Goal: Information Seeking & Learning: Learn about a topic

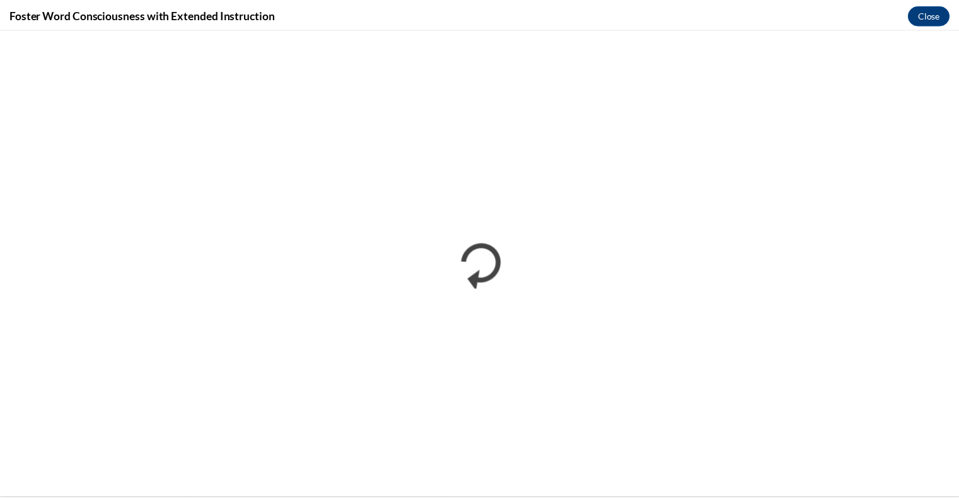
scroll to position [1208, 0]
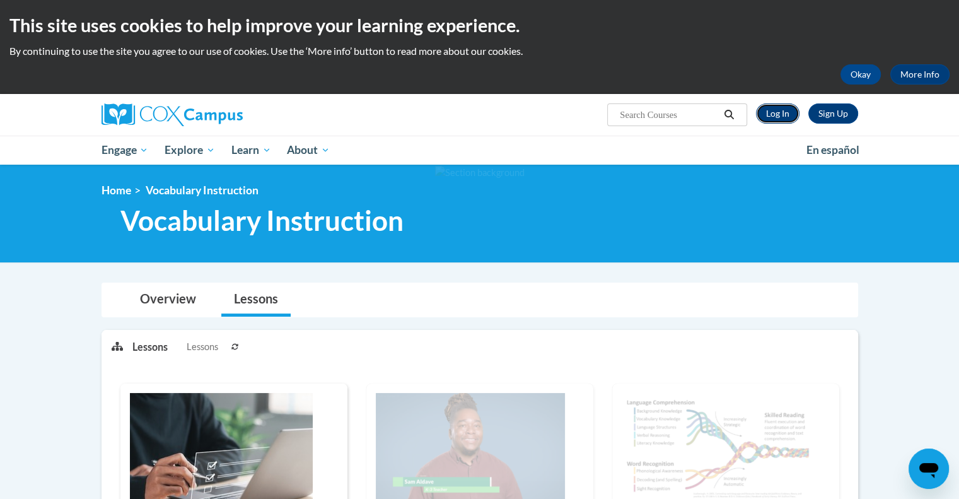
click at [777, 112] on link "Log In" at bounding box center [778, 113] width 44 height 20
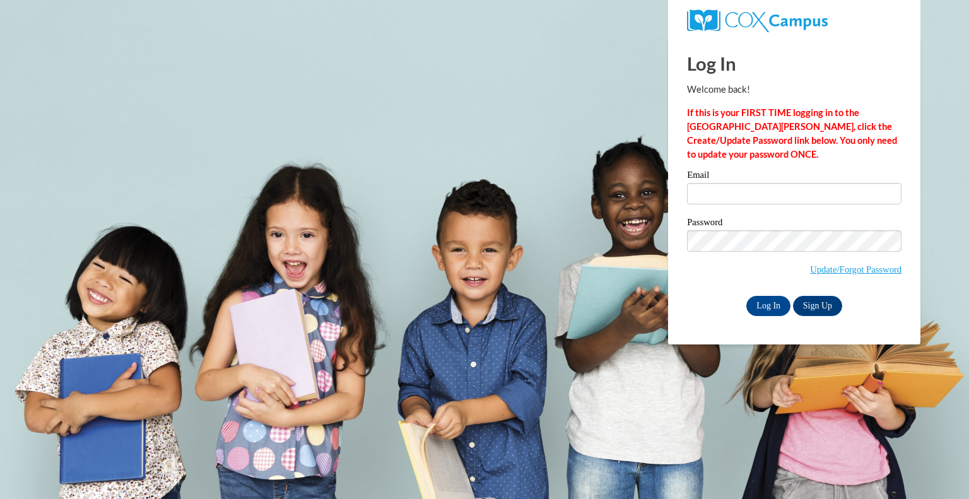
click at [754, 179] on label "Email" at bounding box center [794, 176] width 214 height 13
click at [754, 183] on input "Email" at bounding box center [794, 193] width 214 height 21
click at [779, 198] on input "Email" at bounding box center [794, 193] width 214 height 21
type input "dural@peshtigo.k12.wi.us"
click at [773, 308] on input "Log In" at bounding box center [768, 306] width 44 height 20
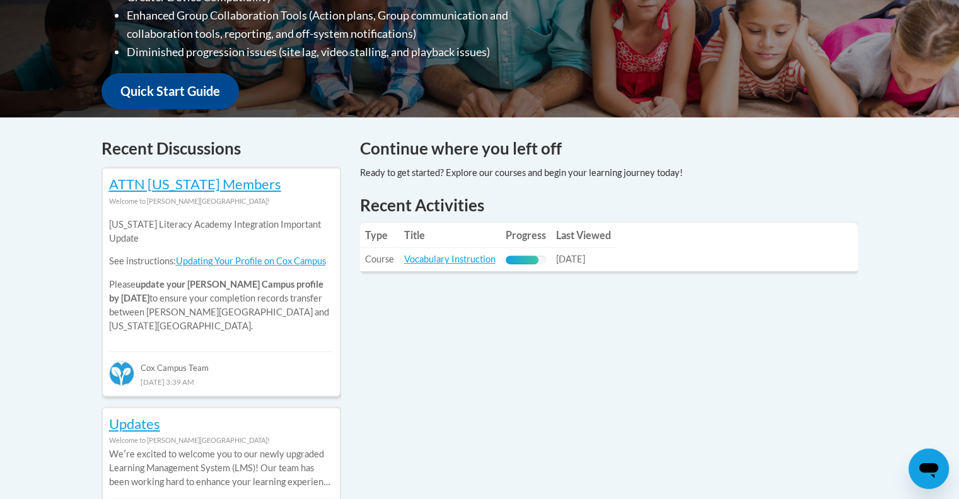
scroll to position [424, 0]
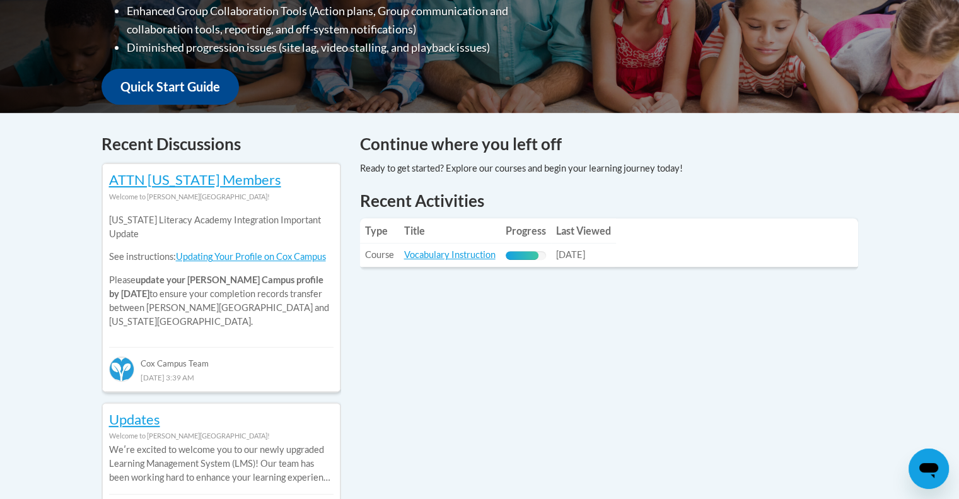
click at [473, 260] on link "Vocabulary Instruction" at bounding box center [449, 254] width 91 height 11
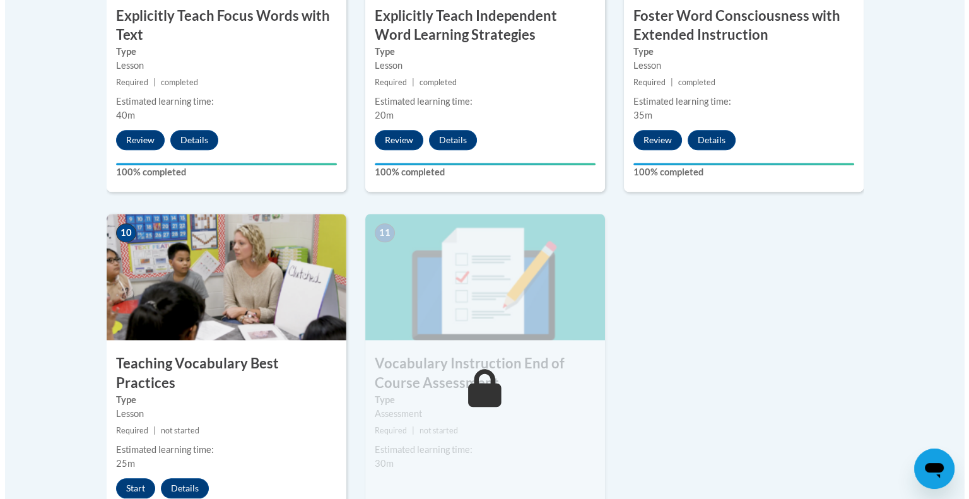
scroll to position [1256, 0]
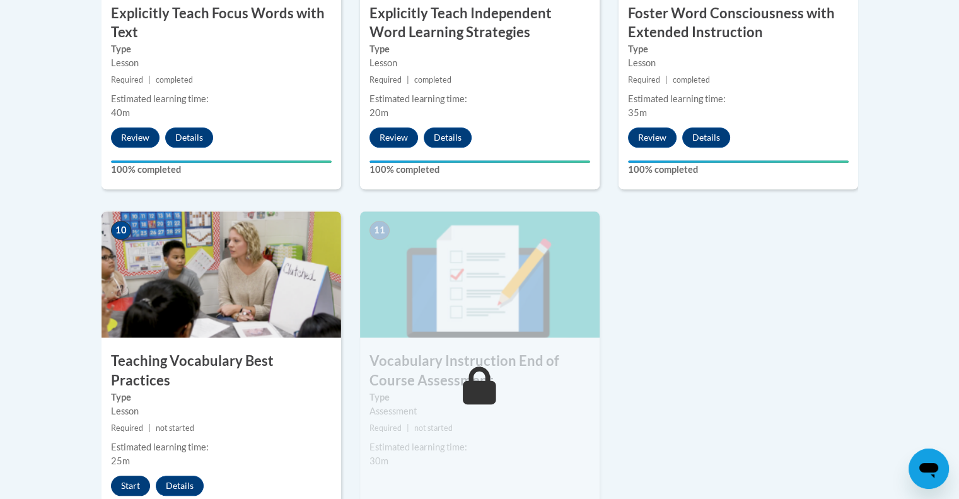
click at [124, 475] on button "Start" at bounding box center [130, 485] width 39 height 20
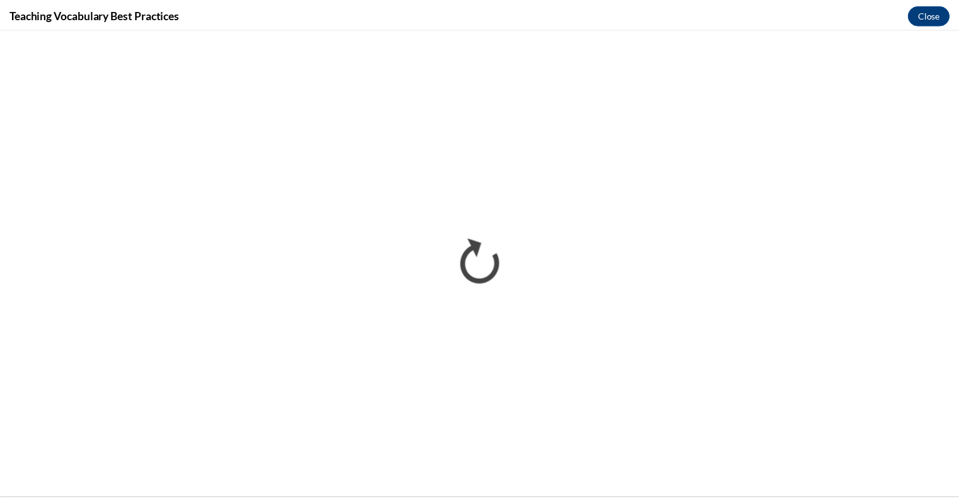
scroll to position [0, 0]
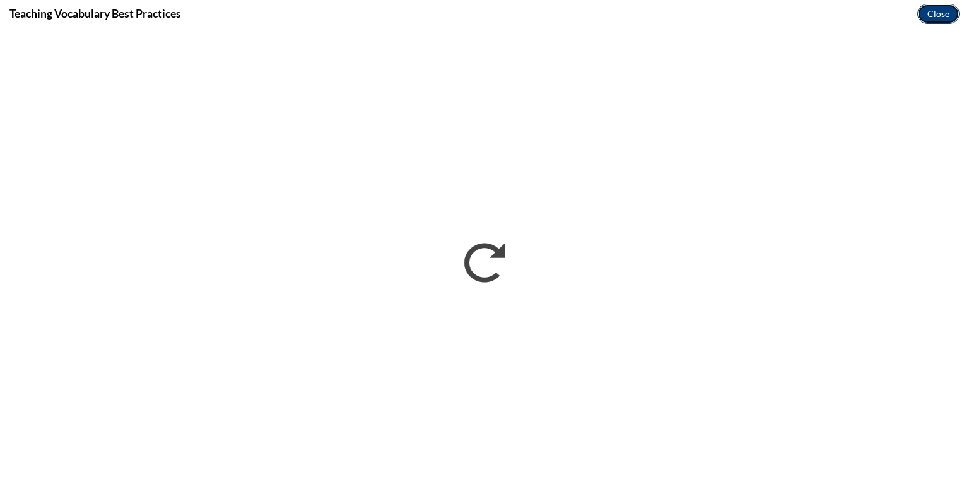
click at [938, 11] on button "Close" at bounding box center [938, 14] width 42 height 20
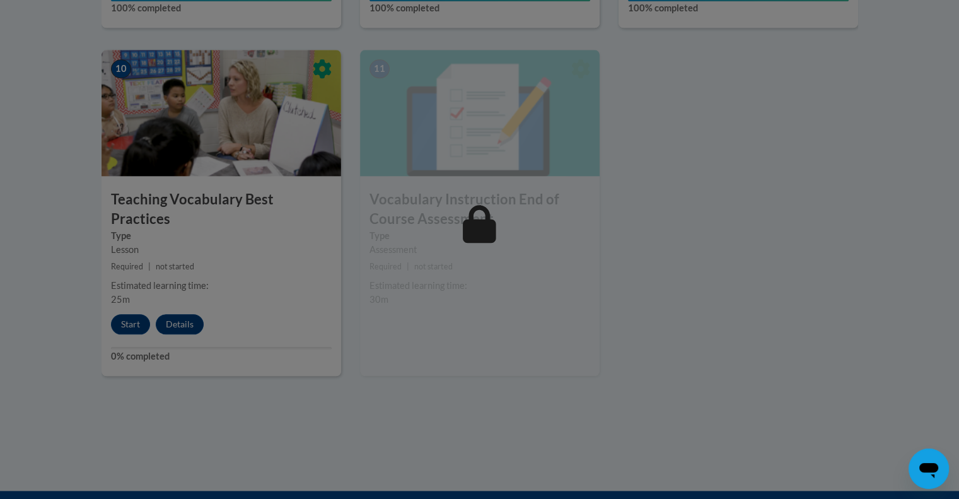
scroll to position [1423, 0]
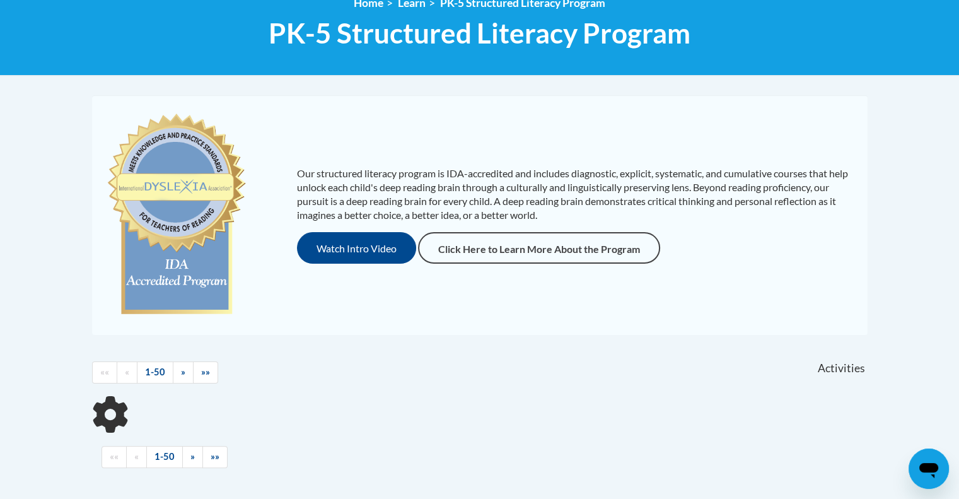
scroll to position [184, 0]
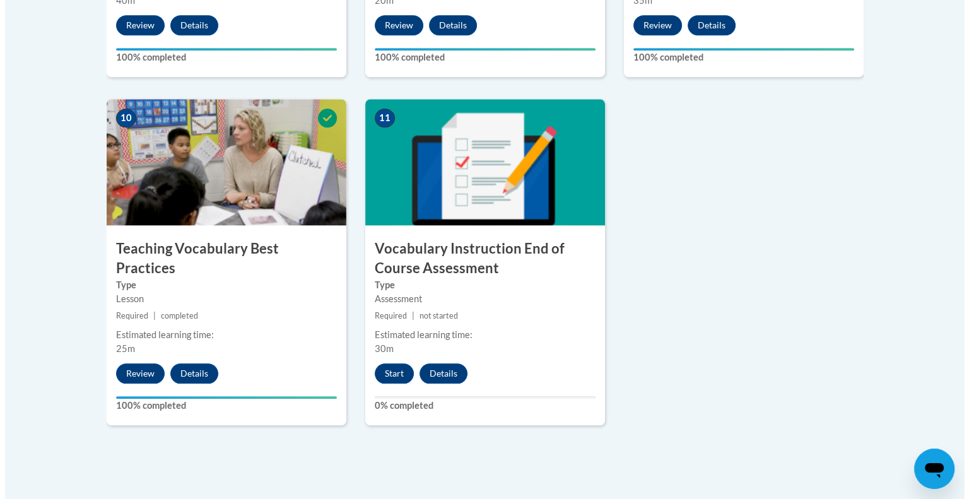
scroll to position [1369, 0]
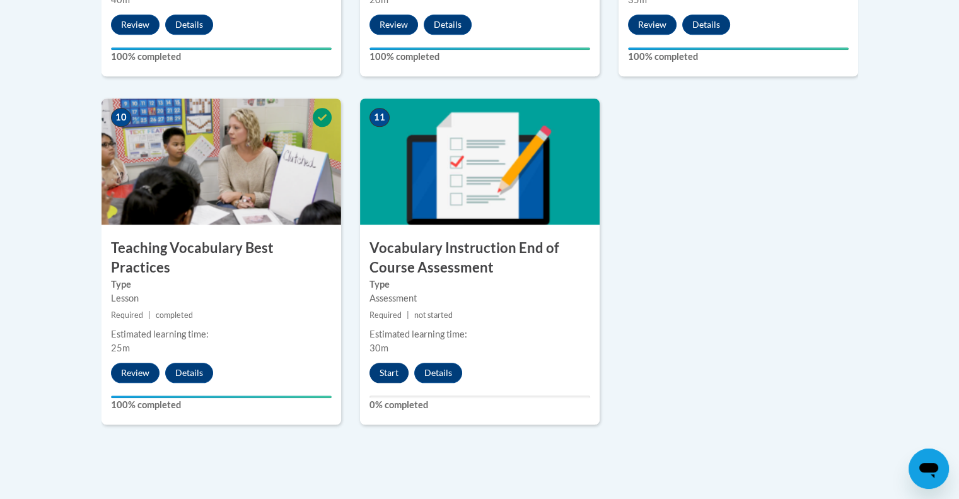
click at [387, 376] on button "Start" at bounding box center [389, 373] width 39 height 20
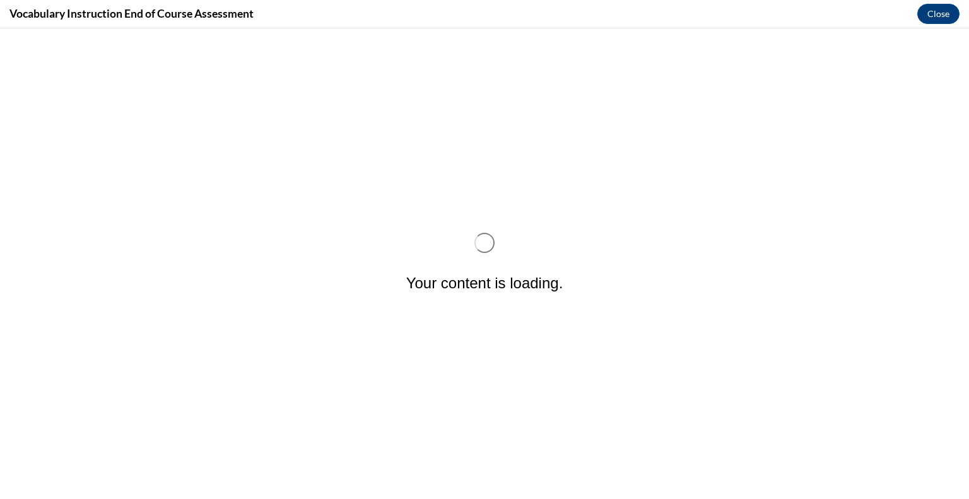
scroll to position [0, 0]
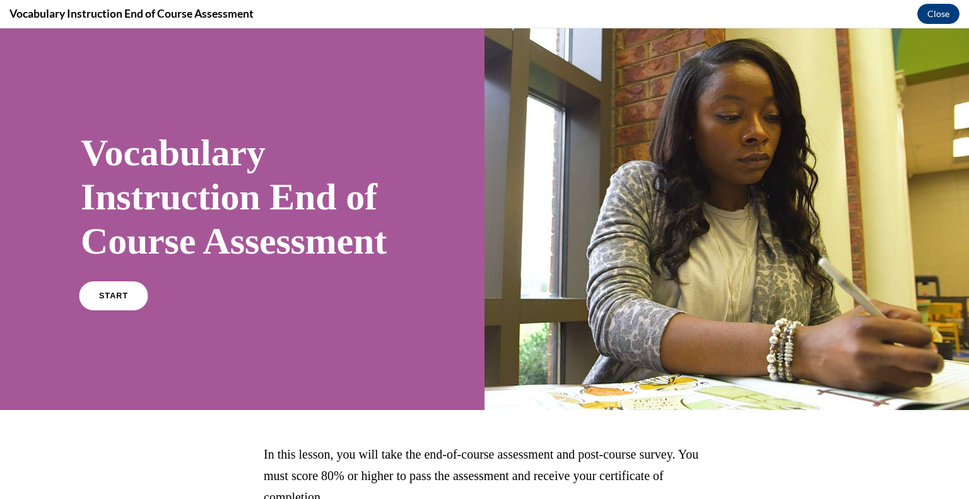
click at [124, 301] on span "START" at bounding box center [113, 295] width 29 height 9
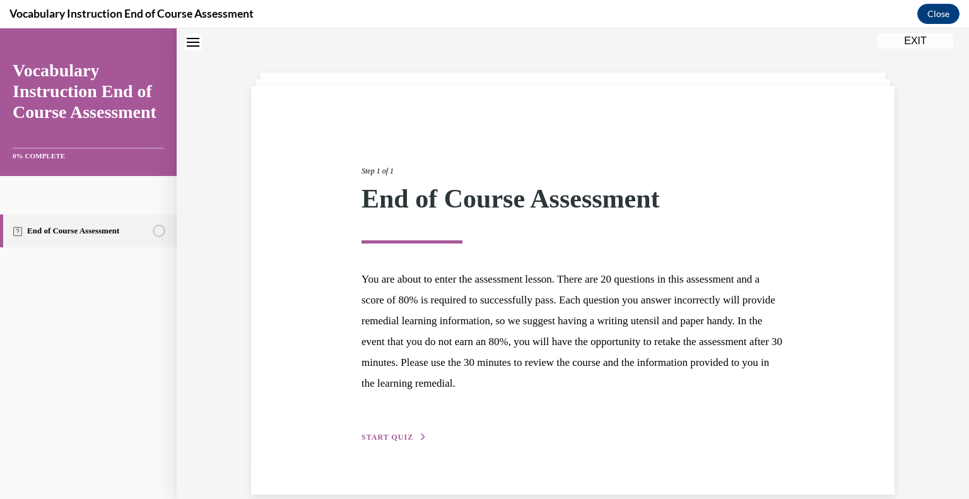
scroll to position [59, 0]
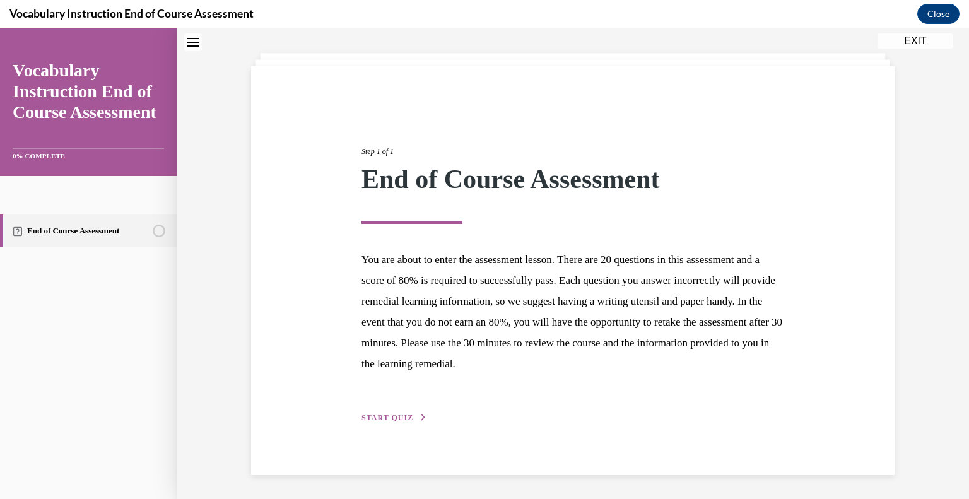
click at [403, 413] on span "START QUIZ" at bounding box center [387, 417] width 52 height 9
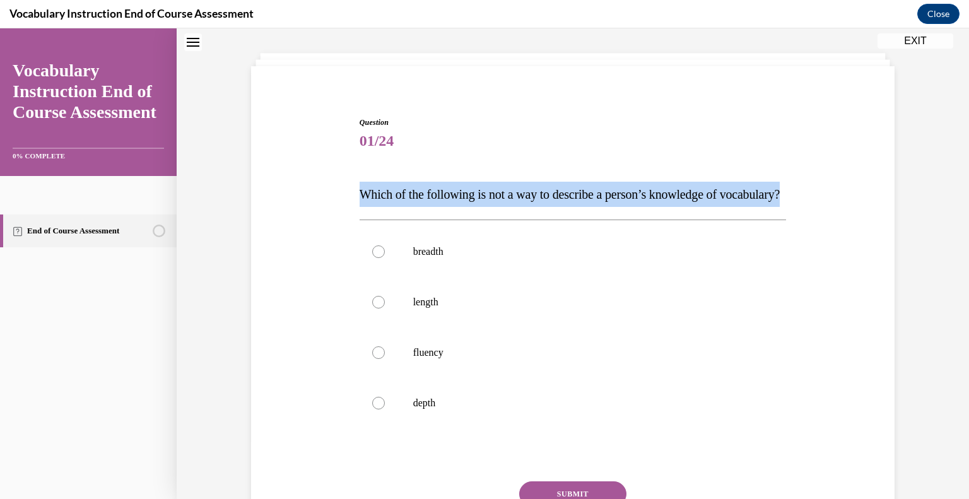
drag, startPoint x: 426, startPoint y: 217, endPoint x: 346, endPoint y: 191, distance: 84.8
click at [346, 191] on div "Question 01/24 Which of the following is not a way to describe a person’s knowl…" at bounding box center [573, 332] width 650 height 506
copy span "Which of the following is not a way to describe a person’s knowledge of vocabul…"
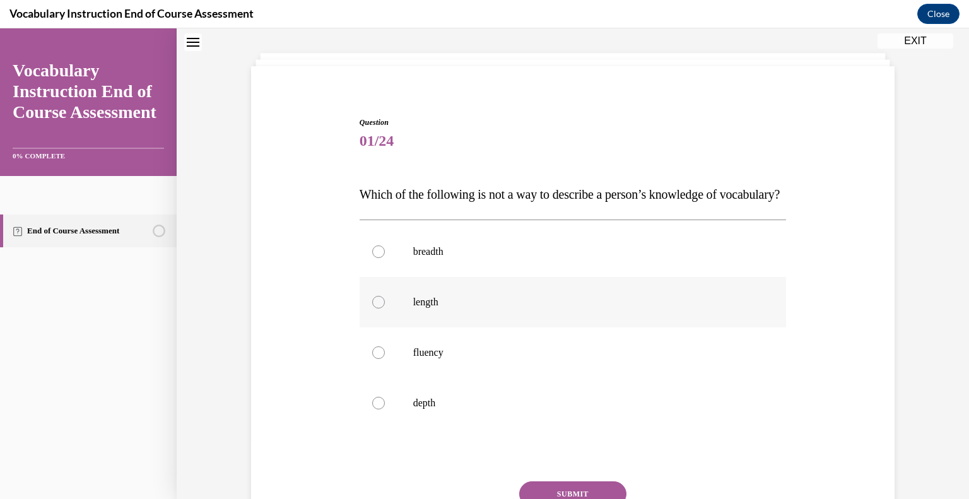
click at [373, 320] on label "length" at bounding box center [572, 302] width 427 height 50
click at [373, 308] on input "length" at bounding box center [378, 302] width 13 height 13
radio input "true"
drag, startPoint x: 444, startPoint y: 327, endPoint x: 395, endPoint y: 324, distance: 49.3
click at [395, 324] on label "length" at bounding box center [572, 302] width 427 height 50
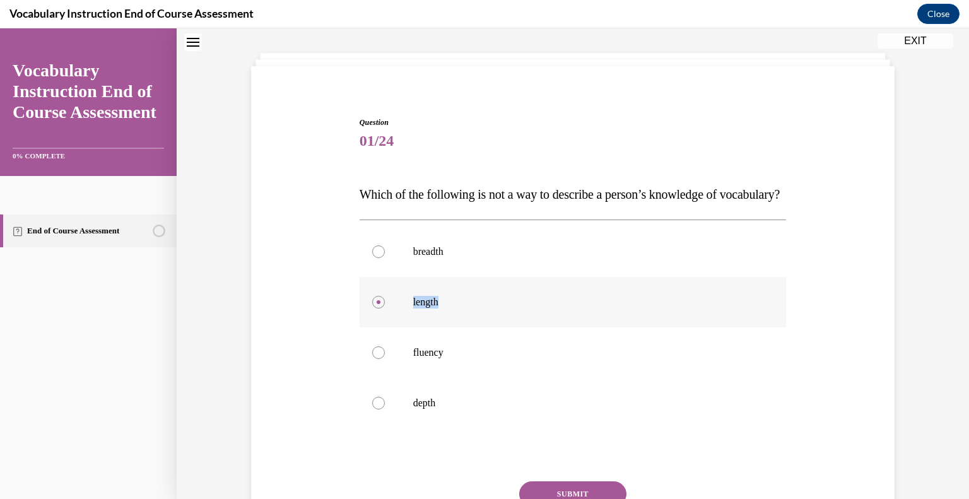
copy p "length"
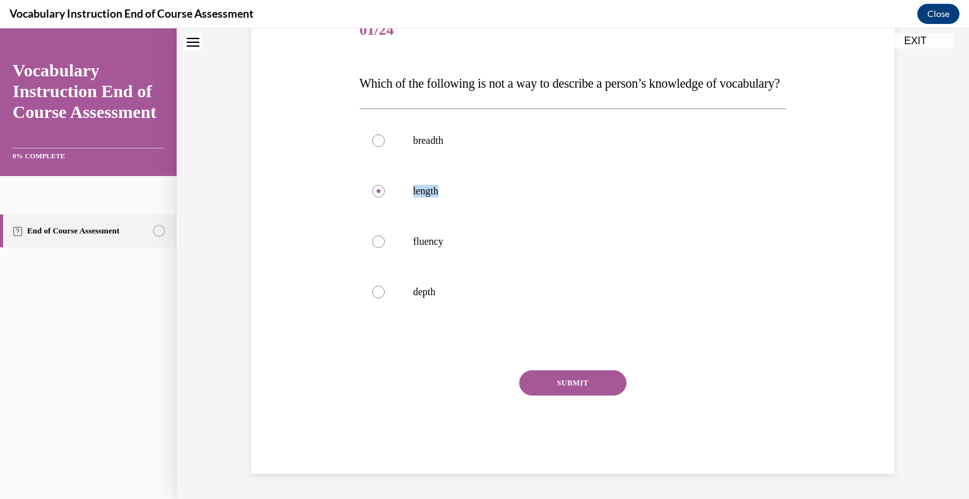
click at [573, 380] on button "SUBMIT" at bounding box center [572, 382] width 107 height 25
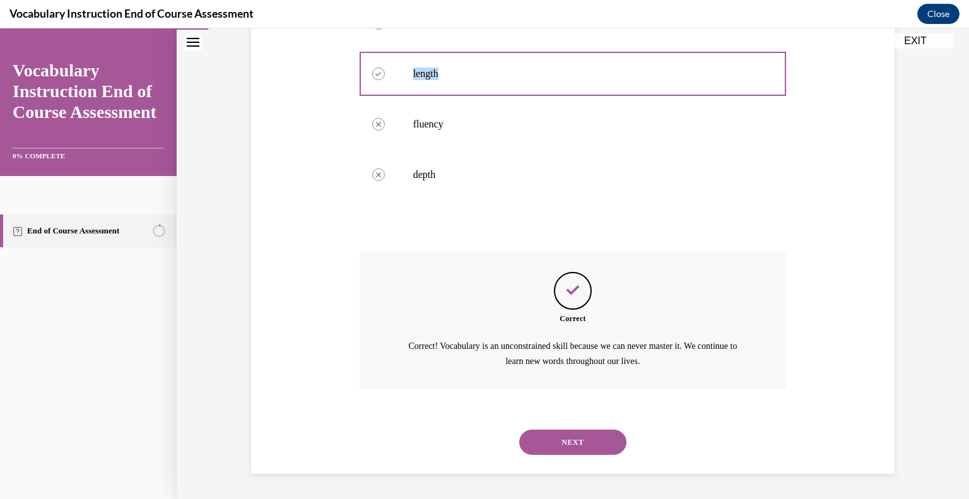
scroll to position [312, 0]
click at [590, 436] on button "NEXT" at bounding box center [572, 441] width 107 height 25
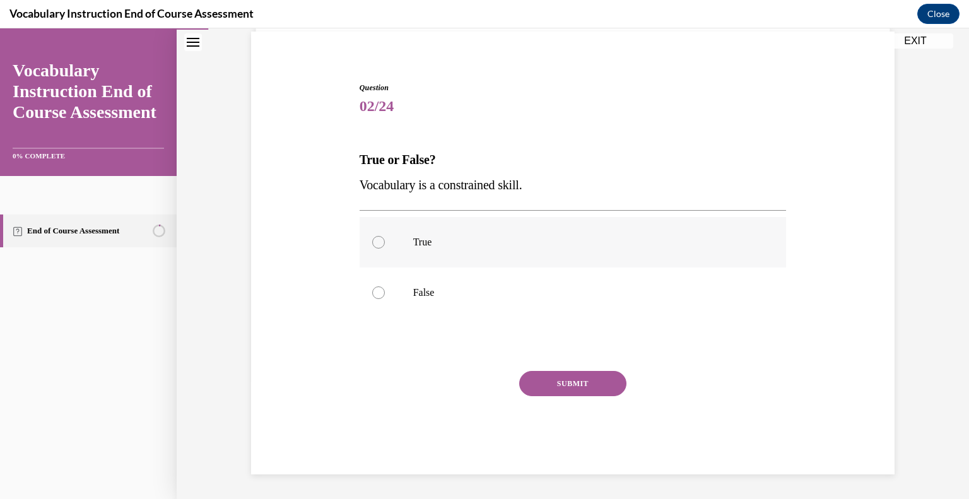
click at [375, 242] on div at bounding box center [378, 242] width 13 height 13
click at [375, 242] on input "True" at bounding box center [378, 242] width 13 height 13
radio input "true"
drag, startPoint x: 550, startPoint y: 179, endPoint x: 349, endPoint y: 174, distance: 200.6
click at [349, 174] on div "Question 02/24 True or False? Vocabulary is a constrained skill. True False Inc…" at bounding box center [573, 259] width 650 height 430
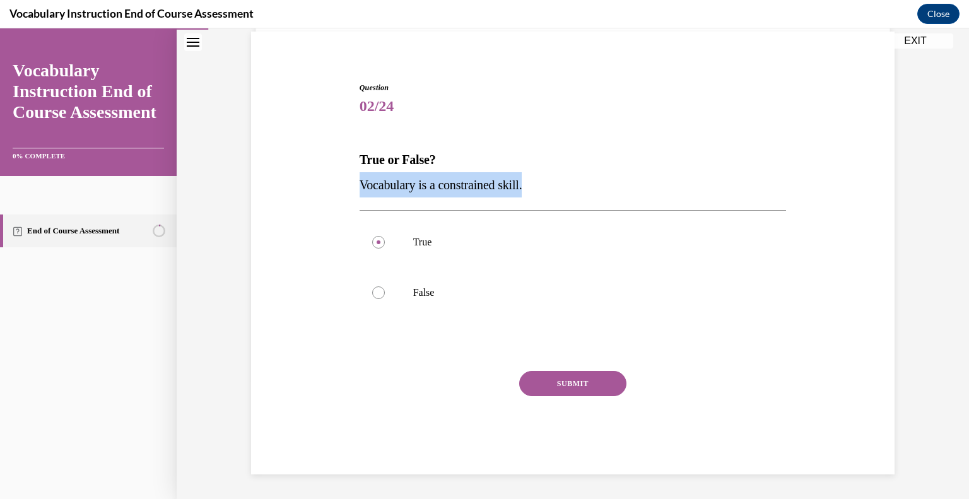
copy span "Vocabulary is a constrained skill."
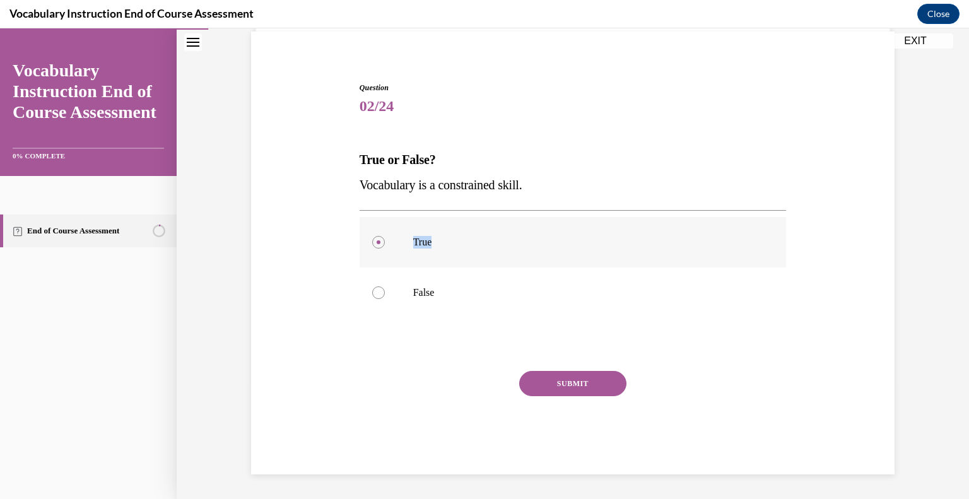
drag, startPoint x: 444, startPoint y: 249, endPoint x: 400, endPoint y: 243, distance: 44.5
click at [400, 243] on label "True" at bounding box center [572, 242] width 427 height 50
copy p "True"
click at [576, 380] on button "SUBMIT" at bounding box center [572, 383] width 107 height 25
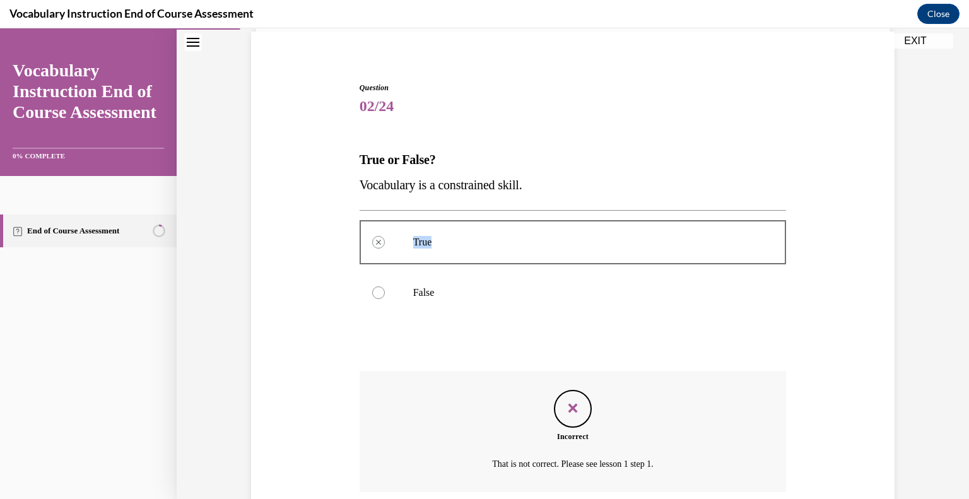
scroll to position [195, 0]
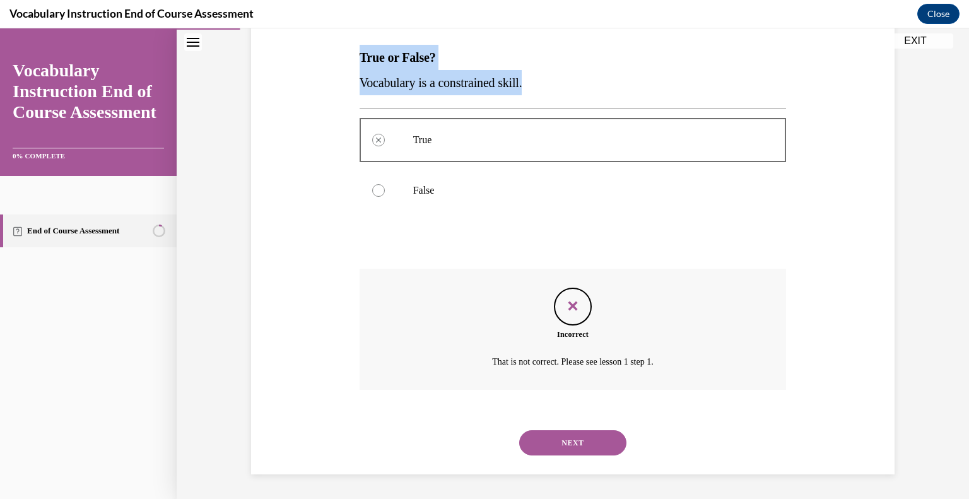
drag, startPoint x: 538, startPoint y: 80, endPoint x: 349, endPoint y: 44, distance: 192.6
click at [349, 44] on div "Question 02/24 True or False? Vocabulary is a constrained skill. True Incorrect…" at bounding box center [573, 208] width 650 height 532
copy div "True or False? Vocabulary is a constrained skill."
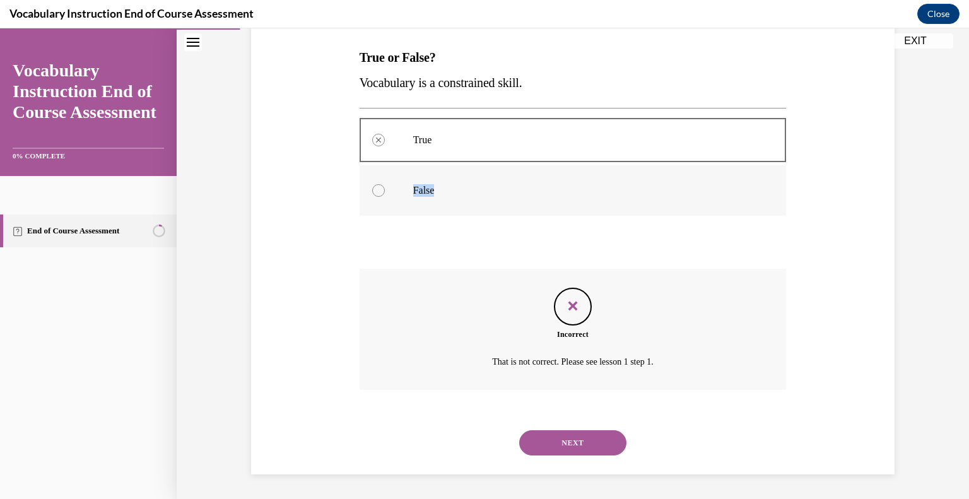
drag, startPoint x: 445, startPoint y: 195, endPoint x: 409, endPoint y: 192, distance: 35.5
click at [413, 192] on p "False" at bounding box center [584, 190] width 342 height 13
copy p "False"
click at [595, 446] on button "NEXT" at bounding box center [572, 442] width 107 height 25
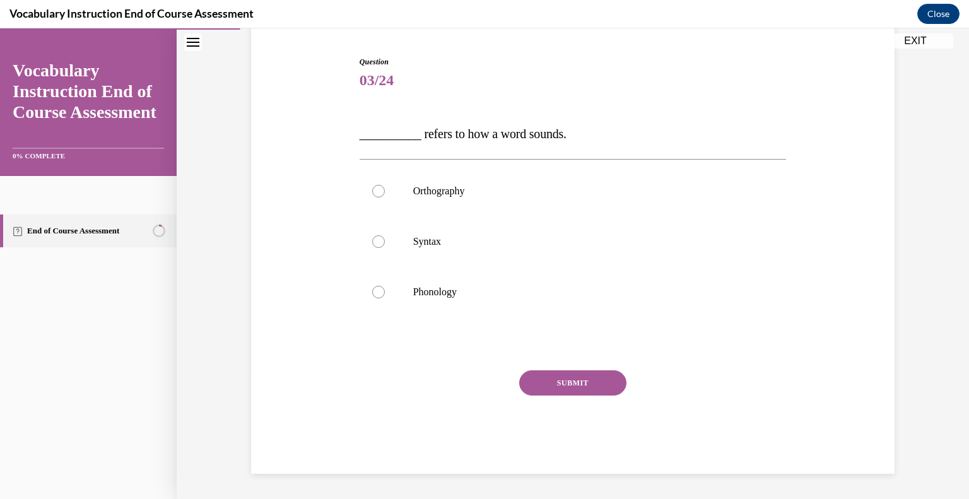
scroll to position [119, 0]
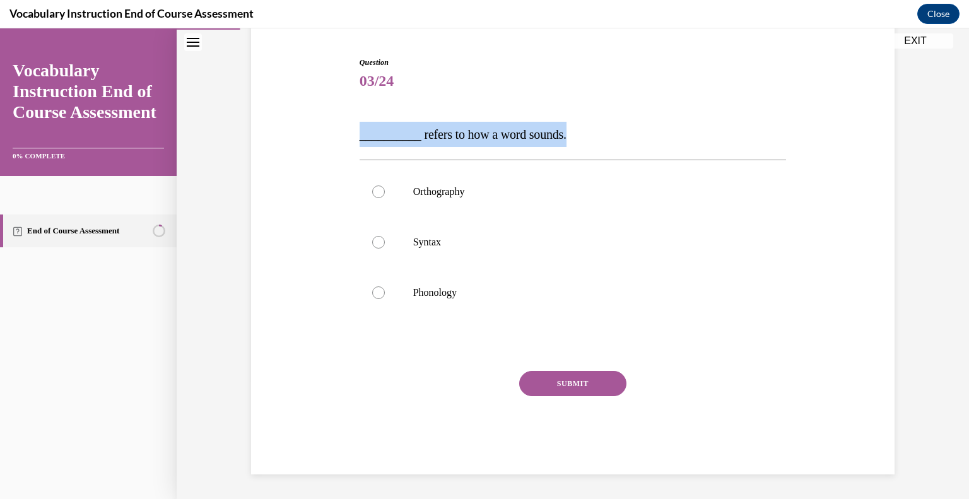
drag, startPoint x: 573, startPoint y: 134, endPoint x: 338, endPoint y: 132, distance: 235.2
click at [338, 132] on div "Question 03/24 __________ refers to how a word sounds. Orthography Syntax Phono…" at bounding box center [573, 246] width 650 height 455
copy span "__________ refers to how a word sounds."
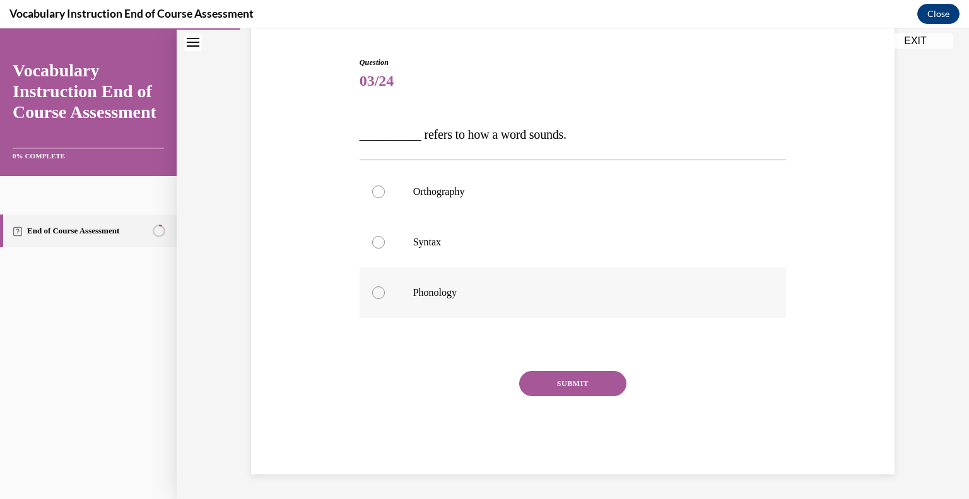
click at [377, 290] on div at bounding box center [378, 292] width 13 height 13
click at [377, 290] on input "Phonology" at bounding box center [378, 292] width 13 height 13
radio input "true"
drag, startPoint x: 470, startPoint y: 293, endPoint x: 397, endPoint y: 291, distance: 73.8
click at [397, 291] on label "Phonology" at bounding box center [572, 292] width 427 height 50
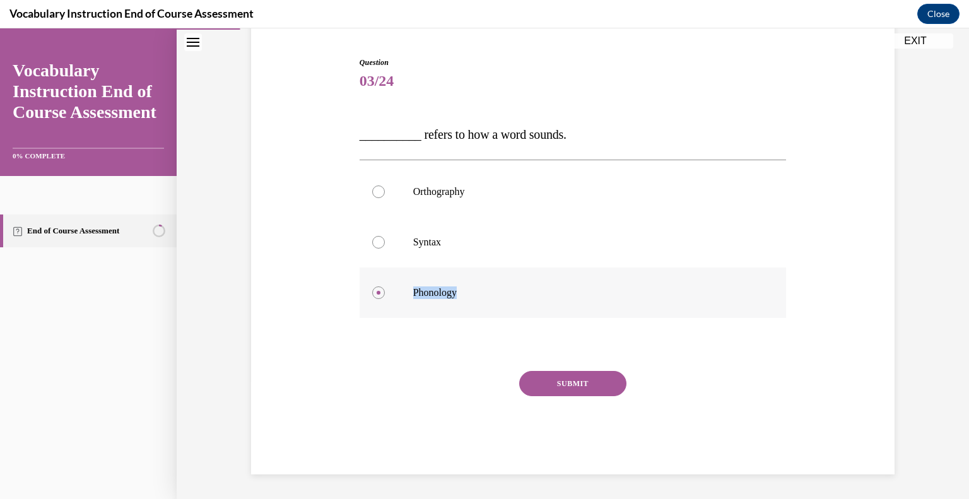
copy p "Phonology"
click at [564, 378] on button "SUBMIT" at bounding box center [572, 383] width 107 height 25
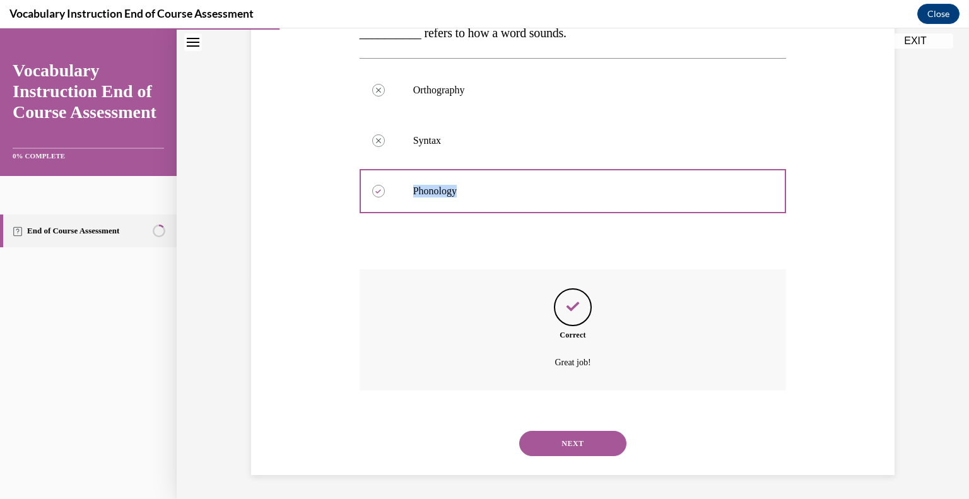
scroll to position [221, 0]
click at [571, 431] on button "NEXT" at bounding box center [572, 442] width 107 height 25
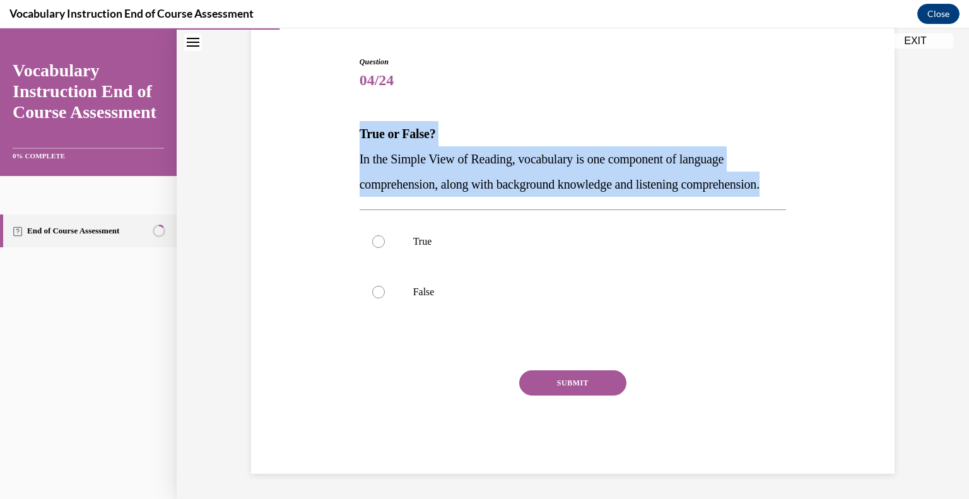
drag, startPoint x: 440, startPoint y: 191, endPoint x: 353, endPoint y: 114, distance: 116.2
click at [356, 114] on div "Question 04/24 True or False? In the Simple View of Reading, vocabulary is one …" at bounding box center [572, 255] width 433 height 436
copy div "True or False? In the Simple View of Reading, vocabulary is one component of la…"
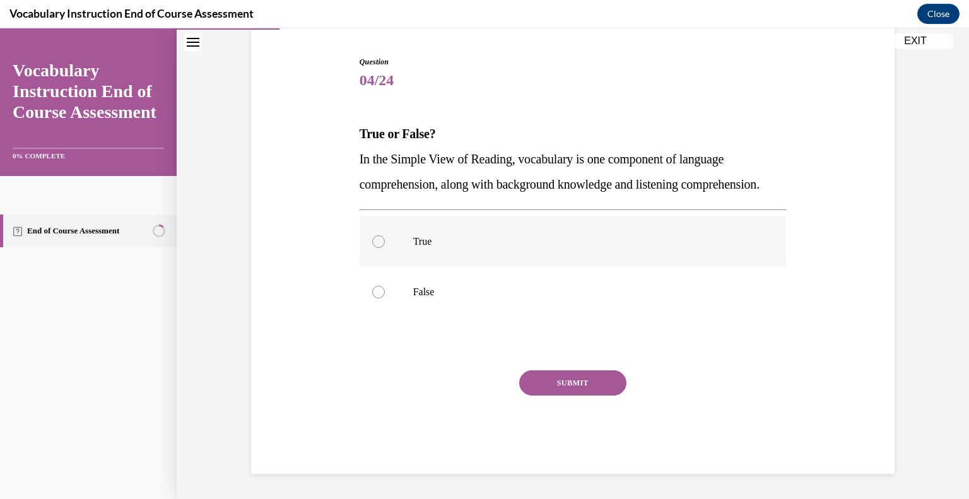
click at [376, 247] on div at bounding box center [378, 241] width 13 height 13
click at [376, 247] on input "True" at bounding box center [378, 241] width 13 height 13
radio input "true"
drag, startPoint x: 440, startPoint y: 247, endPoint x: 396, endPoint y: 247, distance: 43.5
click at [396, 247] on label "True" at bounding box center [572, 241] width 427 height 50
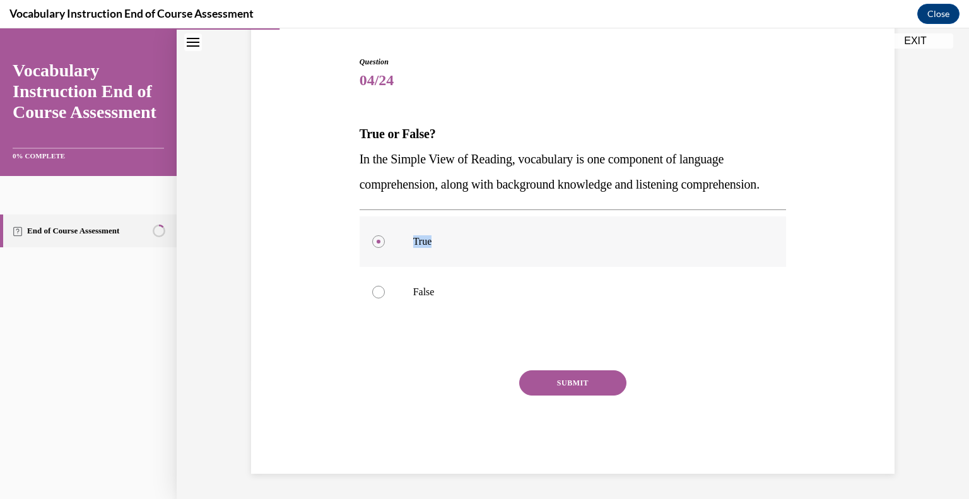
copy p "True"
click at [588, 388] on button "SUBMIT" at bounding box center [572, 382] width 107 height 25
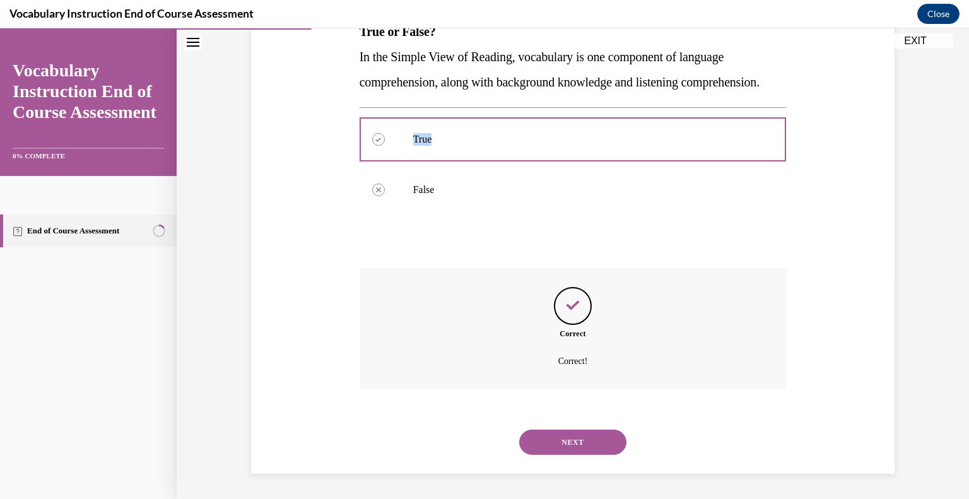
scroll to position [246, 0]
click at [598, 443] on button "NEXT" at bounding box center [572, 441] width 107 height 25
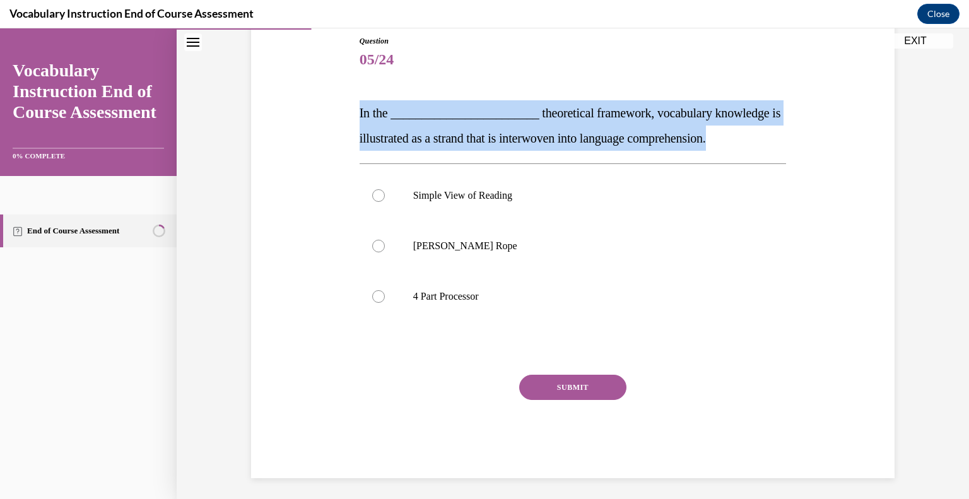
drag, startPoint x: 762, startPoint y: 139, endPoint x: 353, endPoint y: 120, distance: 409.0
click at [356, 120] on div "Question 05/24 In the ________________________ theoretical framework, vocabular…" at bounding box center [572, 247] width 433 height 462
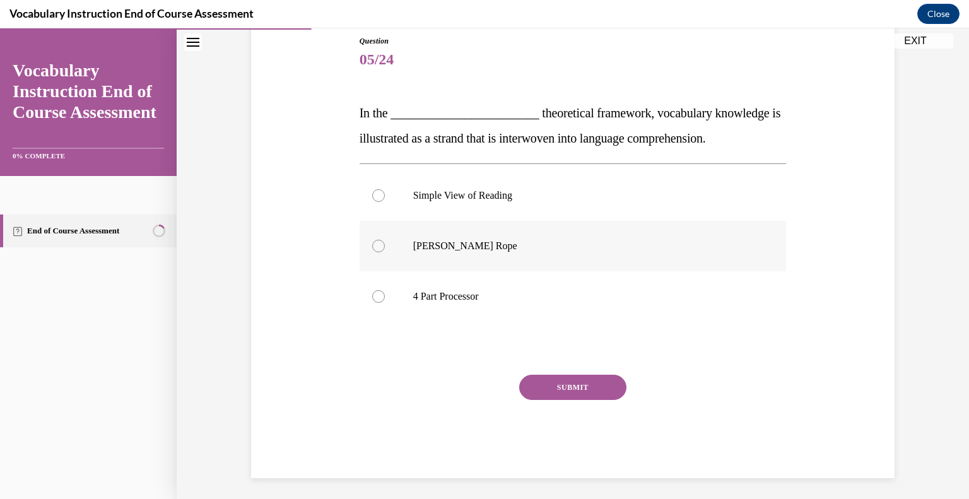
click at [375, 245] on div at bounding box center [378, 246] width 13 height 13
click at [375, 245] on input "Scarborough's Rope" at bounding box center [378, 246] width 13 height 13
radio input "true"
drag, startPoint x: 504, startPoint y: 240, endPoint x: 392, endPoint y: 251, distance: 112.8
click at [392, 251] on label "Scarborough's Rope" at bounding box center [572, 246] width 427 height 50
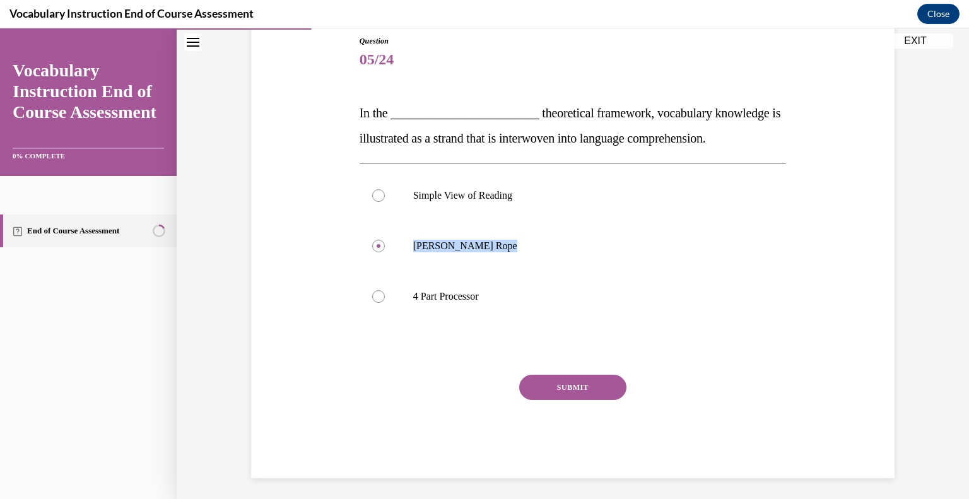
click at [597, 378] on button "SUBMIT" at bounding box center [572, 387] width 107 height 25
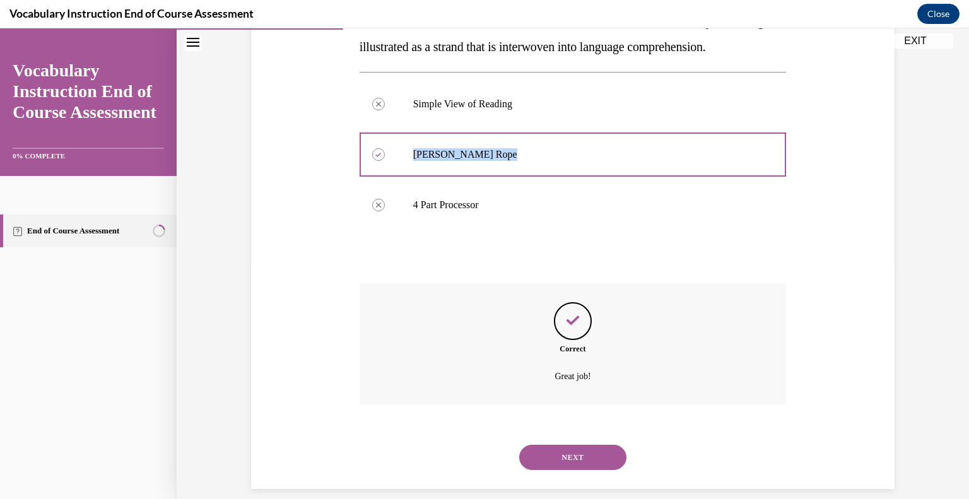
scroll to position [246, 0]
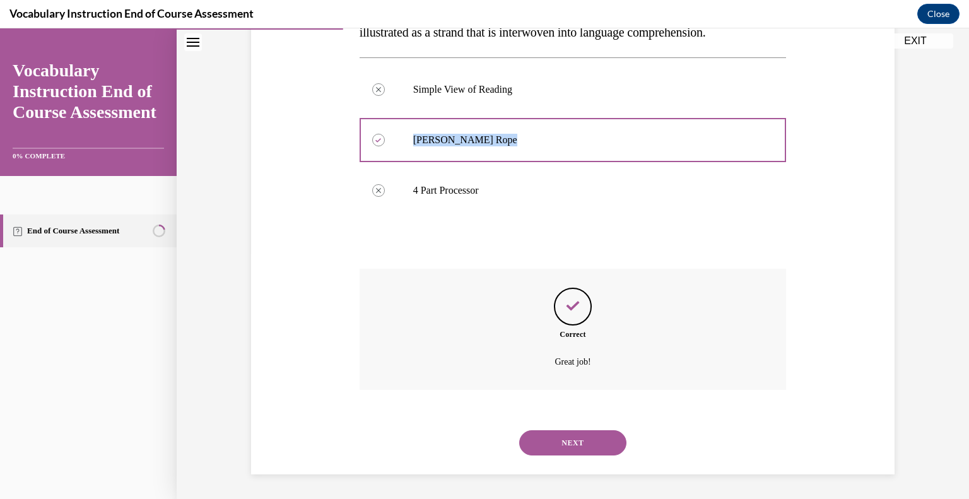
click at [552, 441] on button "NEXT" at bounding box center [572, 442] width 107 height 25
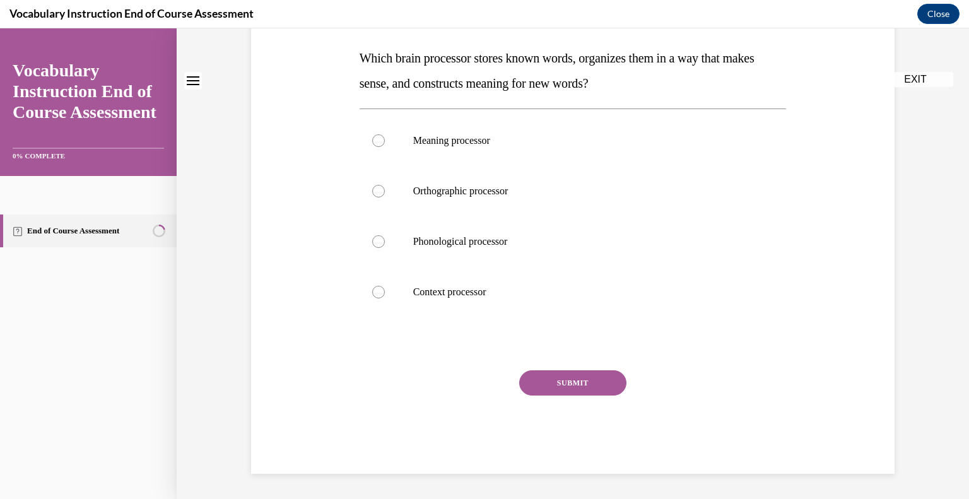
scroll to position [0, 0]
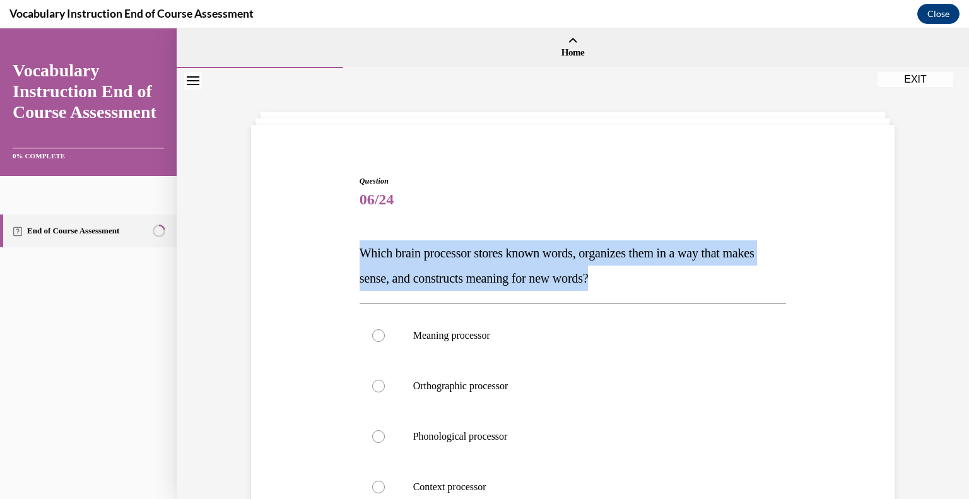
drag, startPoint x: 663, startPoint y: 279, endPoint x: 329, endPoint y: 251, distance: 336.0
click at [329, 251] on div "Question 06/24 Which brain processor stores known words, organizes them in a wa…" at bounding box center [573, 402] width 650 height 531
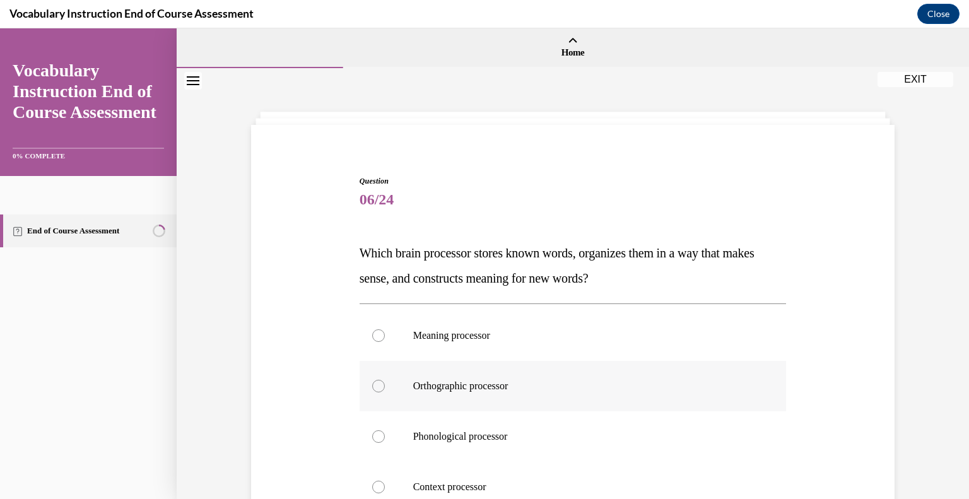
click at [372, 384] on div at bounding box center [378, 386] width 13 height 13
click at [372, 384] on input "Orthographic processor" at bounding box center [378, 386] width 13 height 13
radio input "true"
drag, startPoint x: 528, startPoint y: 383, endPoint x: 405, endPoint y: 383, distance: 122.3
click at [405, 383] on label "Orthographic processor" at bounding box center [572, 386] width 427 height 50
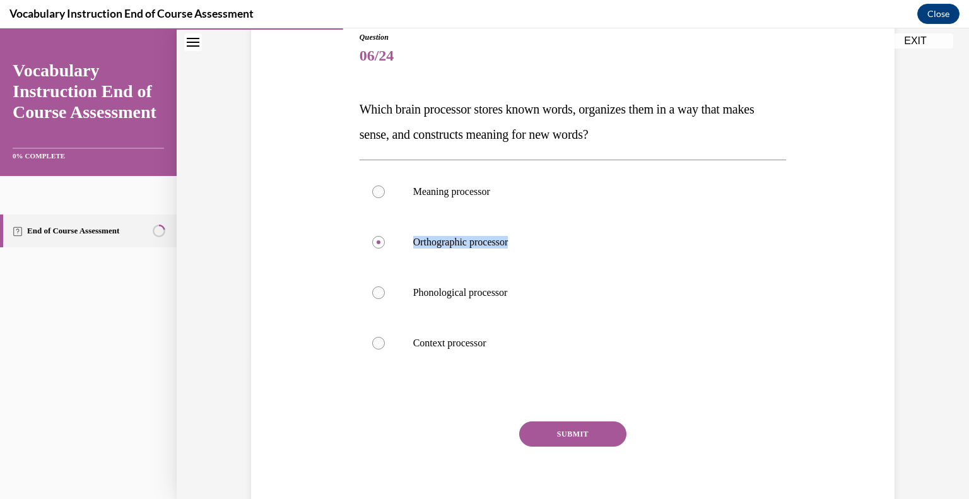
click at [584, 436] on button "SUBMIT" at bounding box center [572, 433] width 107 height 25
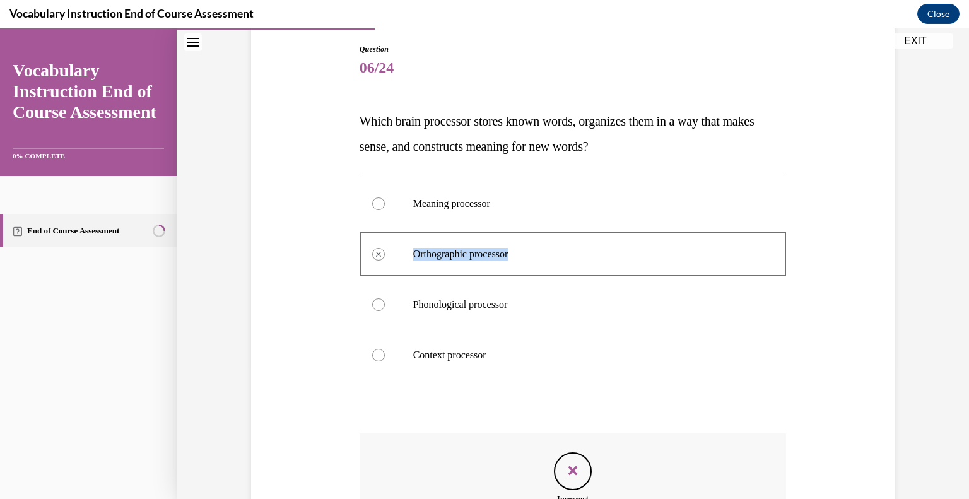
scroll to position [131, 0]
drag, startPoint x: 503, startPoint y: 355, endPoint x: 401, endPoint y: 215, distance: 173.3
click at [401, 215] on div "Meaning processor Orthographic processor Incorrectly selected Phonological proc…" at bounding box center [572, 280] width 427 height 202
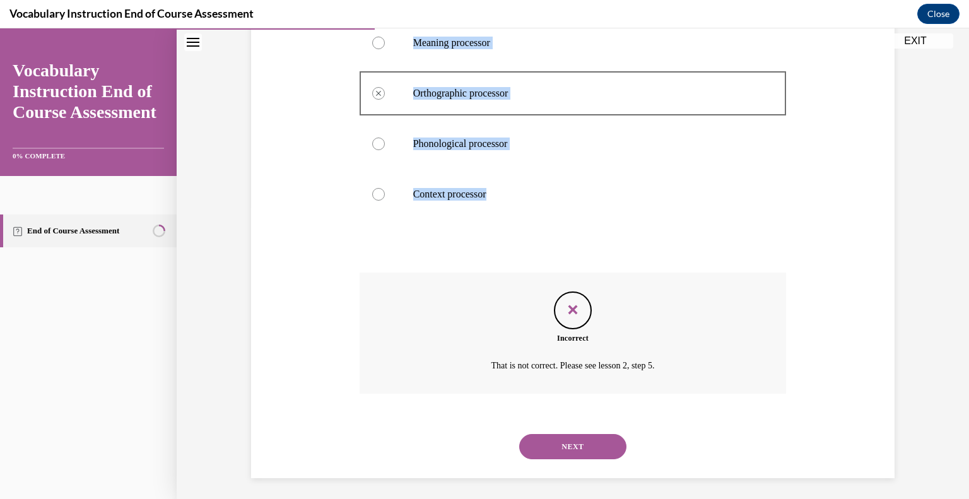
scroll to position [296, 0]
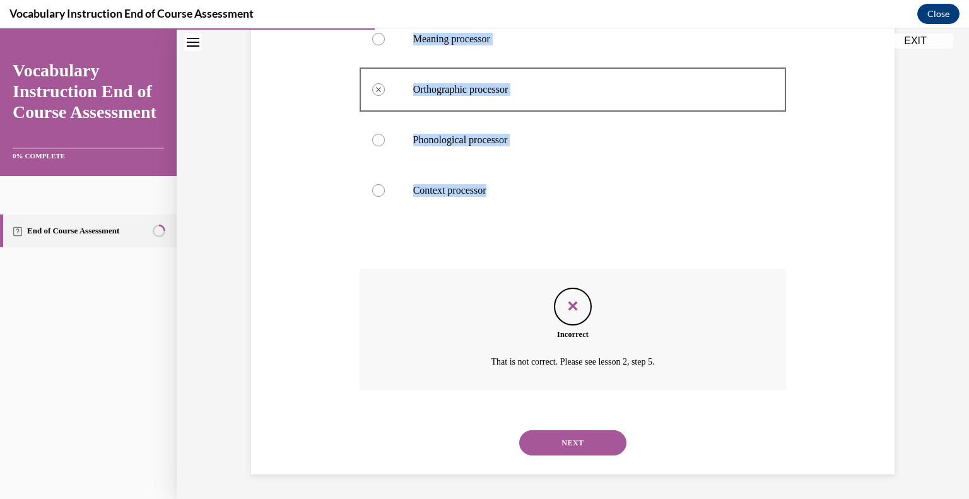
click at [577, 436] on button "NEXT" at bounding box center [572, 442] width 107 height 25
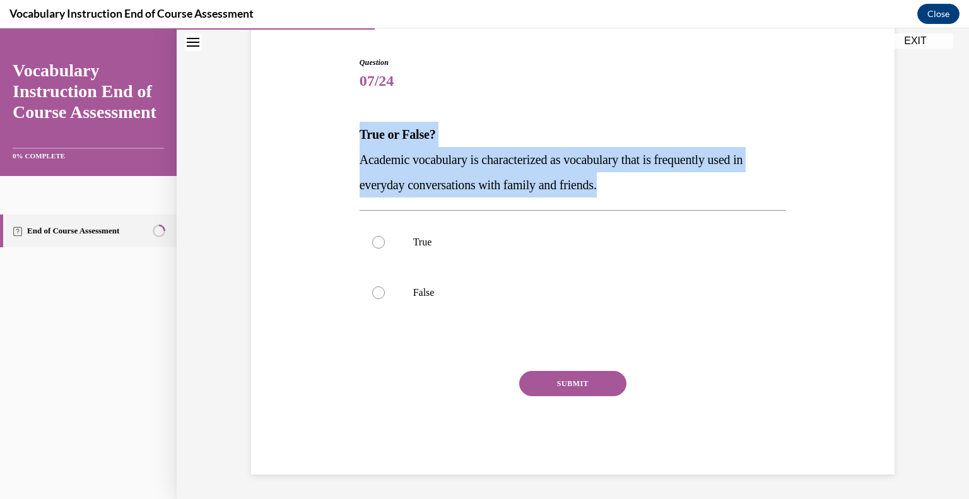
drag, startPoint x: 622, startPoint y: 184, endPoint x: 351, endPoint y: 123, distance: 278.4
click at [356, 123] on div "Question 07/24 True or False? Academic vocabulary is characterized as vocabular…" at bounding box center [572, 256] width 433 height 436
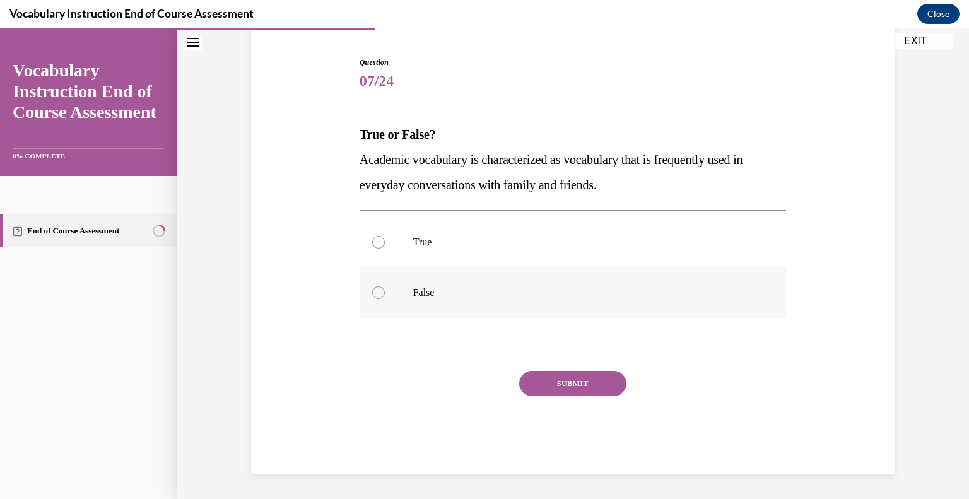
click at [372, 287] on div at bounding box center [378, 292] width 13 height 13
click at [372, 287] on input "False" at bounding box center [378, 292] width 13 height 13
radio input "true"
drag, startPoint x: 454, startPoint y: 291, endPoint x: 376, endPoint y: 293, distance: 78.2
click at [376, 293] on label "False" at bounding box center [572, 292] width 427 height 50
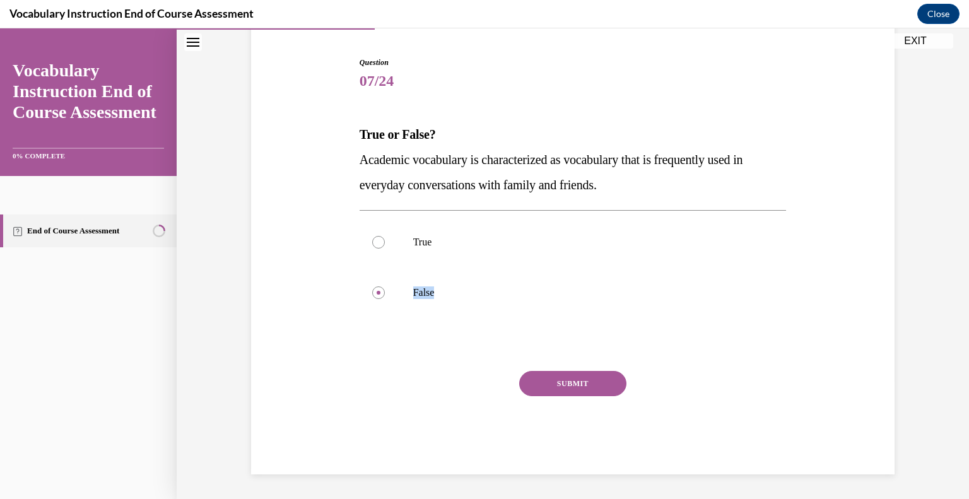
click at [578, 384] on button "SUBMIT" at bounding box center [572, 383] width 107 height 25
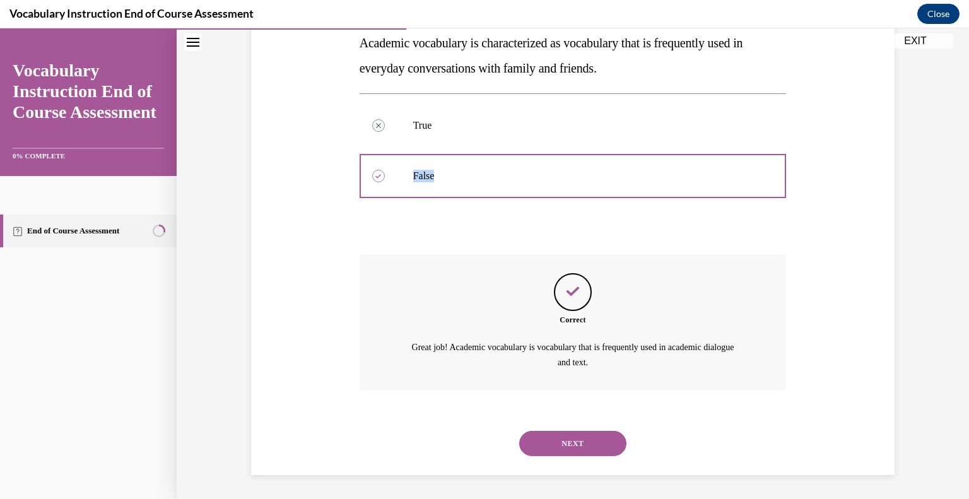
scroll to position [236, 0]
click at [593, 437] on button "NEXT" at bounding box center [572, 442] width 107 height 25
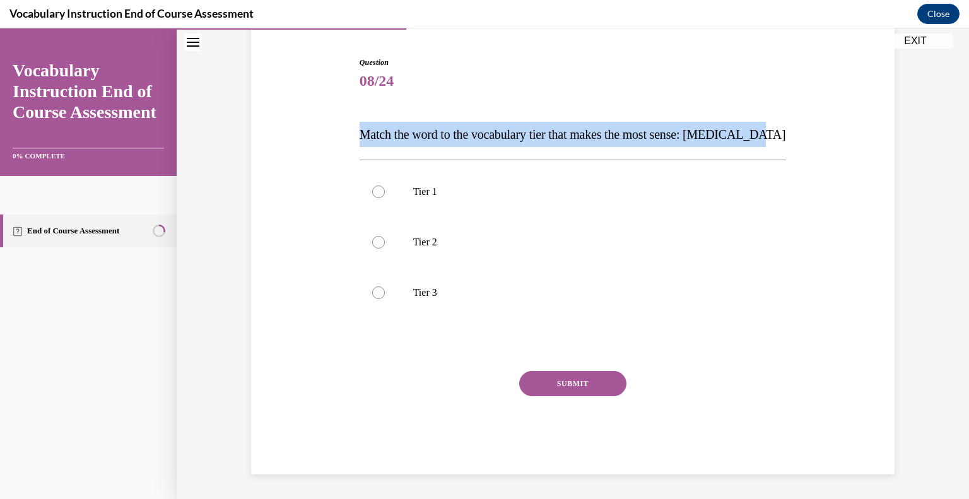
drag, startPoint x: 795, startPoint y: 128, endPoint x: 346, endPoint y: 95, distance: 450.2
click at [346, 95] on div "Question 08/24 Match the word to the vocabulary tier that makes the most sense:…" at bounding box center [573, 246] width 650 height 455
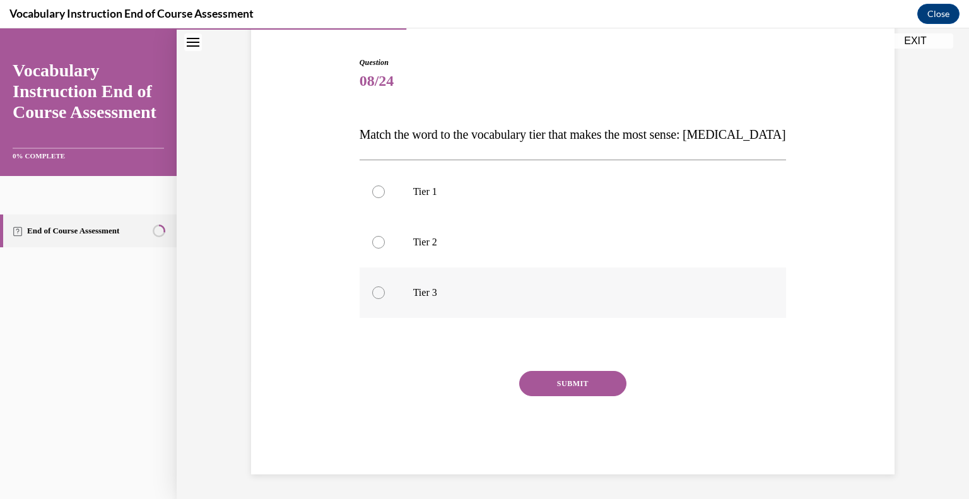
drag, startPoint x: 373, startPoint y: 287, endPoint x: 373, endPoint y: 294, distance: 7.6
click at [373, 294] on div at bounding box center [378, 292] width 13 height 13
click at [373, 294] on input "Tier 3" at bounding box center [378, 292] width 13 height 13
radio input "true"
drag, startPoint x: 453, startPoint y: 288, endPoint x: 393, endPoint y: 289, distance: 59.3
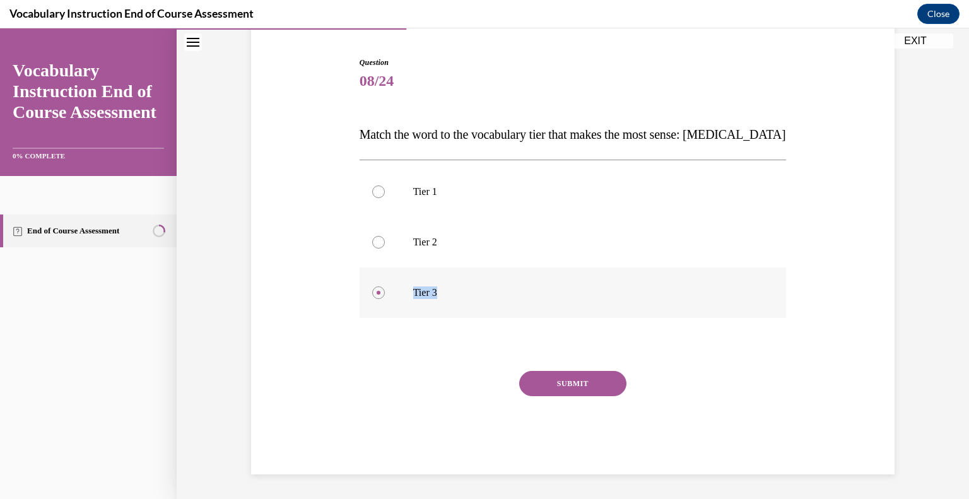
click at [393, 289] on label "Tier 3" at bounding box center [572, 292] width 427 height 50
click at [585, 383] on button "SUBMIT" at bounding box center [572, 383] width 107 height 25
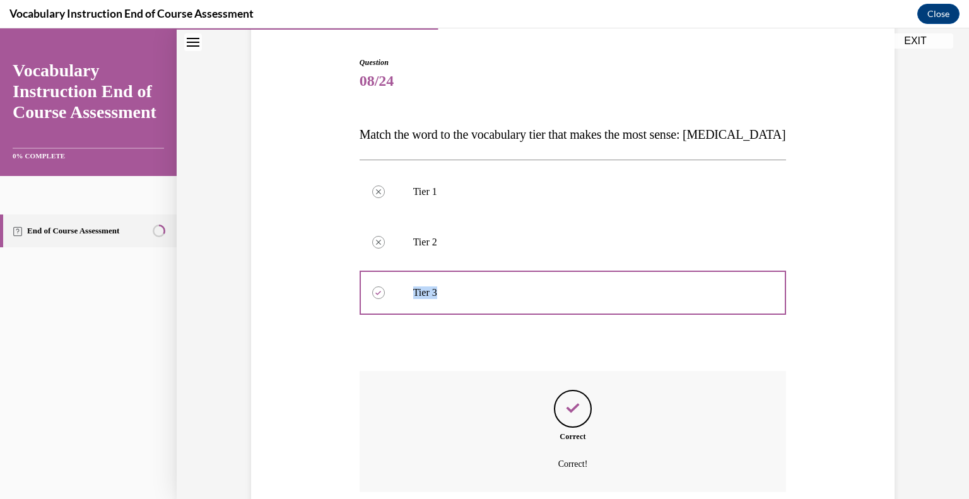
scroll to position [221, 0]
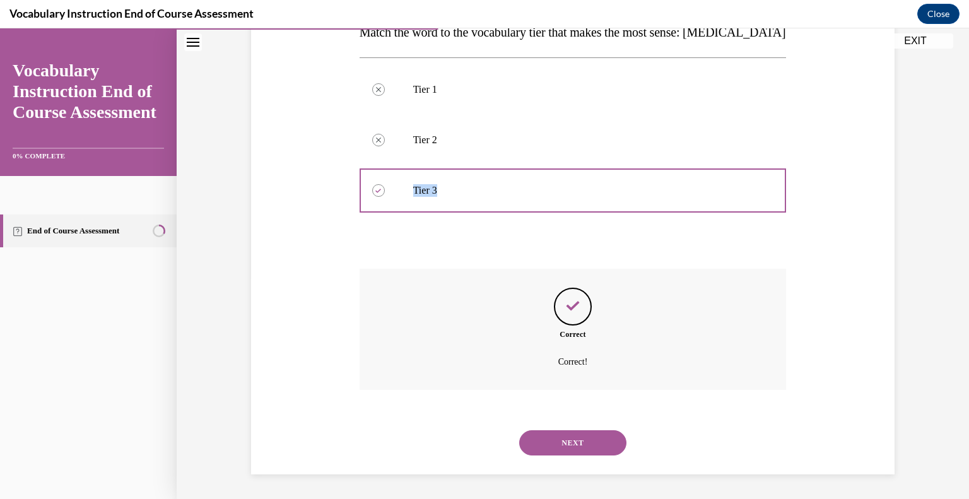
click at [598, 445] on button "NEXT" at bounding box center [572, 442] width 107 height 25
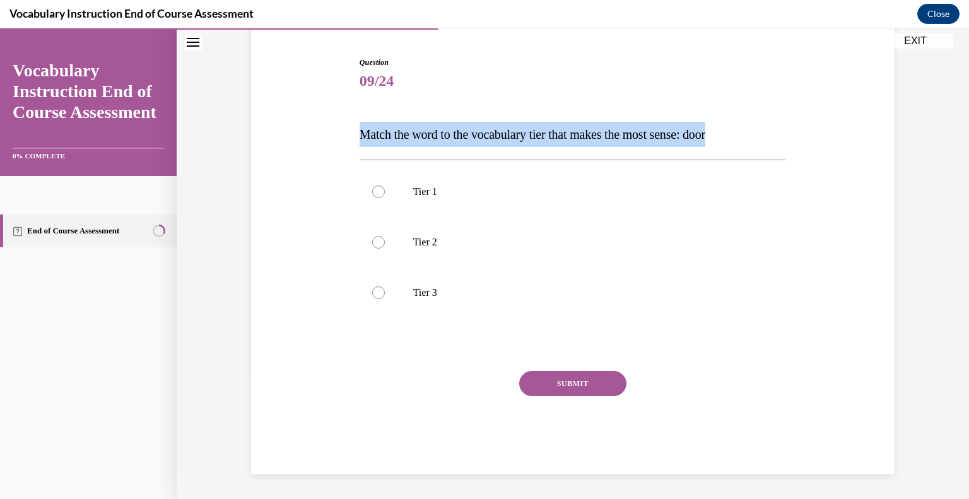
drag, startPoint x: 764, startPoint y: 128, endPoint x: 344, endPoint y: 120, distance: 420.7
click at [344, 120] on div "Question 09/24 Match the word to the vocabulary tier that makes the most sense:…" at bounding box center [573, 246] width 650 height 455
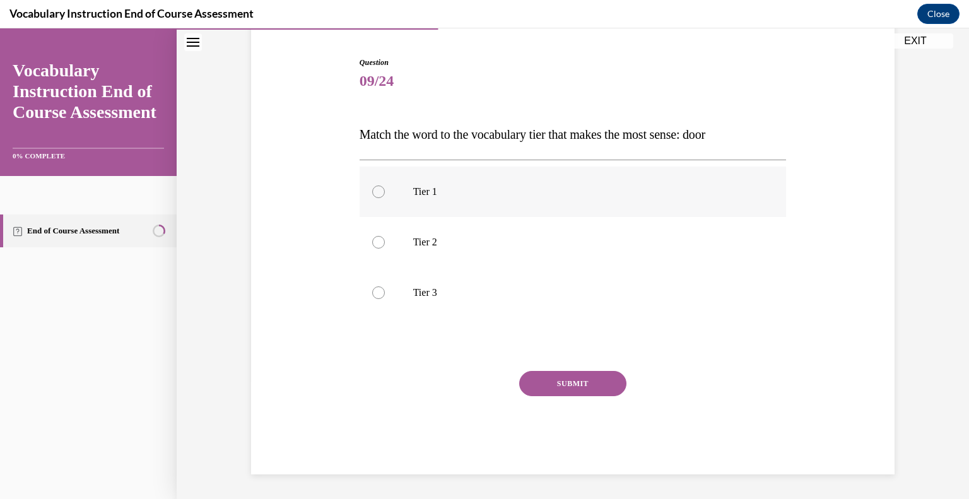
click at [377, 194] on div at bounding box center [378, 191] width 13 height 13
click at [377, 194] on input "Tier 1" at bounding box center [378, 191] width 13 height 13
radio input "true"
drag, startPoint x: 448, startPoint y: 189, endPoint x: 402, endPoint y: 189, distance: 46.0
click at [402, 189] on label "Tier 1" at bounding box center [572, 191] width 427 height 50
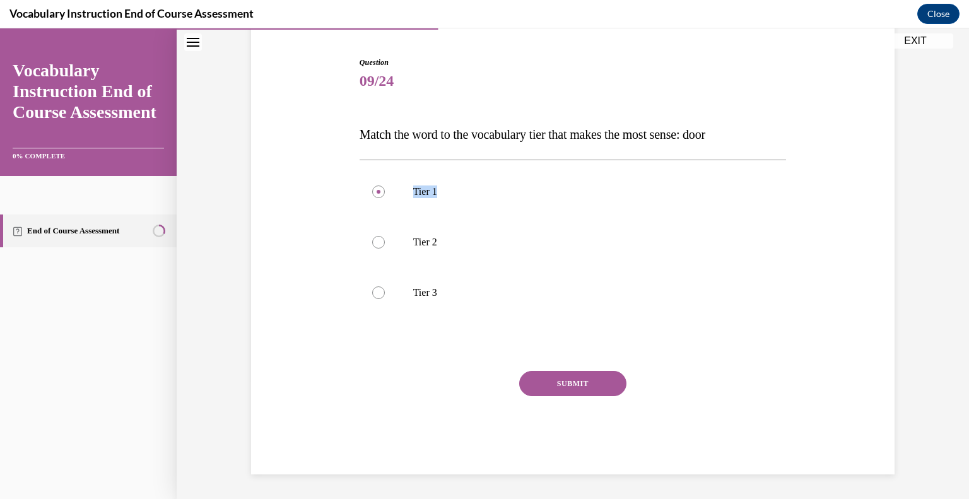
click at [585, 374] on button "SUBMIT" at bounding box center [572, 383] width 107 height 25
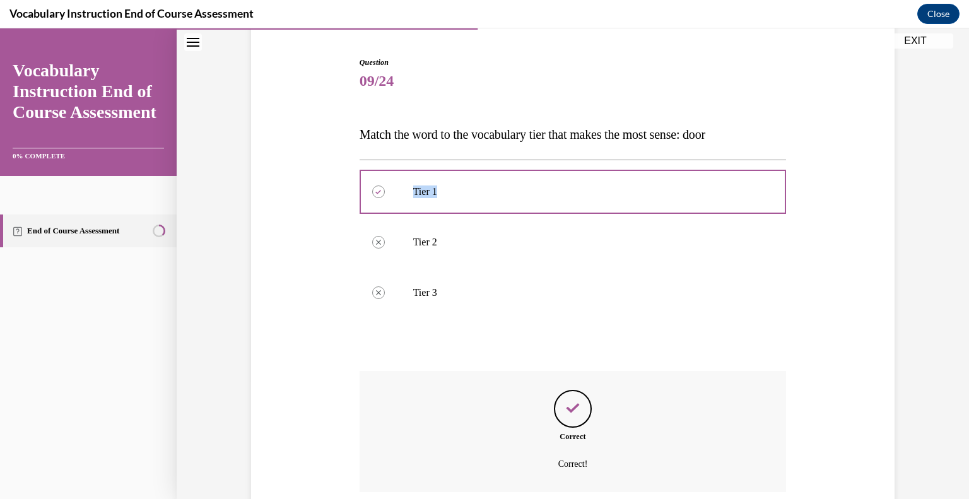
scroll to position [221, 0]
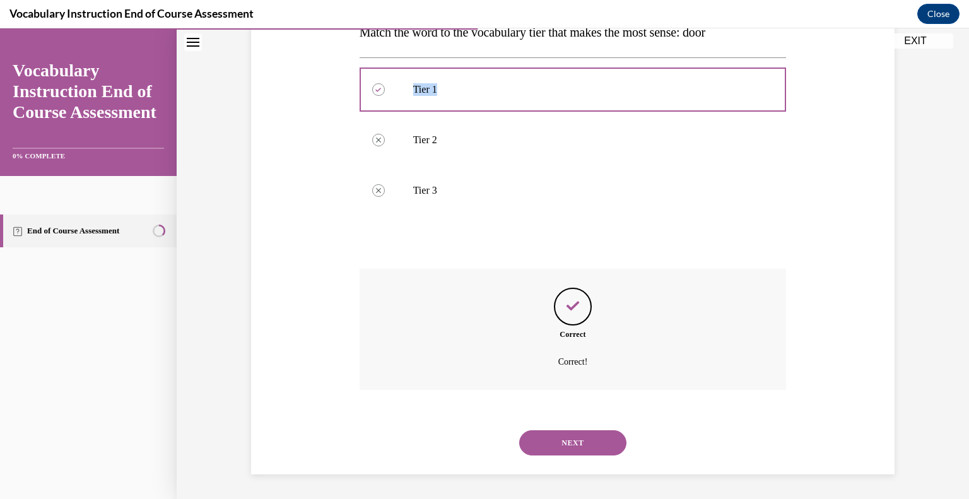
click at [575, 448] on button "NEXT" at bounding box center [572, 442] width 107 height 25
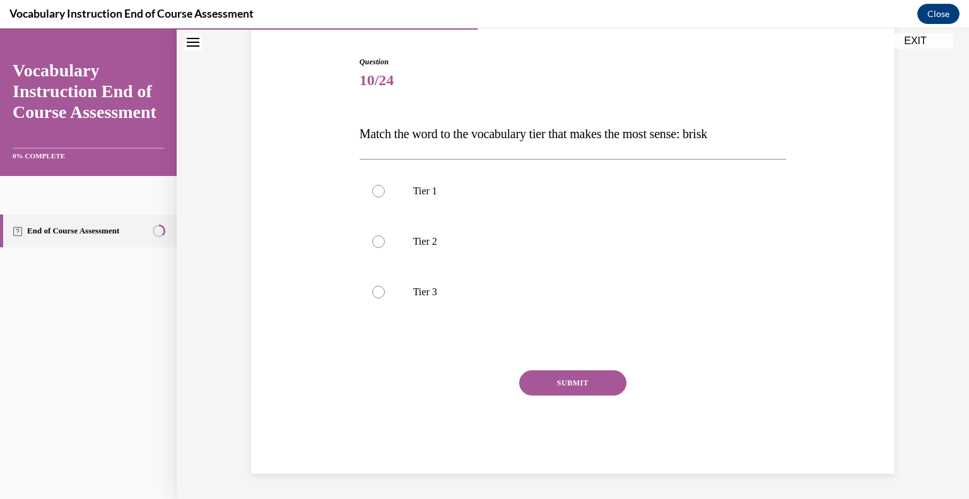
scroll to position [119, 0]
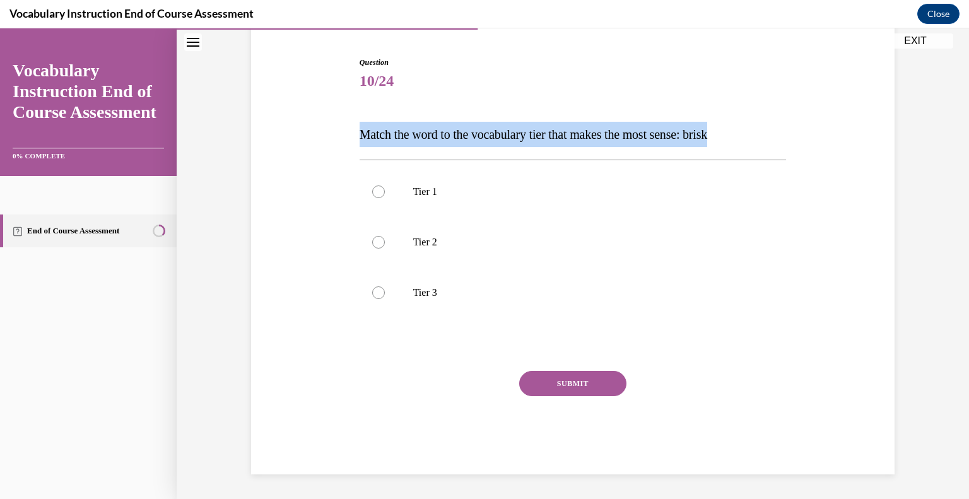
drag, startPoint x: 749, startPoint y: 131, endPoint x: 333, endPoint y: 107, distance: 416.3
click at [333, 107] on div "Question 10/24 Match the word to the vocabulary tier that makes the most sense:…" at bounding box center [573, 246] width 650 height 455
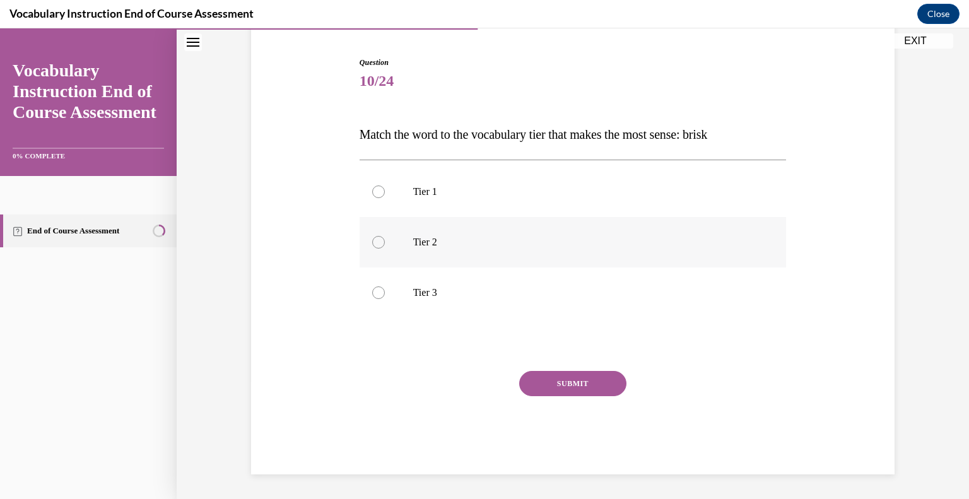
click at [373, 237] on div at bounding box center [378, 242] width 13 height 13
click at [373, 237] on input "Tier 2" at bounding box center [378, 242] width 13 height 13
radio input "true"
drag, startPoint x: 447, startPoint y: 240, endPoint x: 398, endPoint y: 242, distance: 49.2
click at [398, 242] on label "Tier 2" at bounding box center [572, 242] width 427 height 50
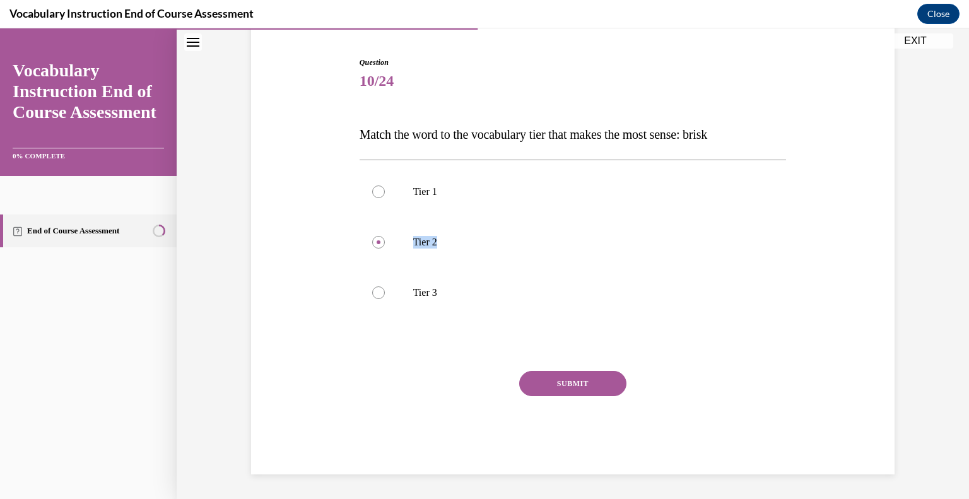
click at [573, 385] on button "SUBMIT" at bounding box center [572, 383] width 107 height 25
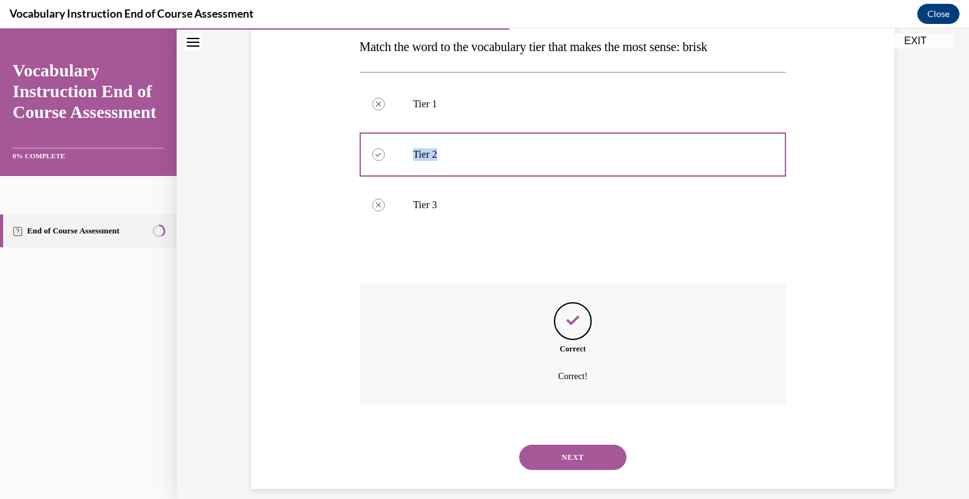
scroll to position [221, 0]
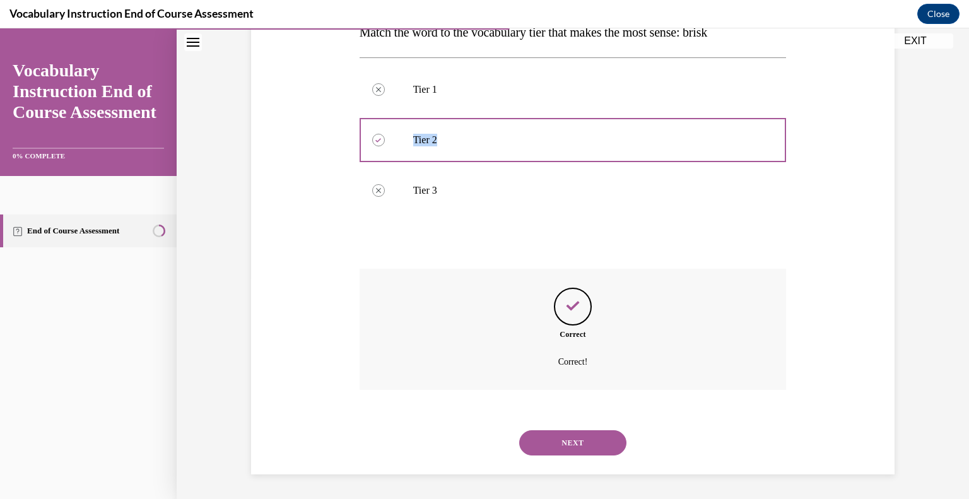
click at [596, 448] on button "NEXT" at bounding box center [572, 442] width 107 height 25
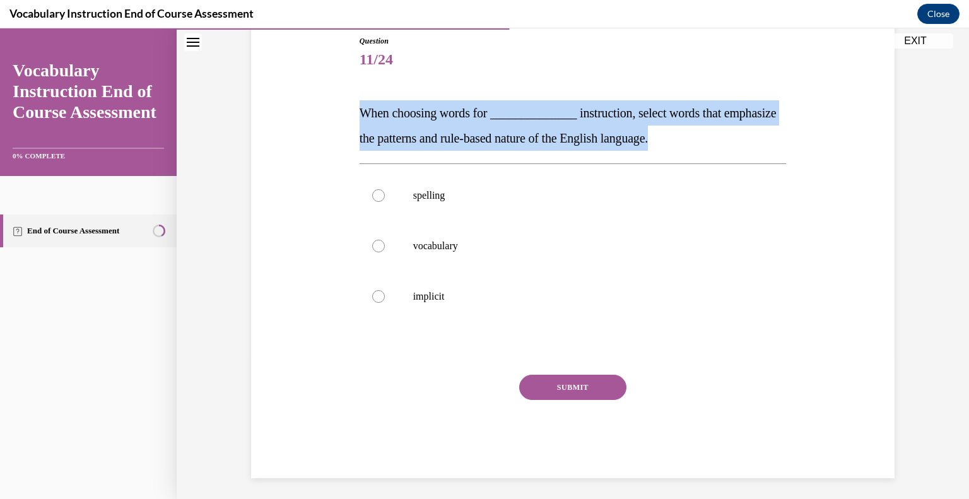
drag, startPoint x: 745, startPoint y: 141, endPoint x: 347, endPoint y: 114, distance: 398.9
click at [347, 114] on div "Question 11/24 When choosing words for ______________ instruction, select words…" at bounding box center [573, 237] width 650 height 481
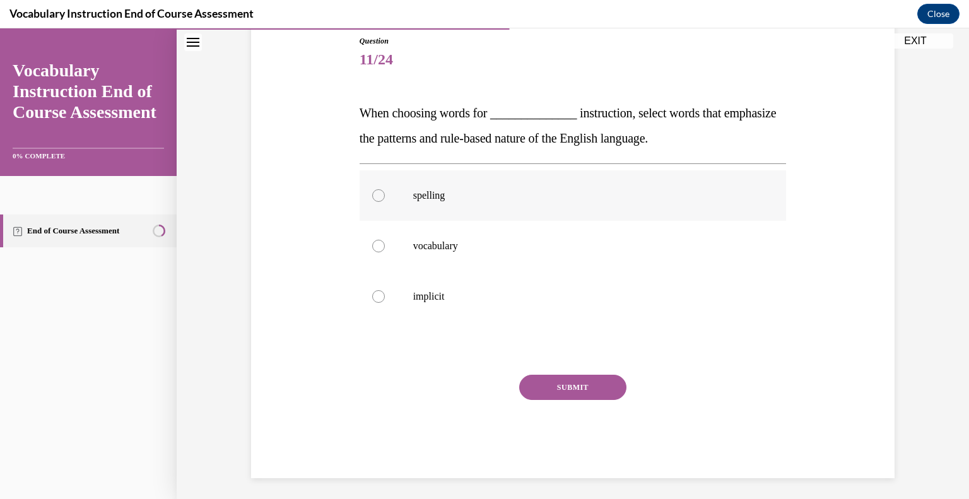
click at [375, 194] on div at bounding box center [378, 195] width 13 height 13
click at [375, 194] on input "spelling" at bounding box center [378, 195] width 13 height 13
radio input "true"
drag, startPoint x: 445, startPoint y: 194, endPoint x: 407, endPoint y: 194, distance: 37.8
click at [407, 194] on label "spelling" at bounding box center [572, 195] width 427 height 50
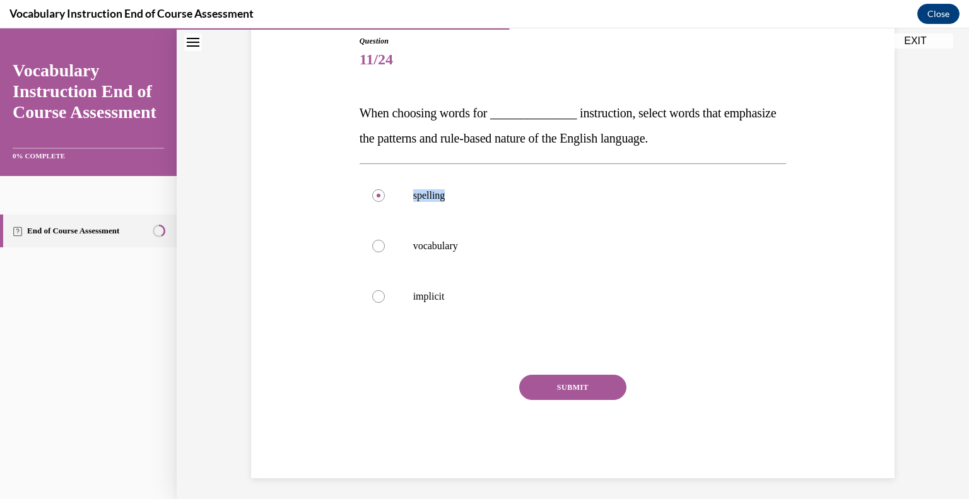
click at [585, 383] on button "SUBMIT" at bounding box center [572, 387] width 107 height 25
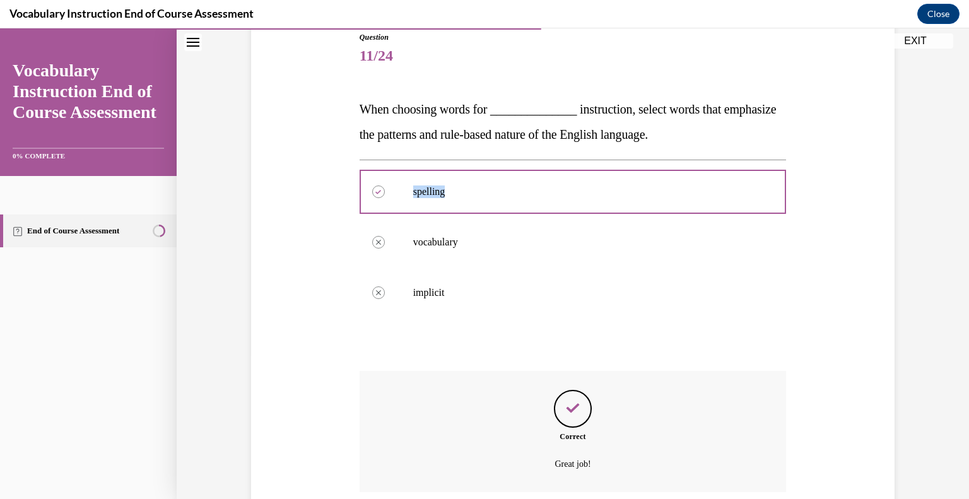
scroll to position [246, 0]
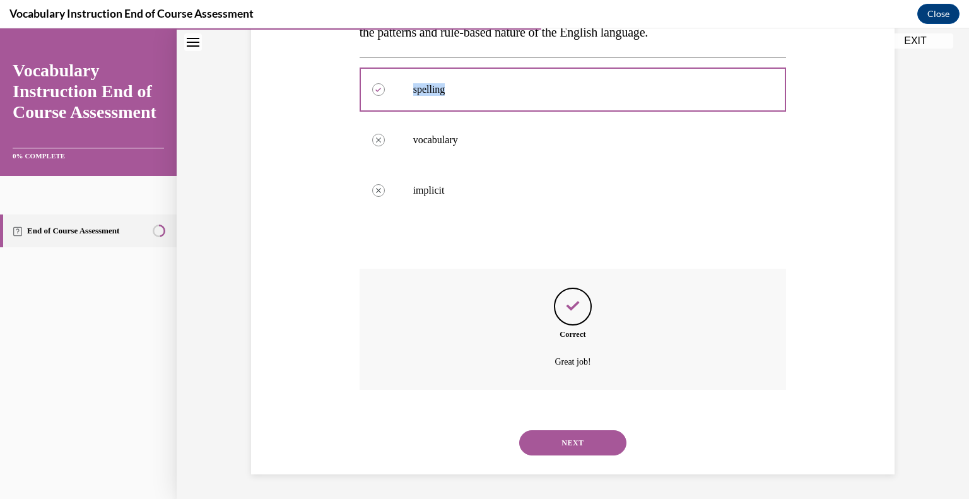
click at [593, 436] on button "NEXT" at bounding box center [572, 442] width 107 height 25
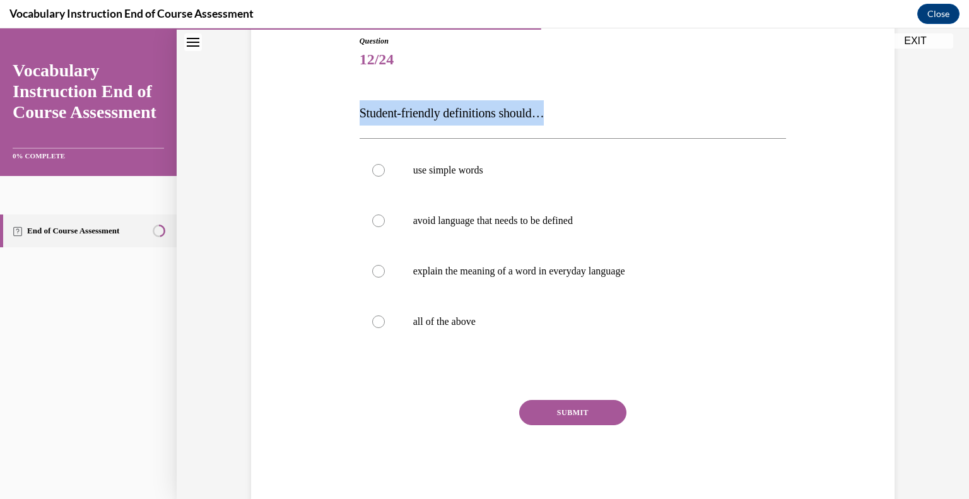
drag, startPoint x: 455, startPoint y: 107, endPoint x: 349, endPoint y: 103, distance: 105.4
click at [349, 103] on div "Question 12/24 Student-friendly definitions should… use simple words avoid lang…" at bounding box center [573, 250] width 650 height 506
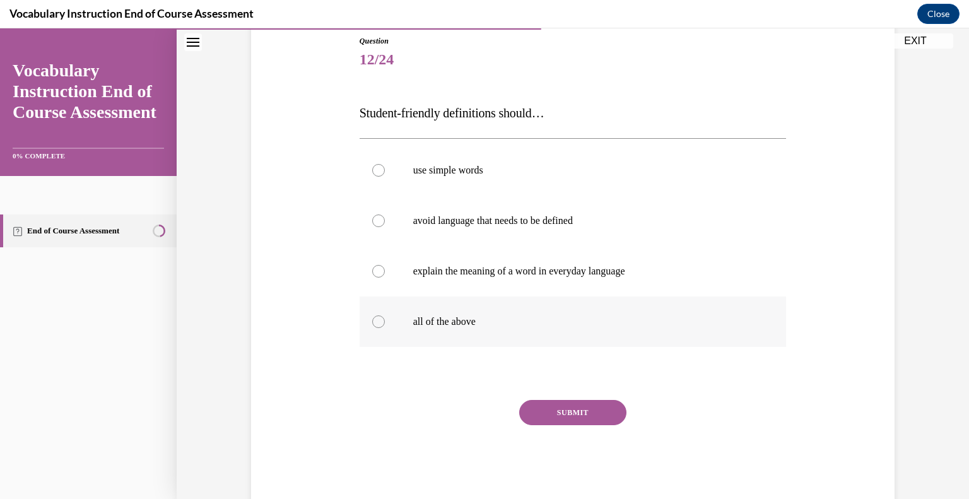
click at [372, 322] on div at bounding box center [378, 321] width 13 height 13
click at [372, 322] on input "all of the above" at bounding box center [378, 321] width 13 height 13
radio input "true"
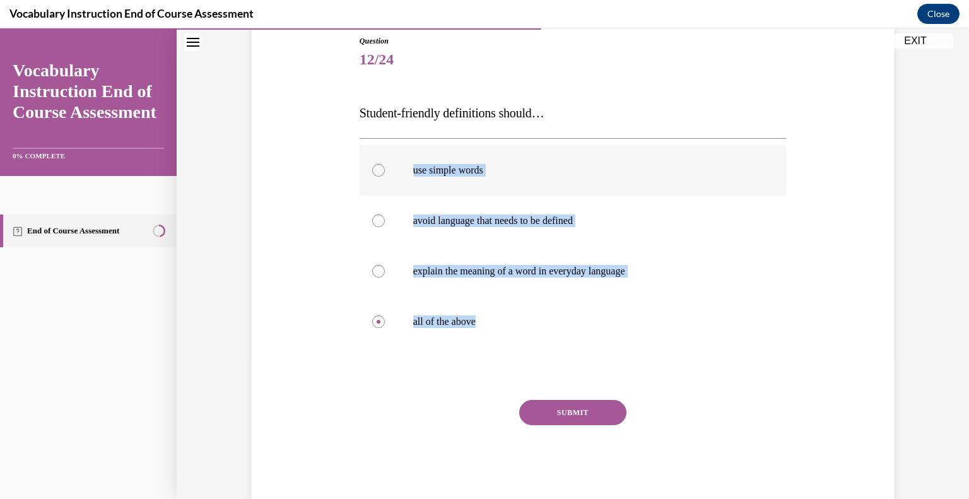
drag, startPoint x: 492, startPoint y: 330, endPoint x: 404, endPoint y: 158, distance: 193.2
click at [404, 158] on div "use simple words avoid language that needs to be defined explain the meaning of…" at bounding box center [572, 246] width 427 height 202
click at [576, 409] on button "SUBMIT" at bounding box center [572, 412] width 107 height 25
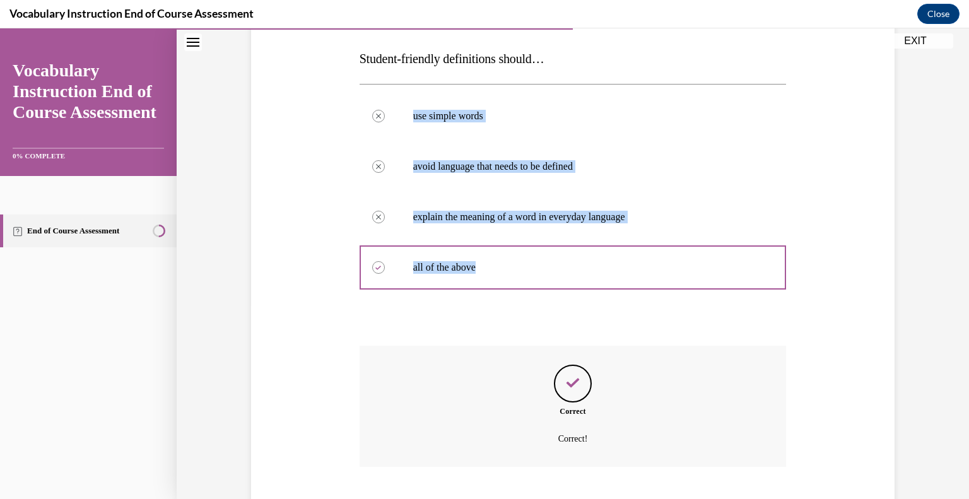
scroll to position [271, 0]
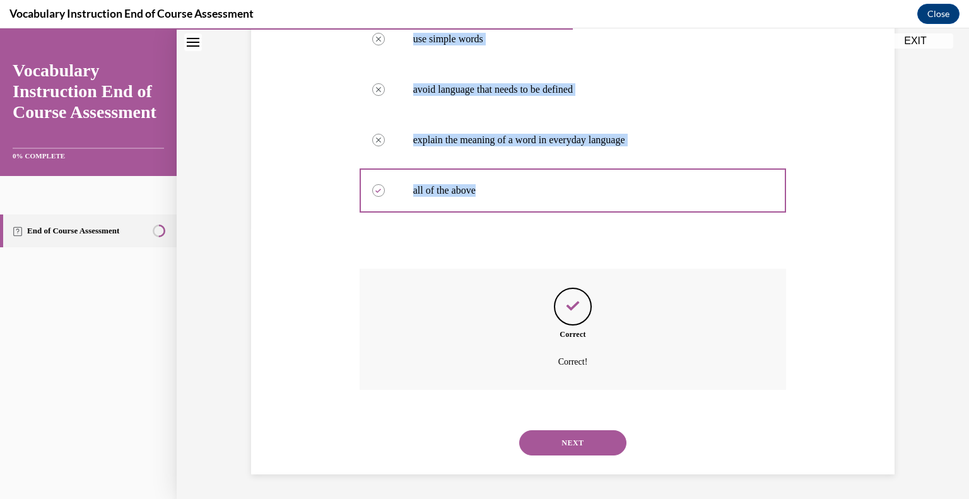
click at [553, 437] on button "NEXT" at bounding box center [572, 442] width 107 height 25
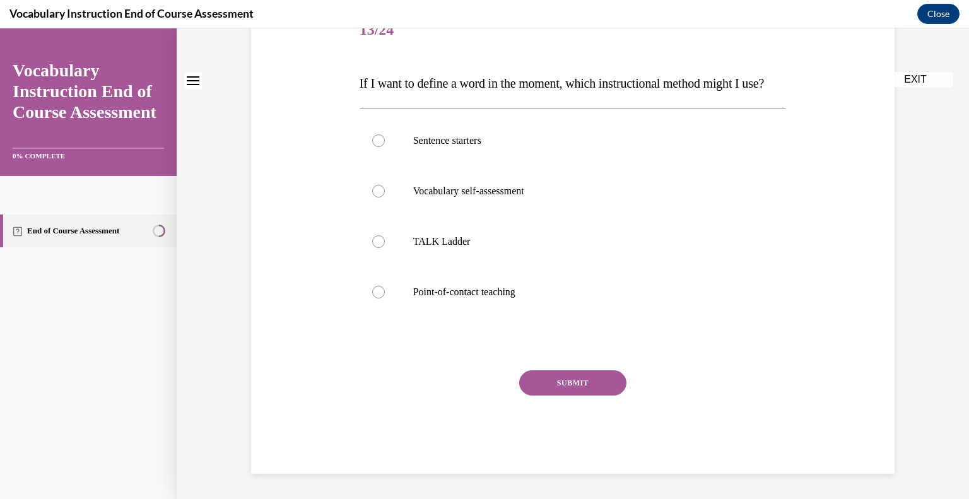
scroll to position [0, 0]
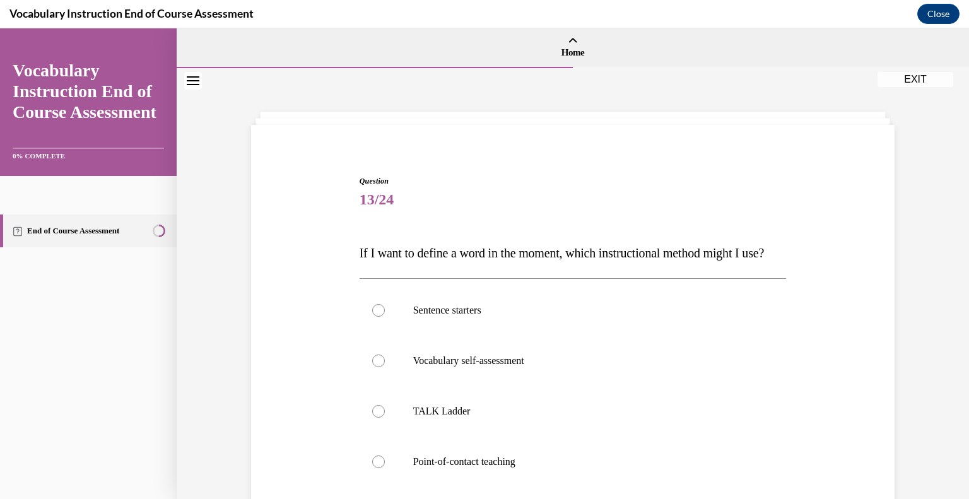
click at [402, 265] on p "If I want to define a word in the moment, which instructional method might I us…" at bounding box center [572, 252] width 427 height 25
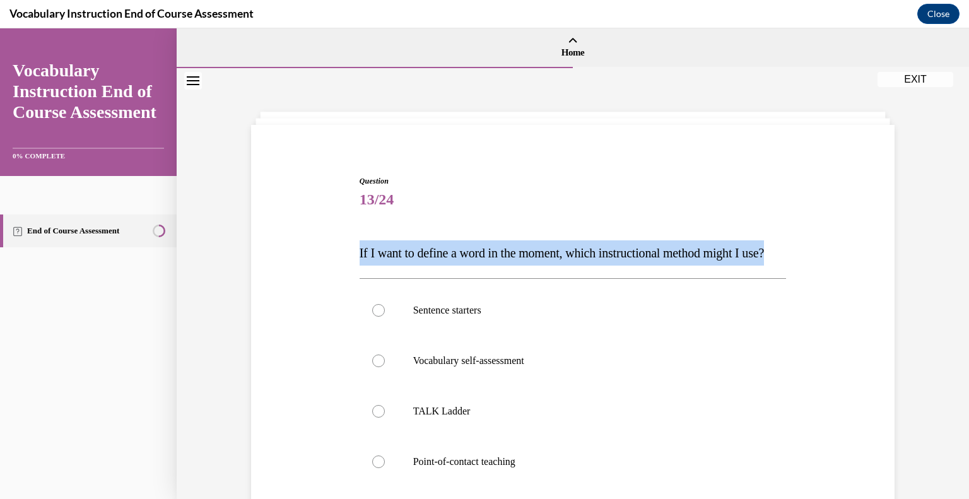
drag, startPoint x: 367, startPoint y: 250, endPoint x: 345, endPoint y: 236, distance: 26.1
click at [345, 236] on div "Question 13/24 If I want to define a word in the moment, which instructional me…" at bounding box center [573, 390] width 650 height 506
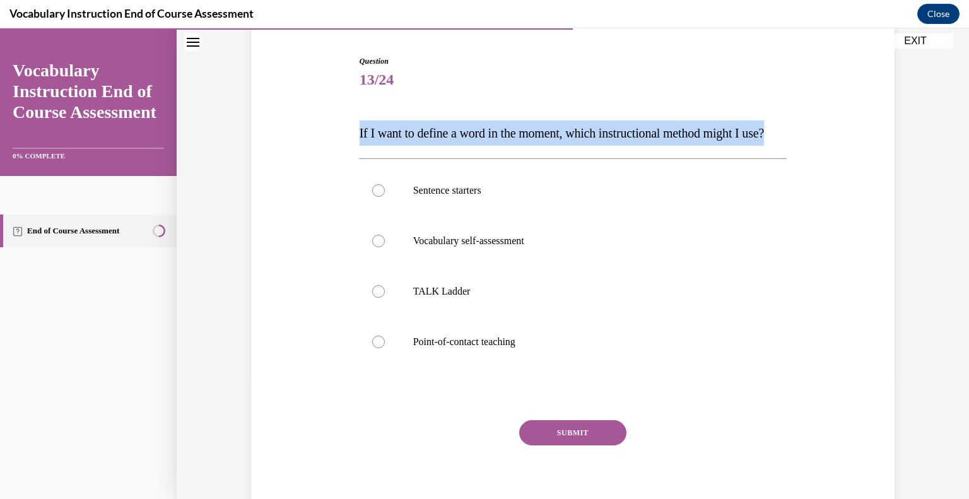
scroll to position [124, 0]
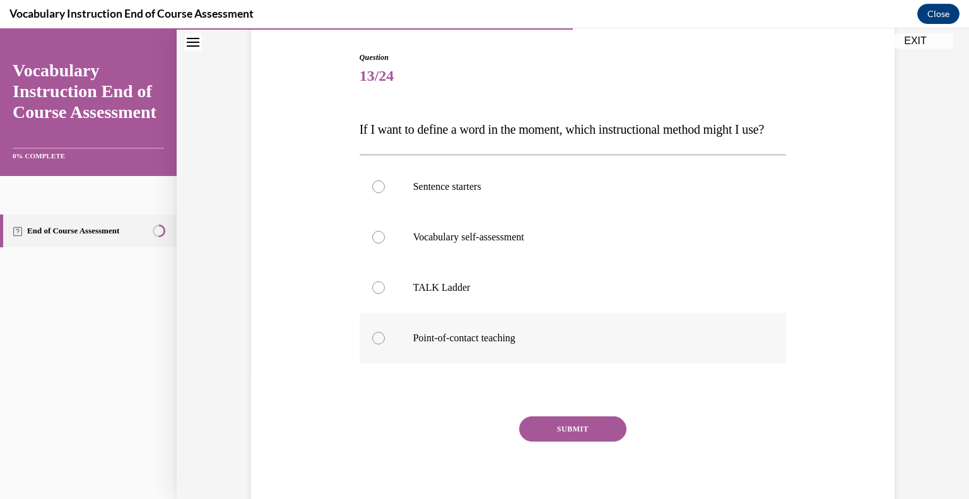
click at [373, 344] on div at bounding box center [378, 338] width 13 height 13
click at [373, 344] on input "Point-of-contact teaching" at bounding box center [378, 338] width 13 height 13
radio input "true"
drag, startPoint x: 518, startPoint y: 364, endPoint x: 386, endPoint y: 361, distance: 132.5
click at [386, 361] on label "Point-of-contact teaching" at bounding box center [572, 338] width 427 height 50
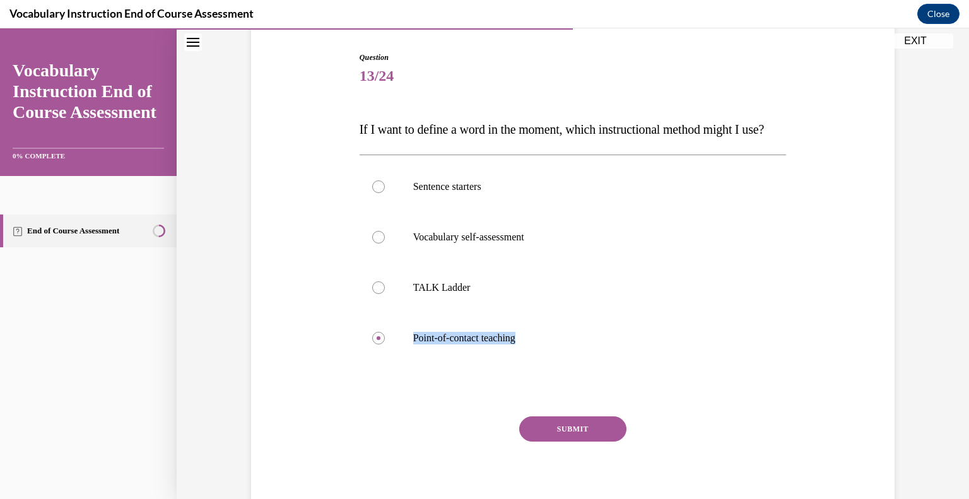
click at [572, 441] on button "SUBMIT" at bounding box center [572, 428] width 107 height 25
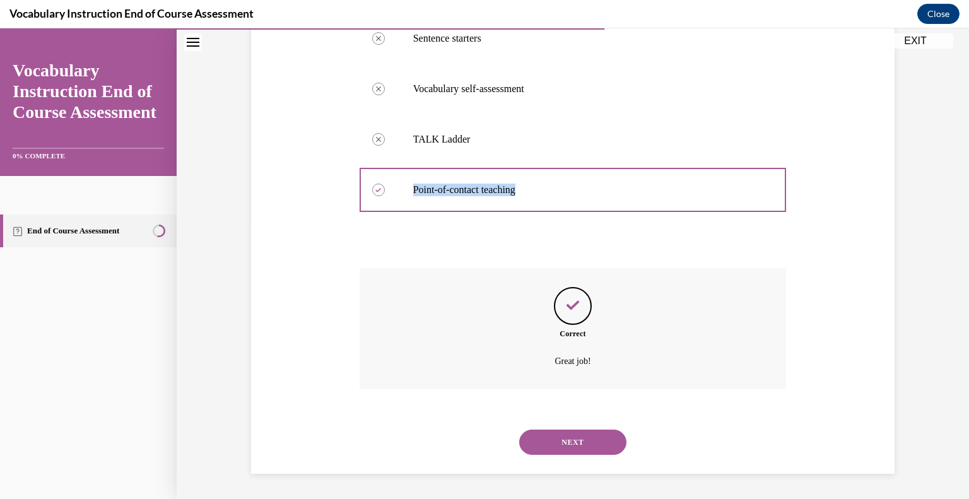
scroll to position [296, 0]
click at [585, 444] on button "NEXT" at bounding box center [572, 441] width 107 height 25
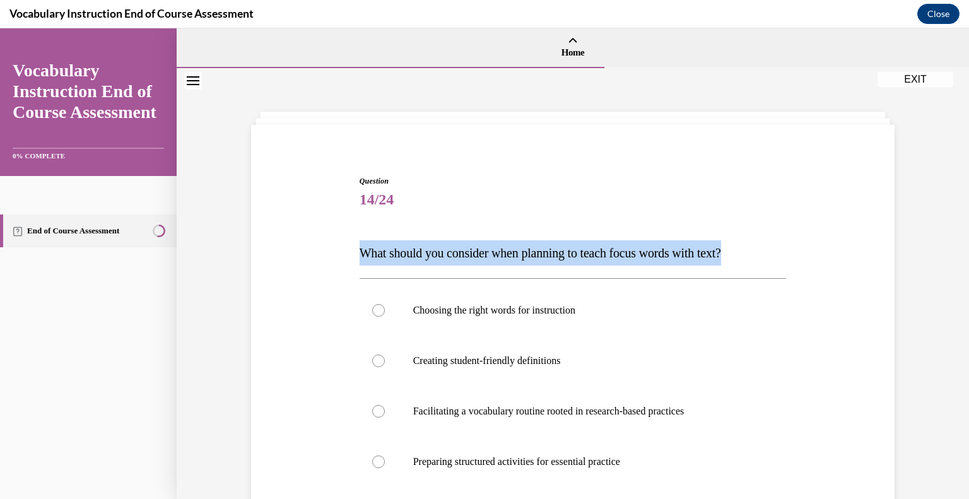
drag, startPoint x: 764, startPoint y: 252, endPoint x: 334, endPoint y: 254, distance: 429.4
click at [334, 254] on div "Question 14/24 What should you consider when planning to teach focus words with…" at bounding box center [573, 415] width 650 height 556
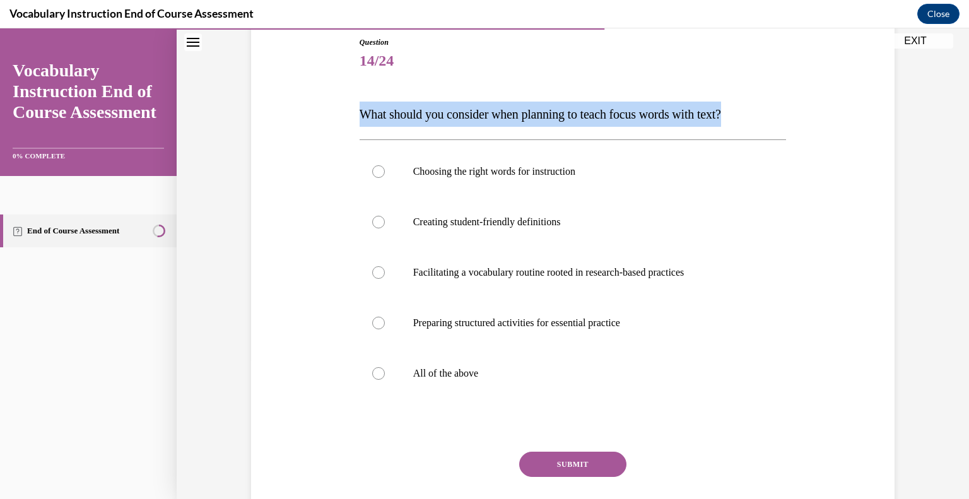
scroll to position [146, 0]
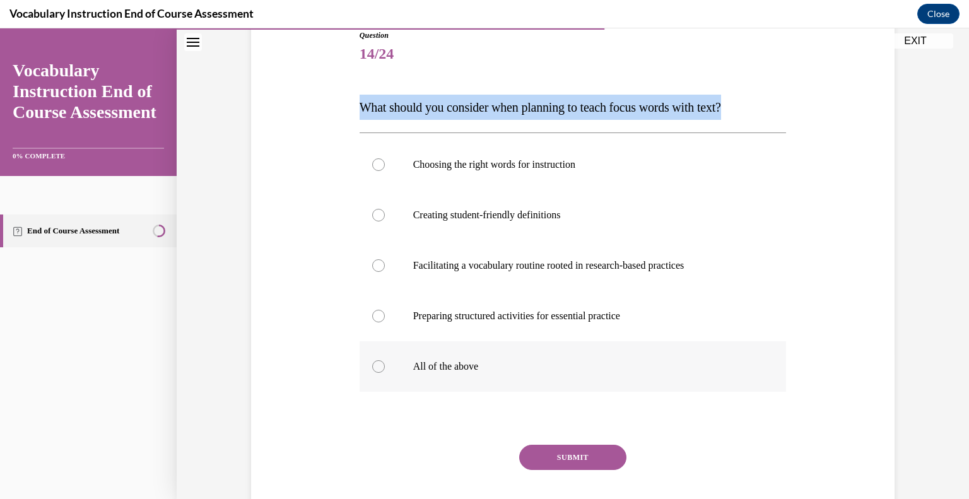
click at [374, 376] on label "All of the above" at bounding box center [572, 366] width 427 height 50
click at [374, 373] on input "All of the above" at bounding box center [378, 366] width 13 height 13
radio input "true"
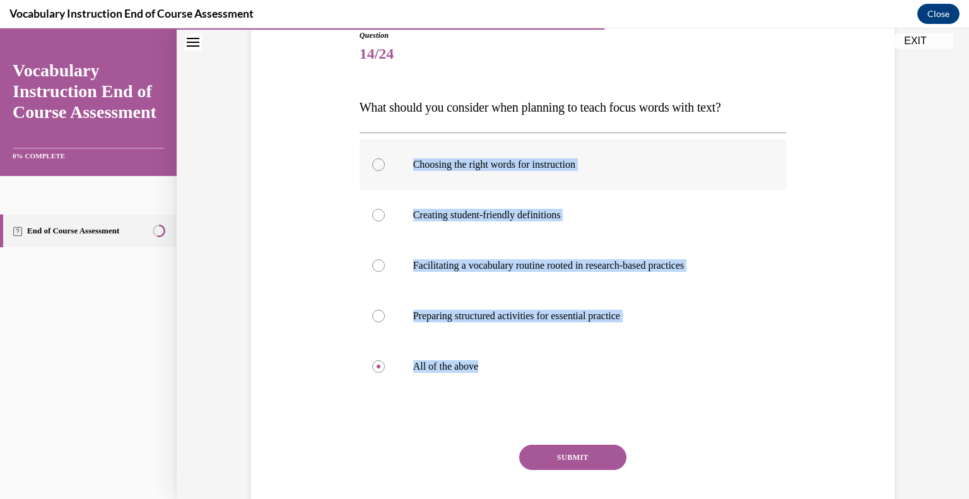
drag, startPoint x: 489, startPoint y: 368, endPoint x: 406, endPoint y: 179, distance: 206.1
click at [406, 179] on div "Choosing the right words for instruction Creating student-friendly definitions …" at bounding box center [572, 265] width 427 height 252
click at [575, 457] on button "SUBMIT" at bounding box center [572, 457] width 107 height 25
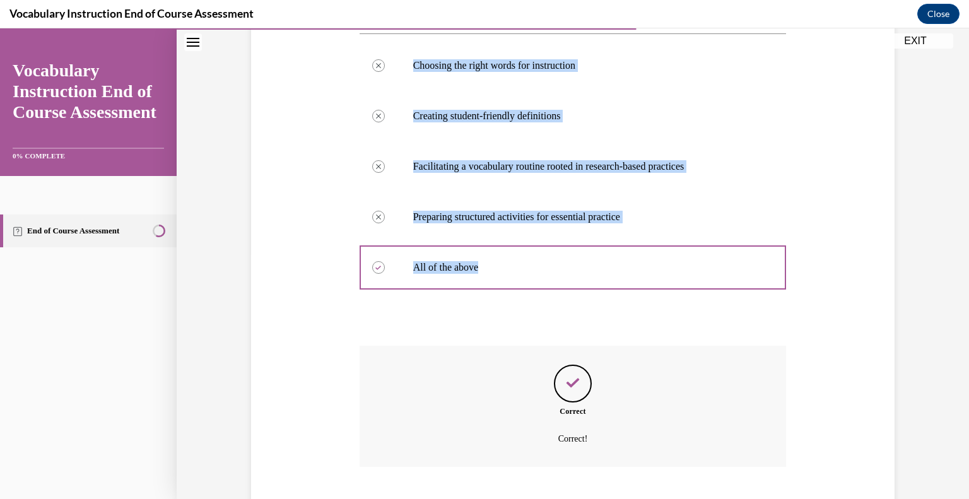
scroll to position [322, 0]
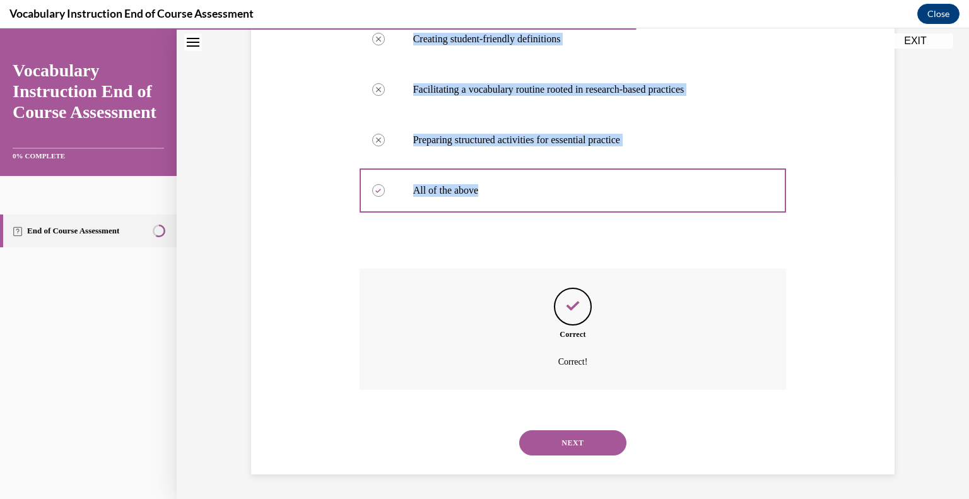
click at [580, 434] on button "NEXT" at bounding box center [572, 442] width 107 height 25
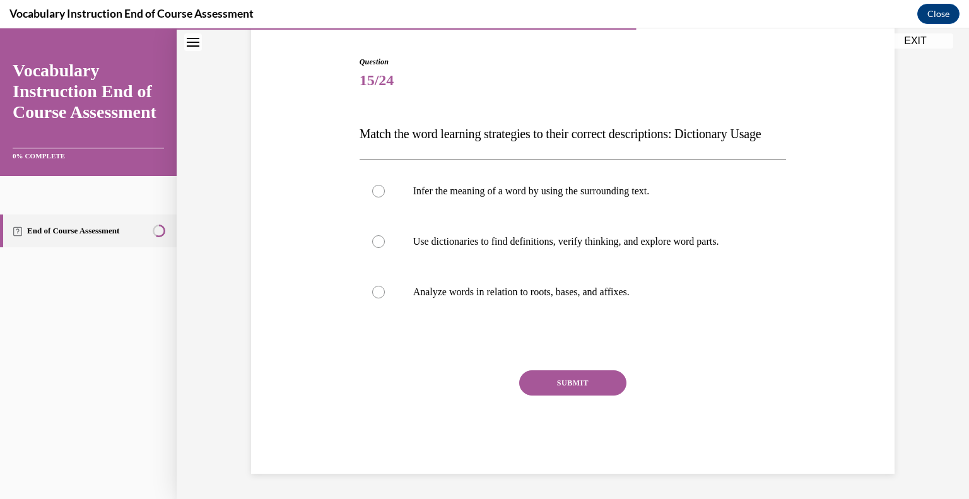
scroll to position [140, 0]
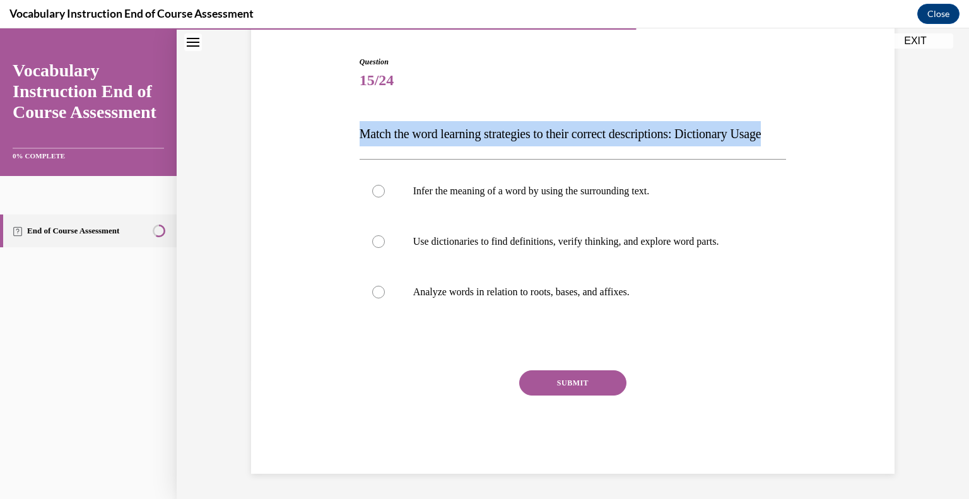
drag, startPoint x: 400, startPoint y: 141, endPoint x: 344, endPoint y: 96, distance: 72.3
click at [344, 96] on div "Question 15/24 Match the word learning strategies to their correct descriptions…" at bounding box center [573, 245] width 650 height 455
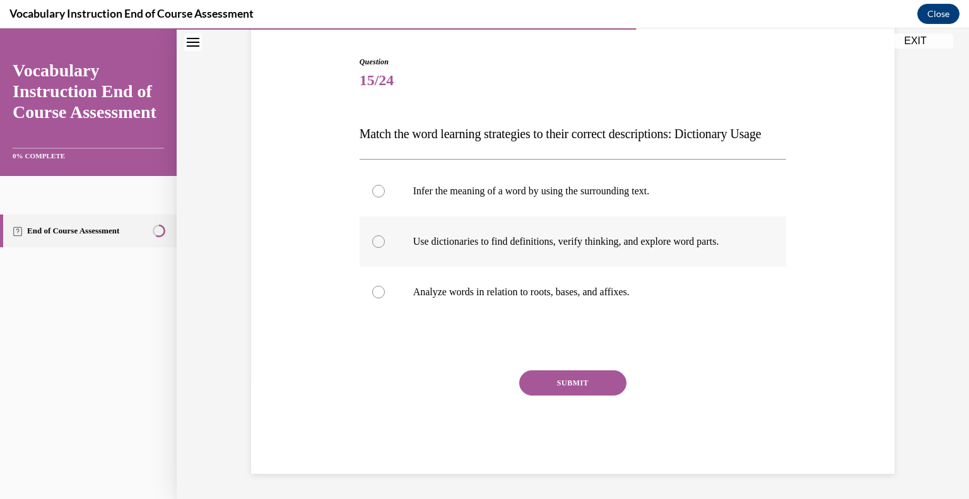
click at [375, 247] on div at bounding box center [378, 241] width 13 height 13
click at [375, 247] on input "Use dictionaries to find definitions, verify thinking, and explore word parts." at bounding box center [378, 241] width 13 height 13
radio input "true"
drag, startPoint x: 746, startPoint y: 245, endPoint x: 408, endPoint y: 247, distance: 338.0
click at [413, 247] on p "Use dictionaries to find definitions, verify thinking, and explore word parts." at bounding box center [584, 241] width 342 height 13
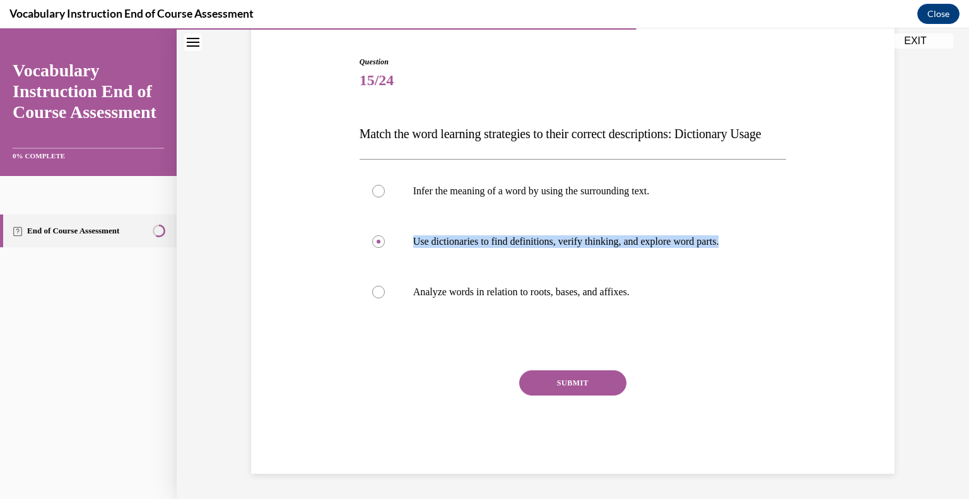
click at [555, 381] on button "SUBMIT" at bounding box center [572, 382] width 107 height 25
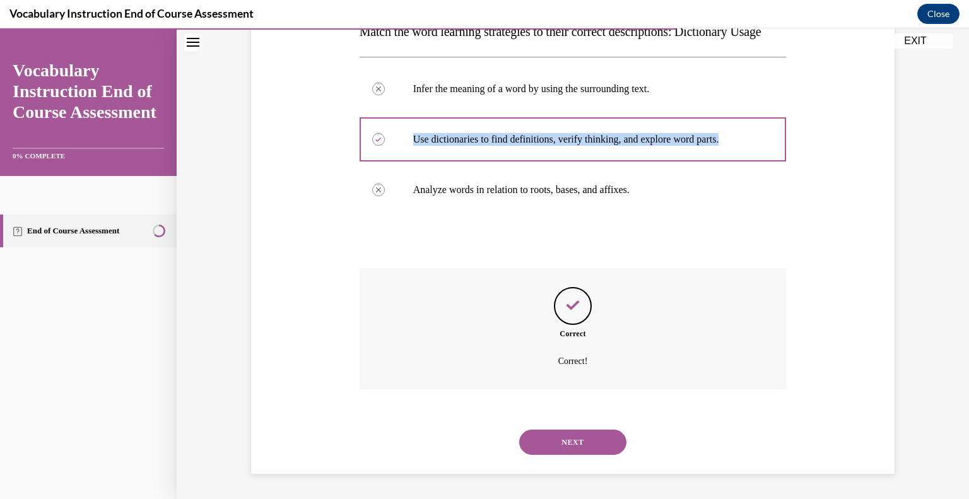
scroll to position [246, 0]
click at [590, 448] on button "NEXT" at bounding box center [572, 441] width 107 height 25
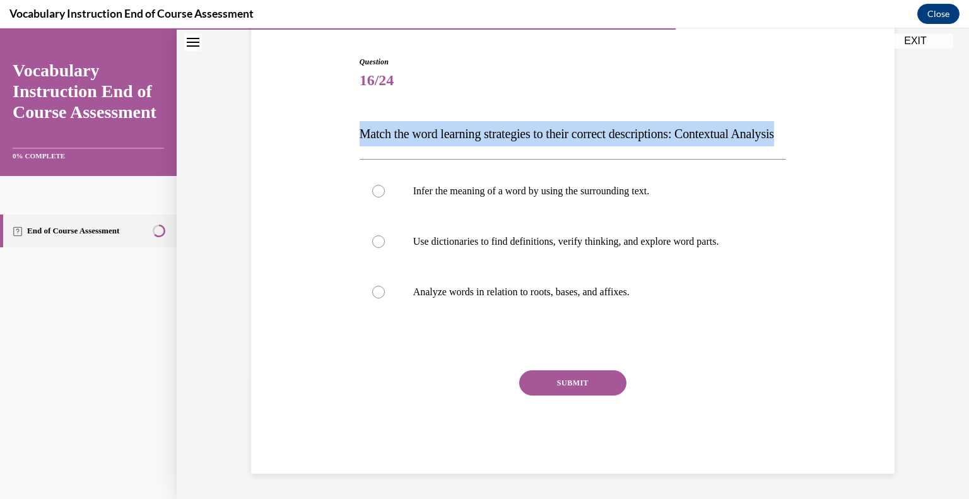
drag, startPoint x: 416, startPoint y: 141, endPoint x: 353, endPoint y: 98, distance: 76.4
click at [356, 98] on div "Question 16/24 Match the word learning strategies to their correct descriptions…" at bounding box center [572, 255] width 433 height 436
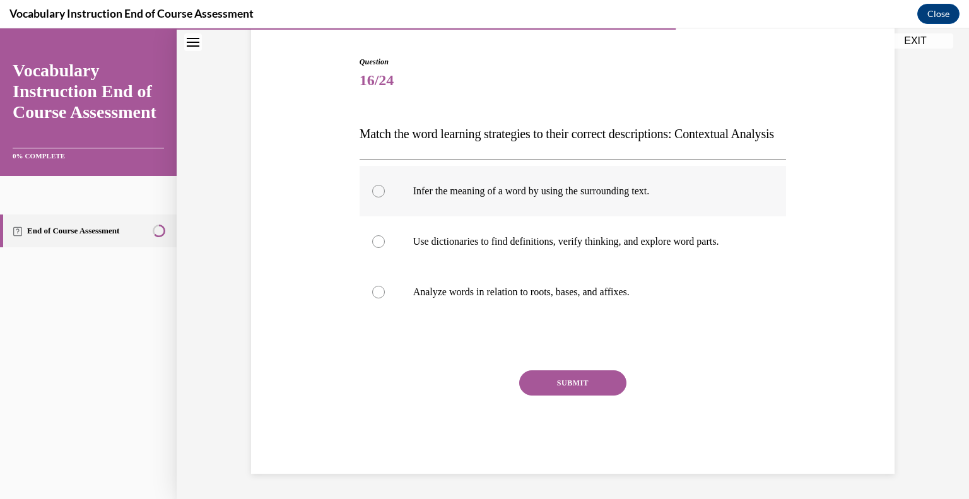
click at [372, 194] on div at bounding box center [378, 191] width 13 height 13
click at [372, 194] on input "Infer the meaning of a word by using the surrounding text." at bounding box center [378, 191] width 13 height 13
radio input "true"
drag, startPoint x: 662, startPoint y: 199, endPoint x: 405, endPoint y: 204, distance: 256.7
click at [405, 204] on label "Infer the meaning of a word by using the surrounding text." at bounding box center [572, 191] width 427 height 50
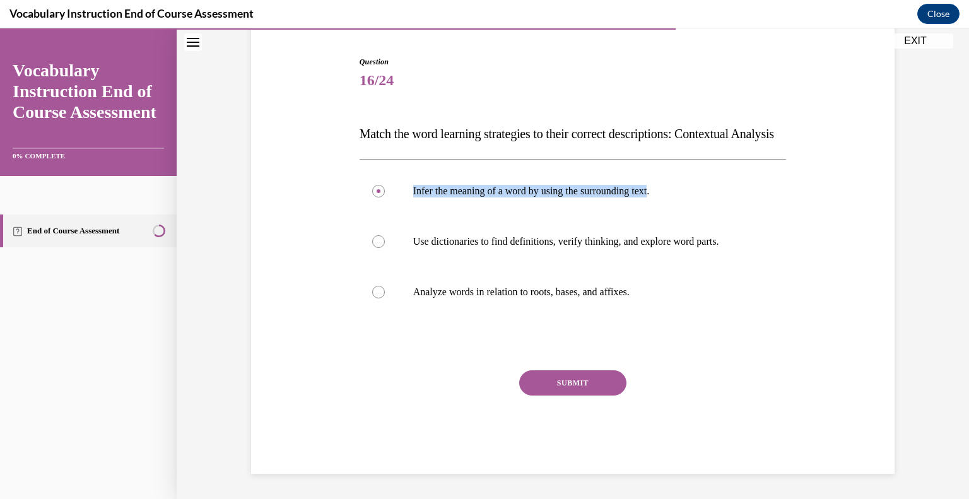
click at [593, 380] on button "SUBMIT" at bounding box center [572, 382] width 107 height 25
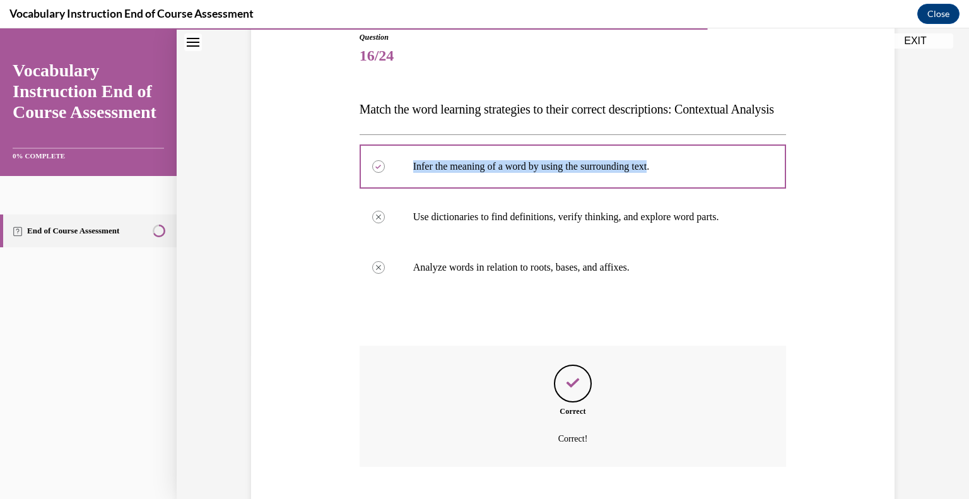
scroll to position [246, 0]
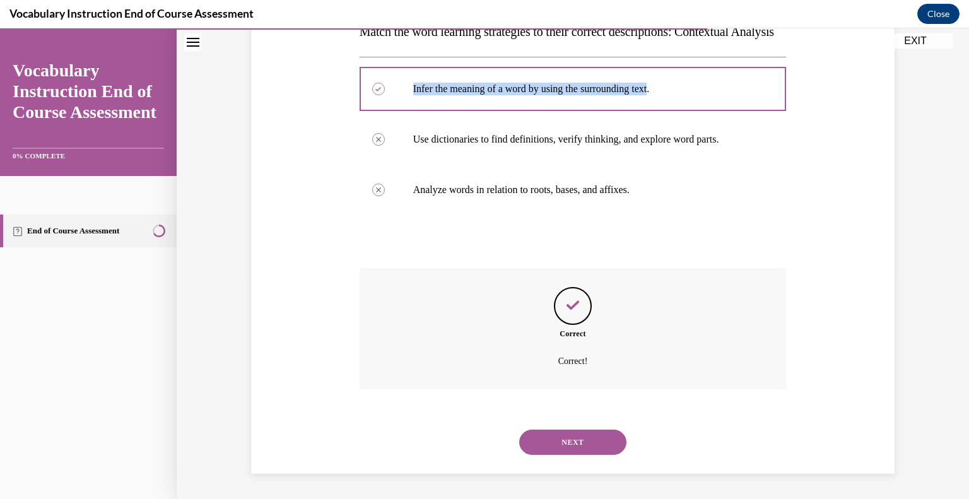
click at [574, 447] on button "NEXT" at bounding box center [572, 441] width 107 height 25
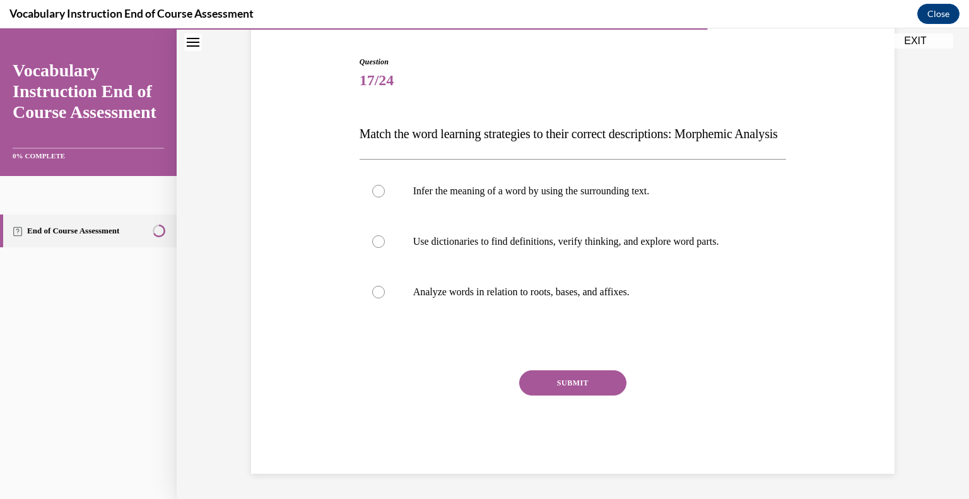
scroll to position [144, 0]
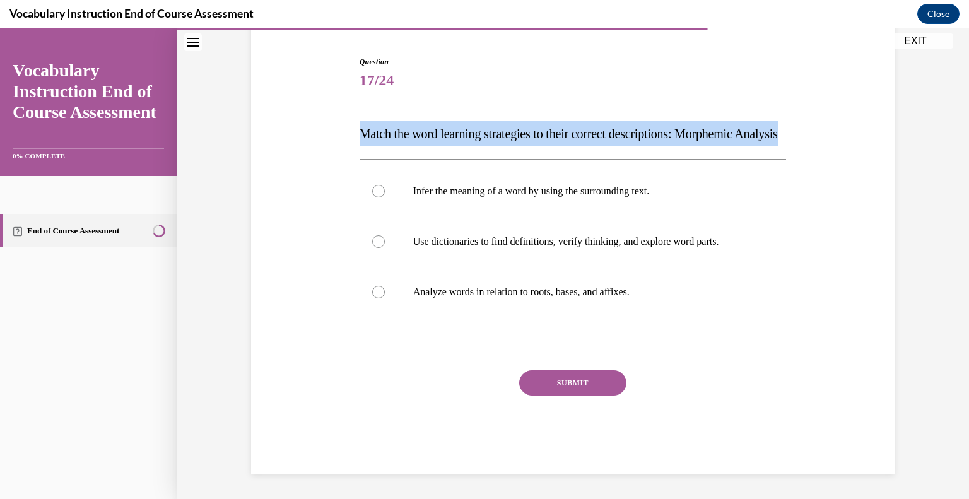
drag, startPoint x: 426, startPoint y: 136, endPoint x: 350, endPoint y: 113, distance: 79.6
click at [350, 113] on div "Question 17/24 Match the word learning strategies to their correct descriptions…" at bounding box center [573, 245] width 650 height 455
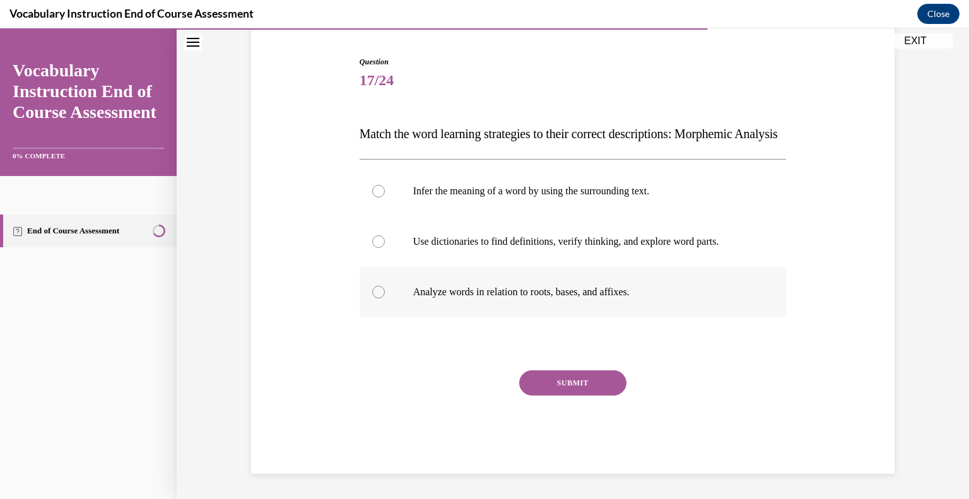
click at [372, 291] on div at bounding box center [378, 292] width 13 height 13
click at [372, 291] on input "Analyze words in relation to roots, bases, and affixes." at bounding box center [378, 292] width 13 height 13
radio input "true"
drag, startPoint x: 639, startPoint y: 297, endPoint x: 405, endPoint y: 296, distance: 234.6
click at [405, 296] on label "Analyze words in relation to roots, bases, and affixes." at bounding box center [572, 292] width 427 height 50
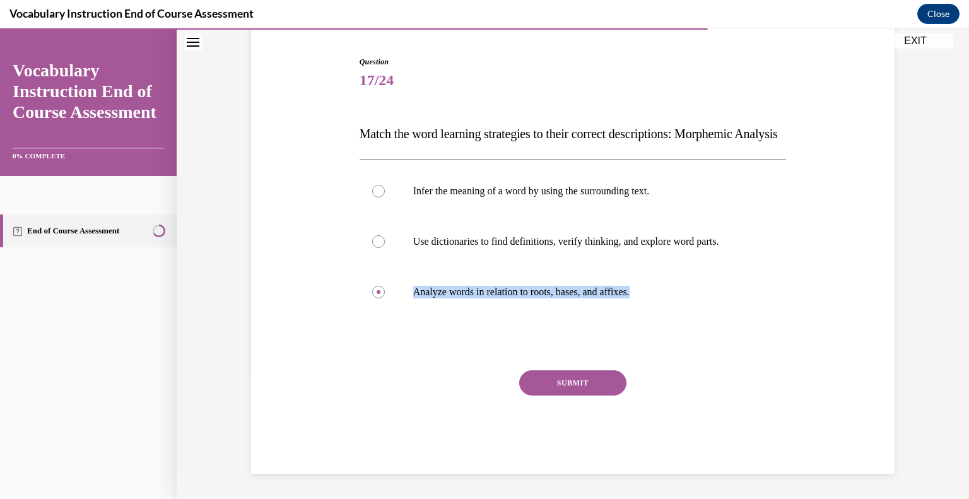
click at [575, 387] on button "SUBMIT" at bounding box center [572, 382] width 107 height 25
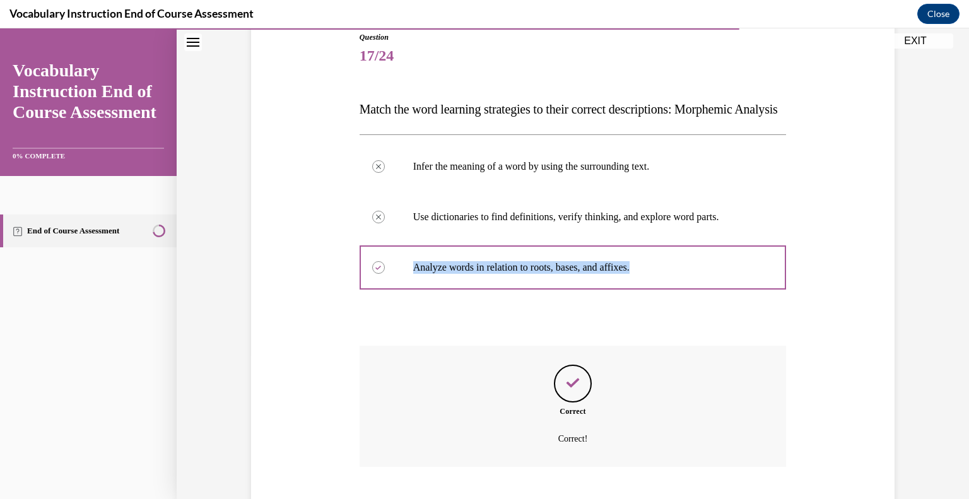
scroll to position [246, 0]
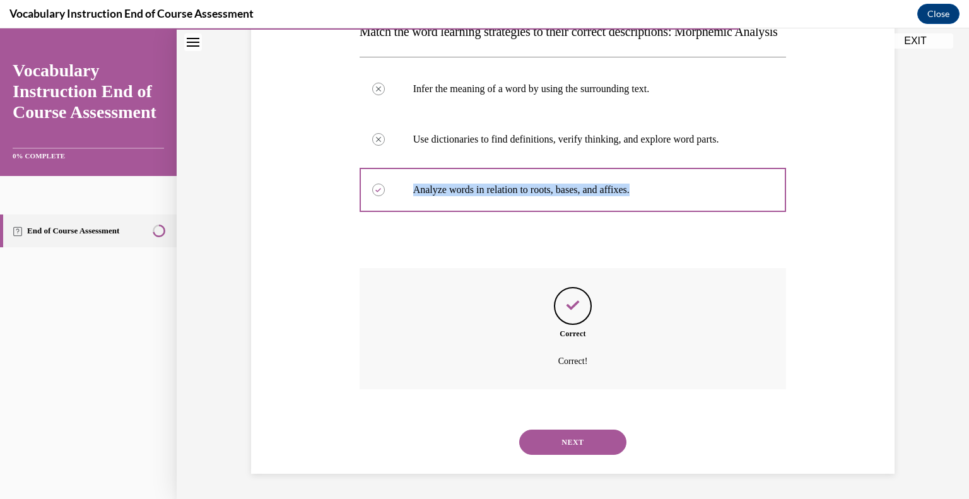
click at [596, 431] on button "NEXT" at bounding box center [572, 441] width 107 height 25
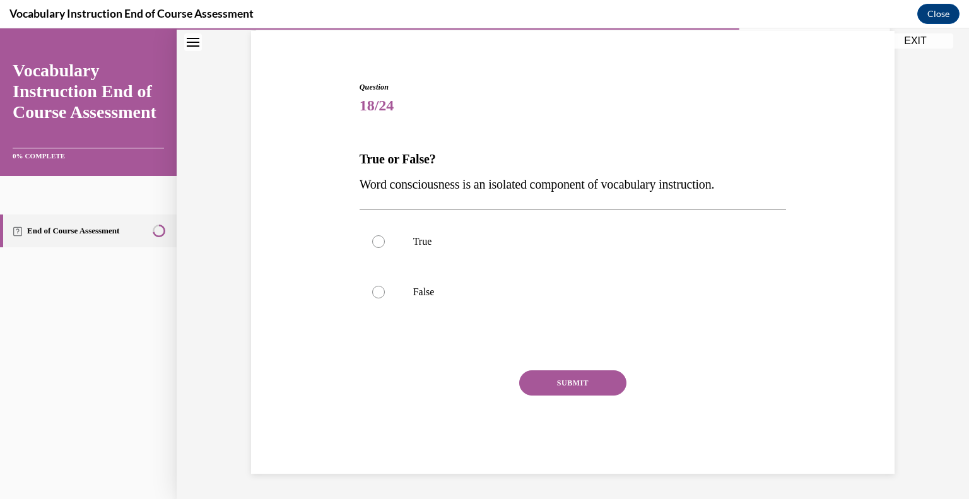
scroll to position [93, 0]
drag, startPoint x: 576, startPoint y: 178, endPoint x: 354, endPoint y: 137, distance: 225.1
click at [359, 137] on div "Question 18/24 True or False? Word consciousness is an isolated component of vo…" at bounding box center [572, 278] width 427 height 392
click at [376, 294] on div at bounding box center [378, 292] width 13 height 13
click at [376, 294] on input "False" at bounding box center [378, 292] width 13 height 13
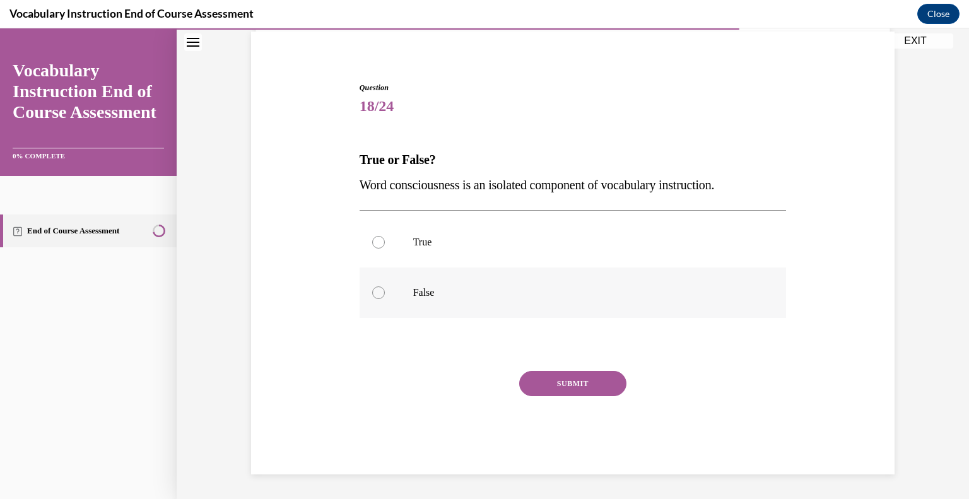
radio input "true"
drag, startPoint x: 438, startPoint y: 288, endPoint x: 400, endPoint y: 289, distance: 37.9
click at [400, 289] on label "False" at bounding box center [572, 292] width 427 height 50
click at [580, 382] on button "SUBMIT" at bounding box center [572, 383] width 107 height 25
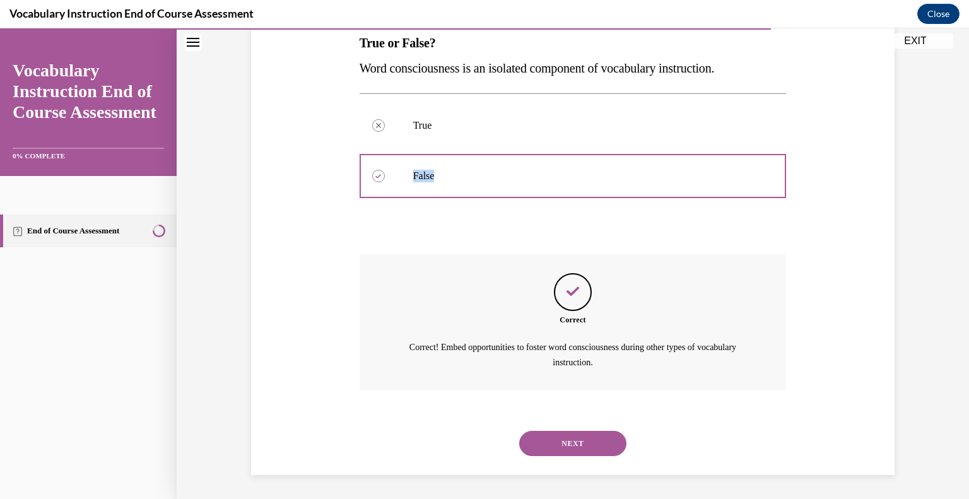
scroll to position [211, 0]
click at [590, 441] on button "NEXT" at bounding box center [572, 442] width 107 height 25
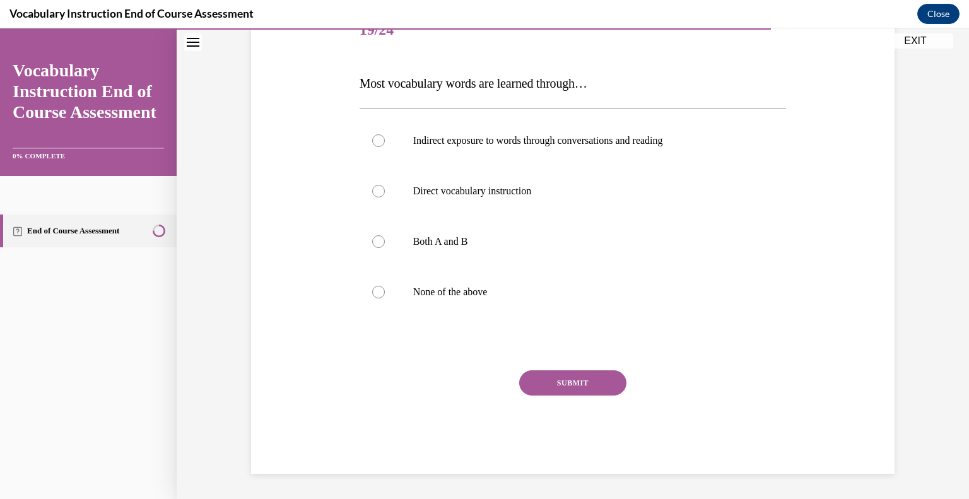
scroll to position [140, 0]
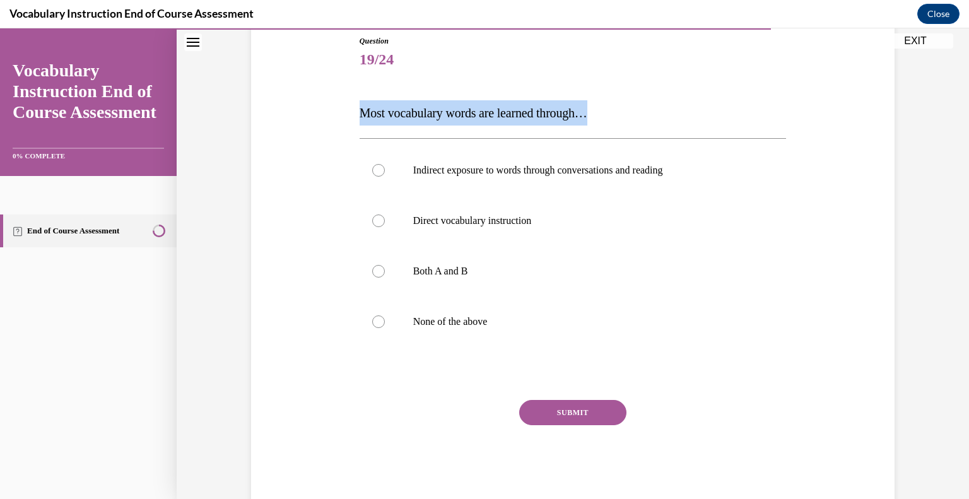
drag, startPoint x: 627, startPoint y: 119, endPoint x: 325, endPoint y: 108, distance: 302.2
click at [325, 108] on div "Question 19/24 Most vocabulary words are learned through… Indirect exposure to …" at bounding box center [573, 250] width 650 height 506
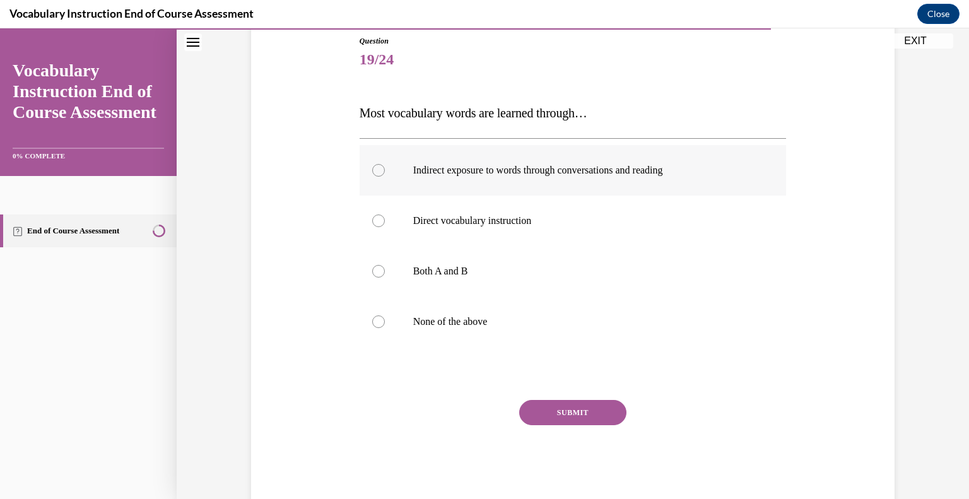
click at [376, 171] on div at bounding box center [378, 170] width 13 height 13
click at [376, 171] on input "Indirect exposure to words through conversations and reading" at bounding box center [378, 170] width 13 height 13
radio input "true"
click at [402, 166] on label "Indirect exposure to words through conversations and reading" at bounding box center [572, 170] width 427 height 50
click at [385, 166] on input "Indirect exposure to words through conversations and reading" at bounding box center [378, 170] width 13 height 13
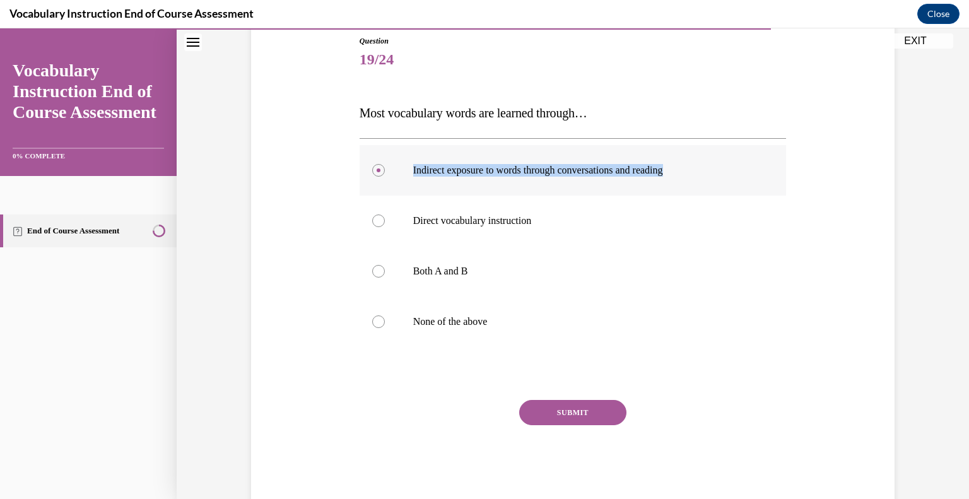
drag, startPoint x: 402, startPoint y: 166, endPoint x: 684, endPoint y: 178, distance: 282.8
click at [684, 178] on label "Indirect exposure to words through conversations and reading" at bounding box center [572, 170] width 427 height 50
click at [593, 423] on button "SUBMIT" at bounding box center [572, 412] width 107 height 25
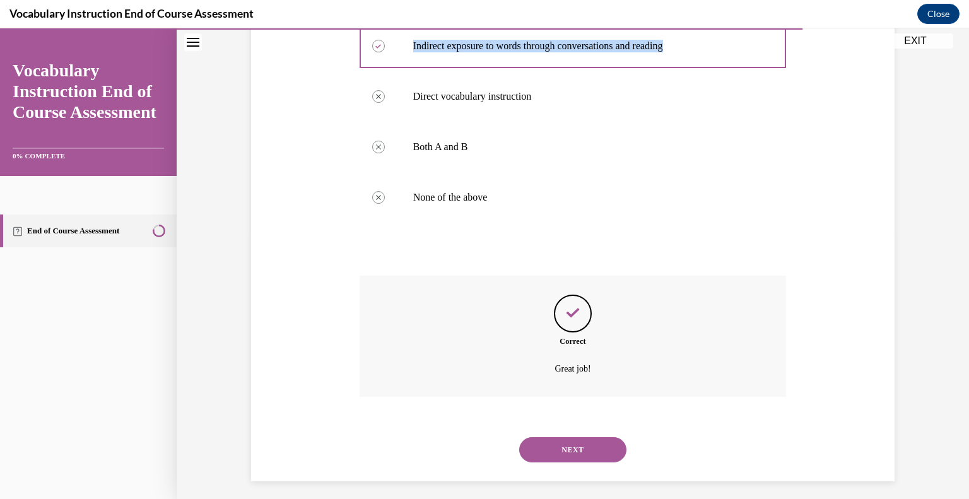
scroll to position [271, 0]
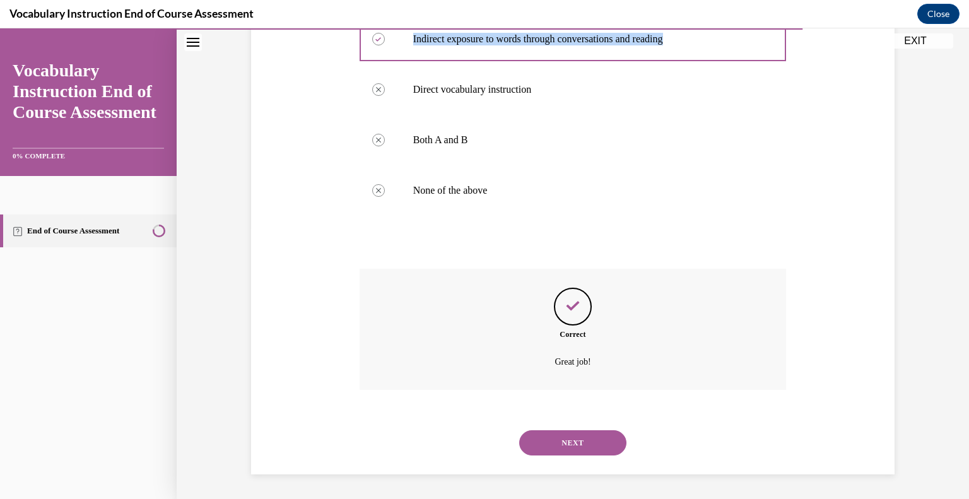
click at [597, 440] on button "NEXT" at bounding box center [572, 442] width 107 height 25
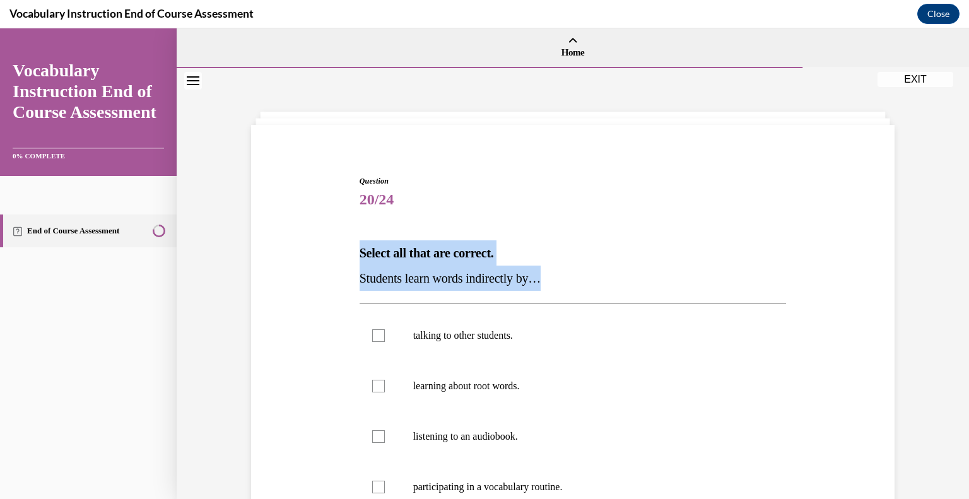
drag, startPoint x: 552, startPoint y: 273, endPoint x: 338, endPoint y: 254, distance: 215.2
click at [338, 254] on div "Question 20/24 Select all that are correct. Students learn words indirectly by……" at bounding box center [573, 402] width 650 height 531
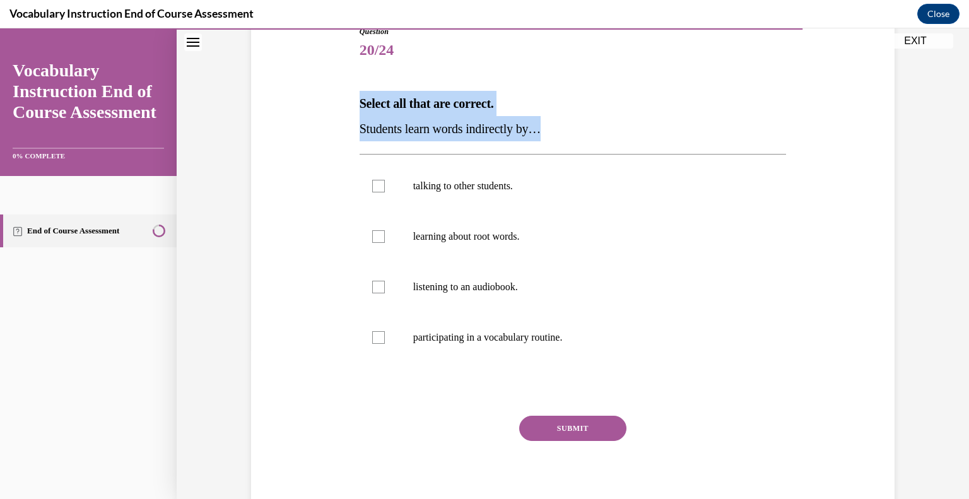
scroll to position [152, 0]
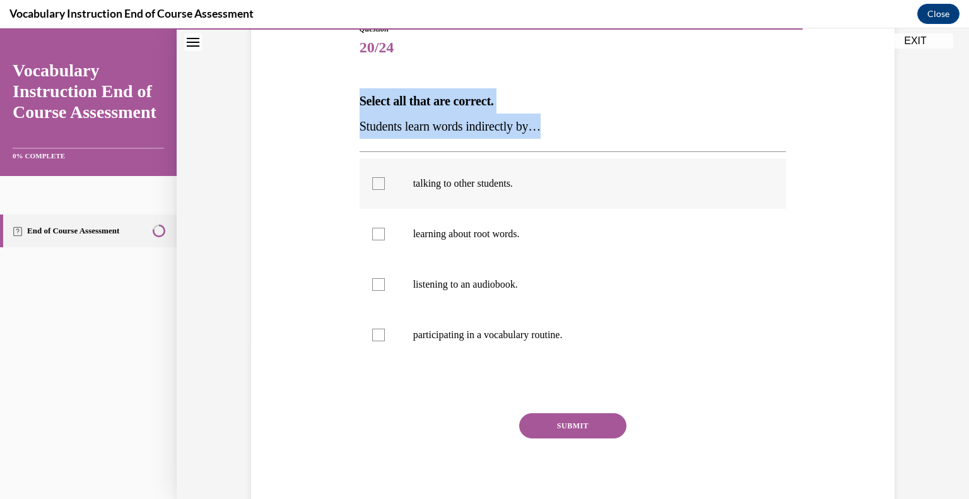
click at [379, 179] on div at bounding box center [378, 183] width 13 height 13
click at [379, 179] on input "talking to other students." at bounding box center [378, 183] width 13 height 13
checkbox input "true"
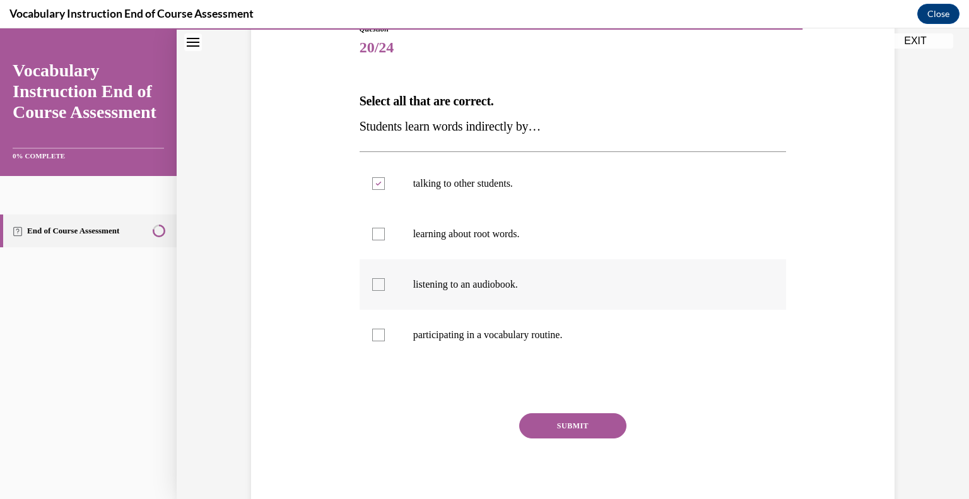
click at [376, 289] on div at bounding box center [378, 284] width 13 height 13
click at [376, 289] on input "listening to an audiobook." at bounding box center [378, 284] width 13 height 13
checkbox input "true"
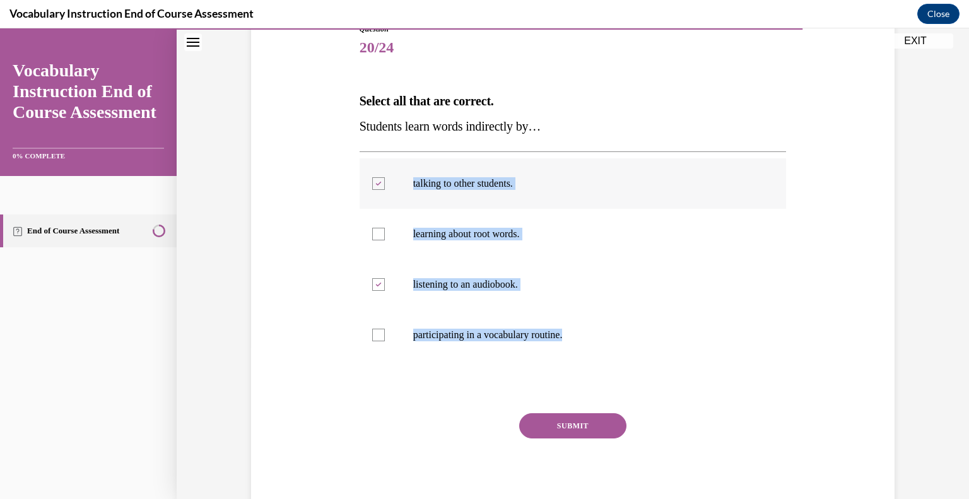
drag, startPoint x: 584, startPoint y: 337, endPoint x: 394, endPoint y: 158, distance: 261.0
click at [394, 158] on ul "talking to other students. learning about root words. listening to an audiobook…" at bounding box center [572, 259] width 427 height 202
click at [584, 422] on button "SUBMIT" at bounding box center [572, 425] width 107 height 25
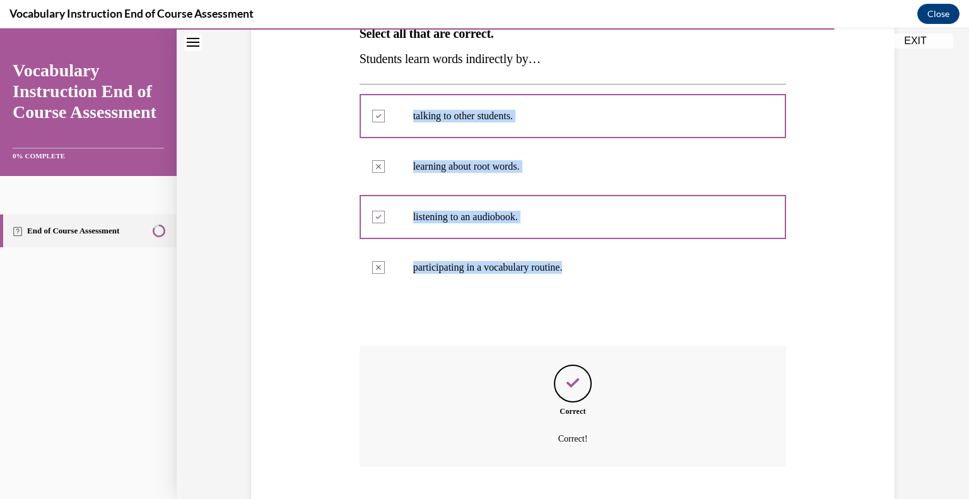
scroll to position [296, 0]
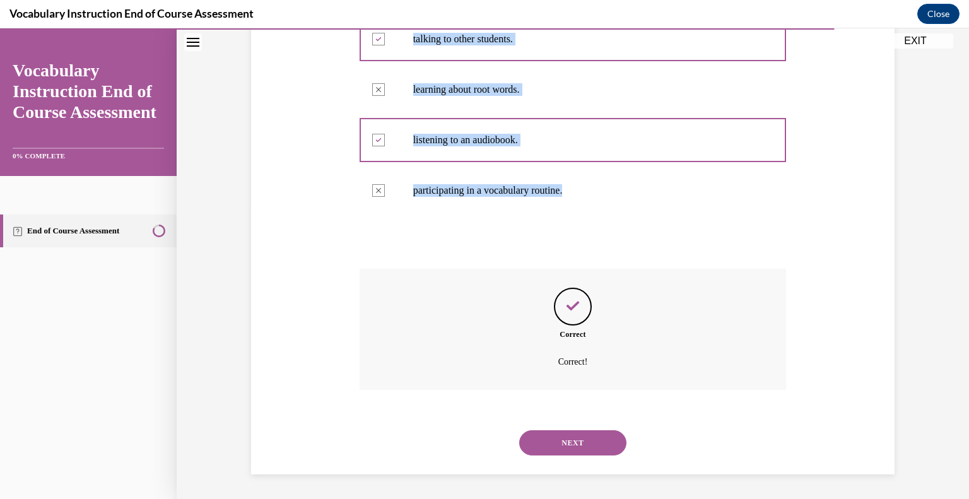
click at [593, 446] on button "NEXT" at bounding box center [572, 442] width 107 height 25
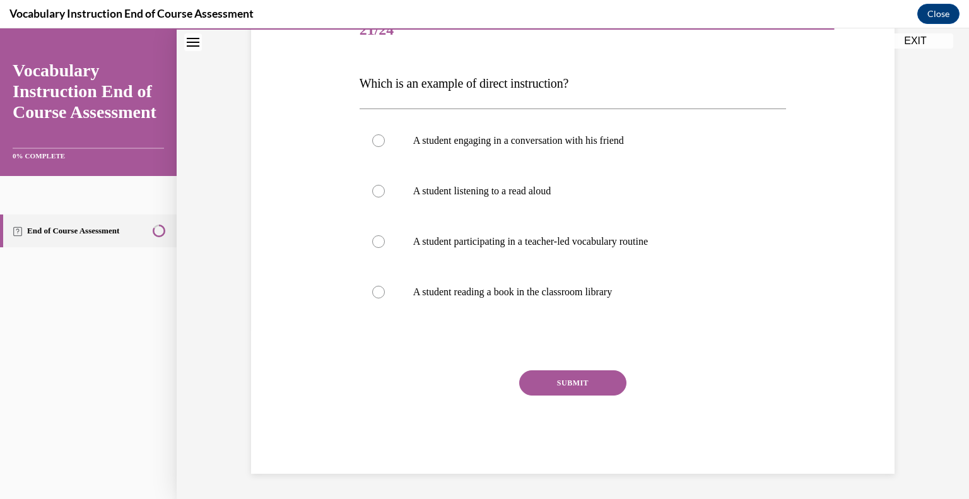
scroll to position [140, 0]
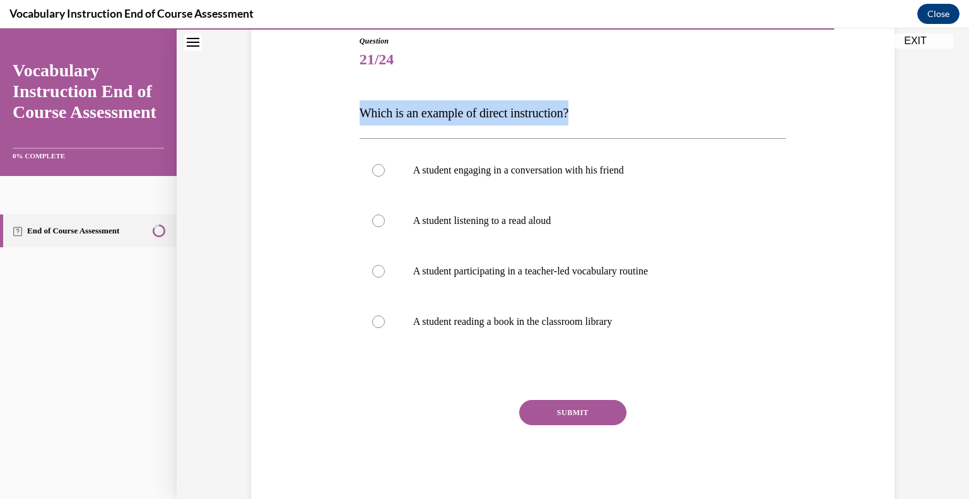
drag, startPoint x: 610, startPoint y: 117, endPoint x: 329, endPoint y: 113, distance: 280.7
click at [329, 113] on div "Question 21/24 Which is an example of direct instruction? A student engaging in…" at bounding box center [573, 250] width 650 height 506
click at [378, 259] on label "A student participating in a teacher-led vocabulary routine" at bounding box center [572, 271] width 427 height 50
click at [378, 265] on input "A student participating in a teacher-led vocabulary routine" at bounding box center [378, 271] width 13 height 13
radio input "true"
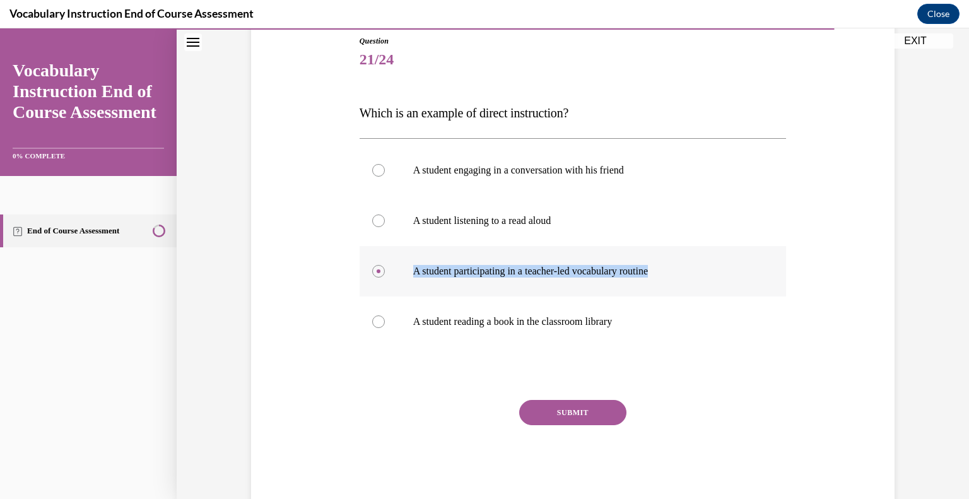
drag, startPoint x: 675, startPoint y: 270, endPoint x: 406, endPoint y: 252, distance: 269.9
click at [406, 252] on label "A student participating in a teacher-led vocabulary routine" at bounding box center [572, 271] width 427 height 50
click at [578, 423] on button "SUBMIT" at bounding box center [572, 412] width 107 height 25
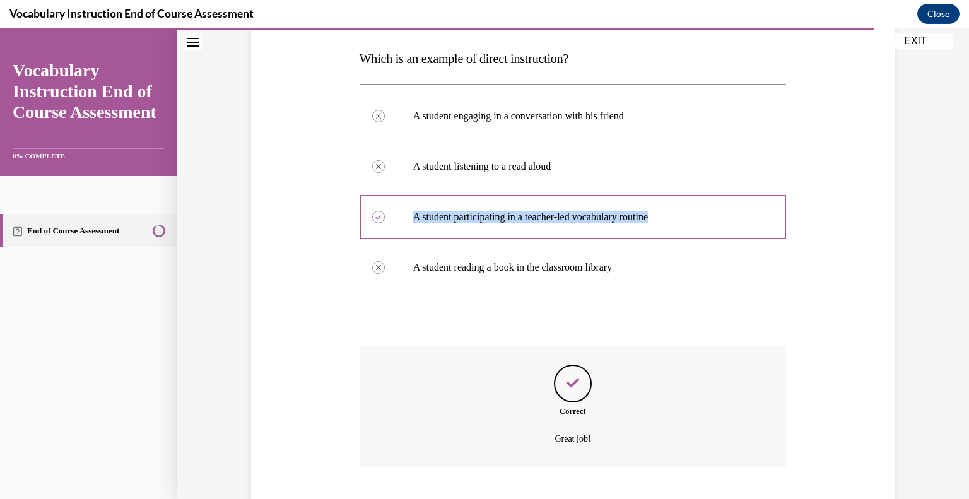
scroll to position [271, 0]
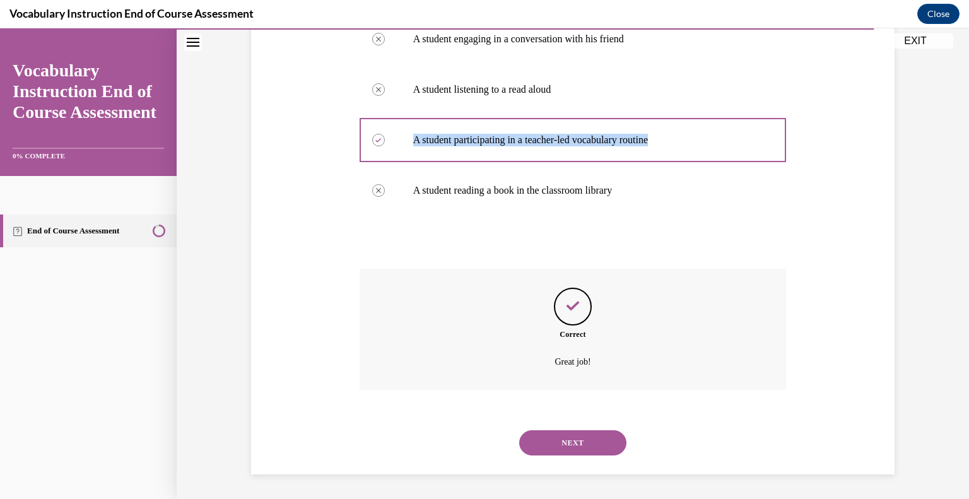
click at [588, 440] on button "NEXT" at bounding box center [572, 442] width 107 height 25
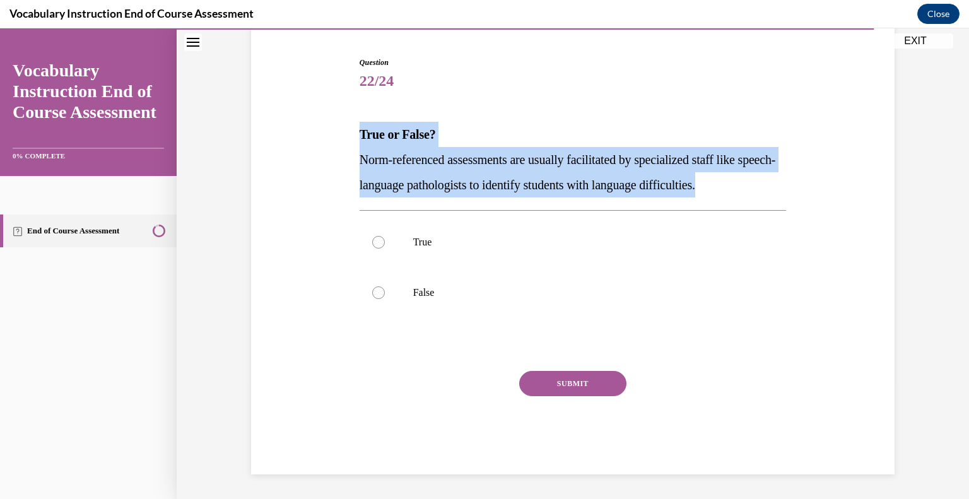
drag, startPoint x: 751, startPoint y: 179, endPoint x: 351, endPoint y: 139, distance: 401.8
click at [356, 139] on div "Question 22/24 True or False? Norm-referenced assessments are usually facilitat…" at bounding box center [572, 256] width 433 height 436
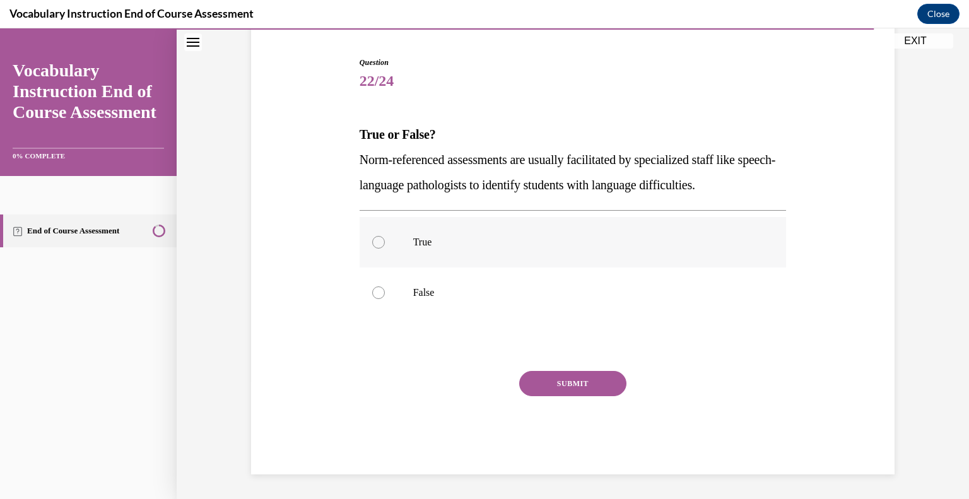
click at [374, 240] on div at bounding box center [378, 242] width 13 height 13
click at [374, 240] on input "True" at bounding box center [378, 242] width 13 height 13
radio input "true"
drag, startPoint x: 446, startPoint y: 238, endPoint x: 391, endPoint y: 243, distance: 55.8
click at [391, 243] on label "True" at bounding box center [572, 242] width 427 height 50
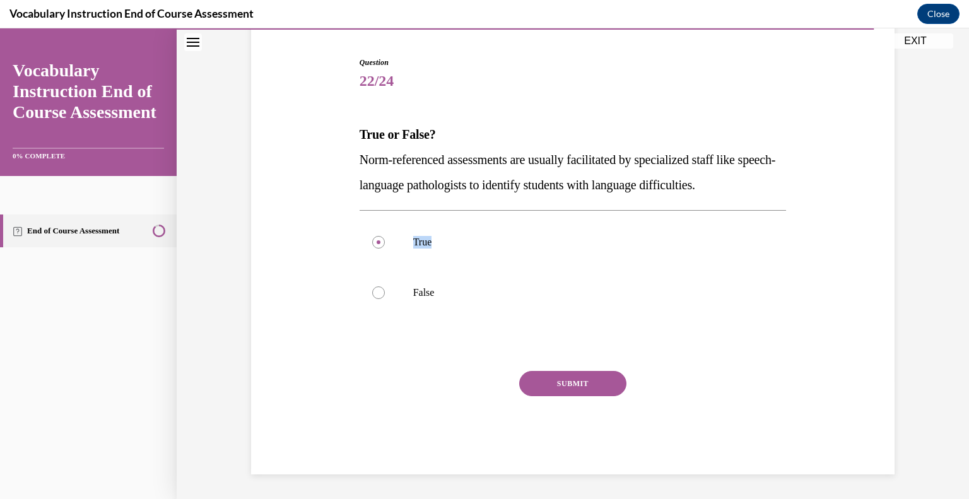
click at [574, 382] on button "SUBMIT" at bounding box center [572, 383] width 107 height 25
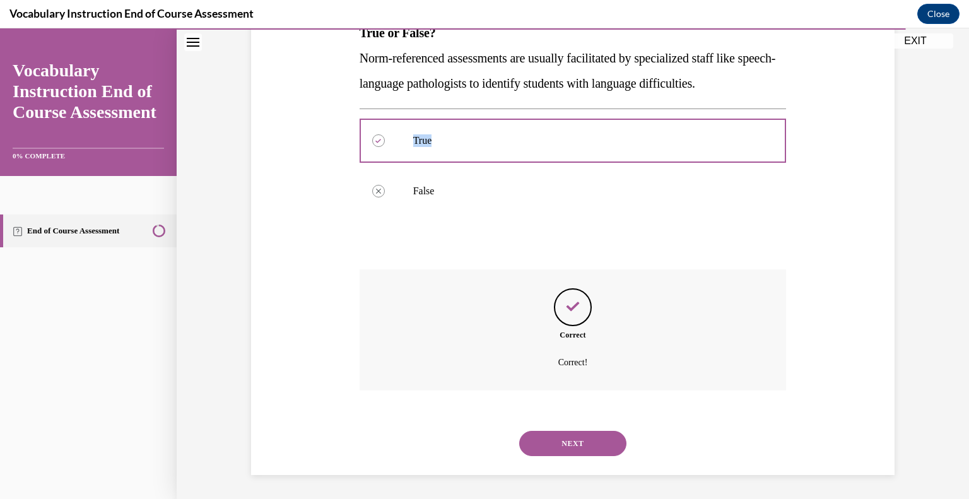
scroll to position [221, 0]
click at [595, 449] on button "NEXT" at bounding box center [572, 442] width 107 height 25
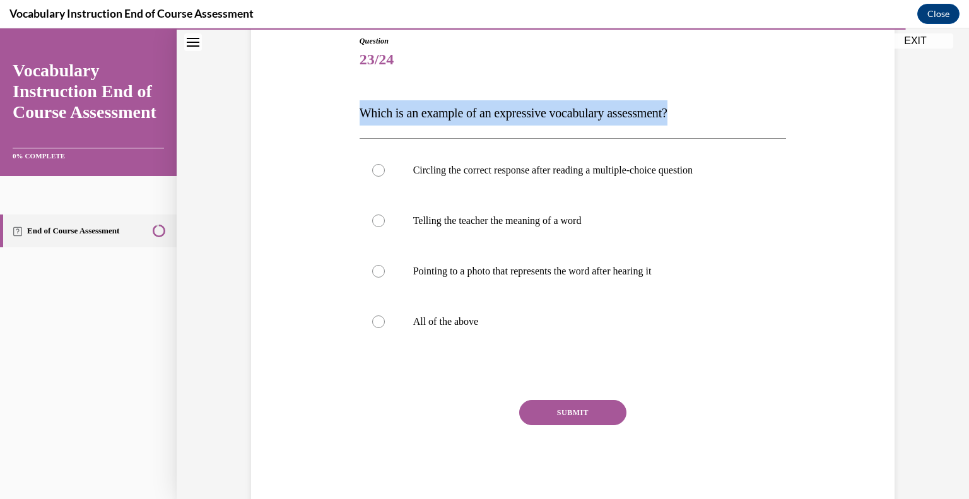
drag, startPoint x: 713, startPoint y: 113, endPoint x: 334, endPoint y: 90, distance: 379.7
click at [334, 90] on div "Question 23/24 Which is an example of an expressive vocabulary assessment? Circ…" at bounding box center [573, 250] width 650 height 506
click at [372, 222] on div at bounding box center [378, 220] width 13 height 13
click at [372, 222] on input "Telling the teacher the meaning of a word" at bounding box center [378, 220] width 13 height 13
radio input "true"
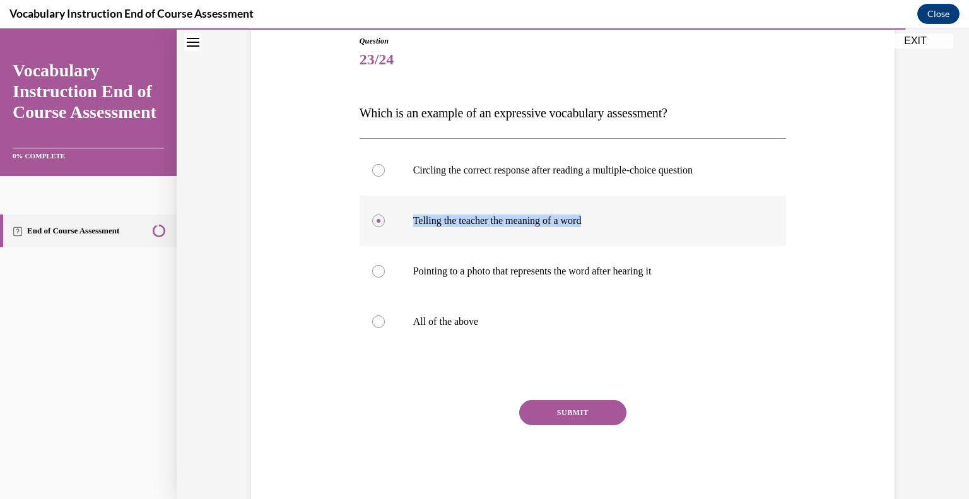
drag, startPoint x: 600, startPoint y: 217, endPoint x: 408, endPoint y: 231, distance: 192.8
click at [408, 231] on label "Telling the teacher the meaning of a word" at bounding box center [572, 220] width 427 height 50
click at [590, 419] on button "SUBMIT" at bounding box center [572, 412] width 107 height 25
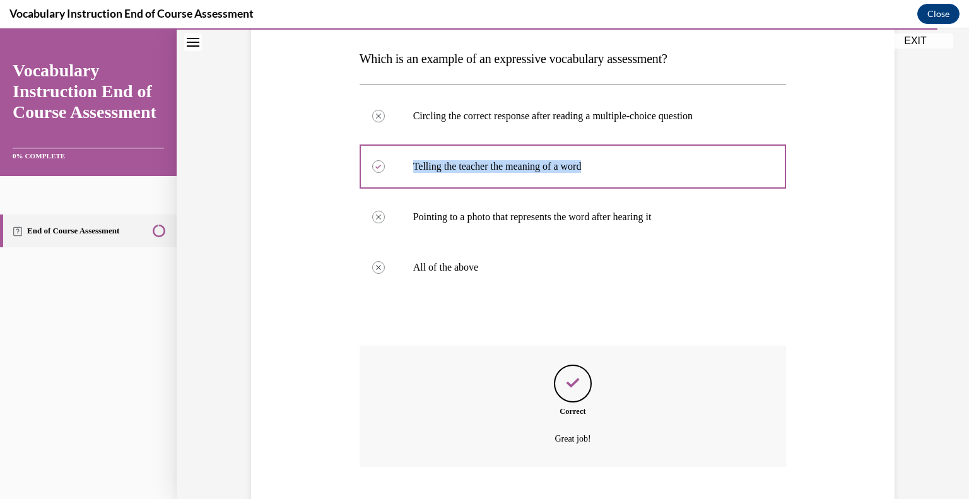
scroll to position [271, 0]
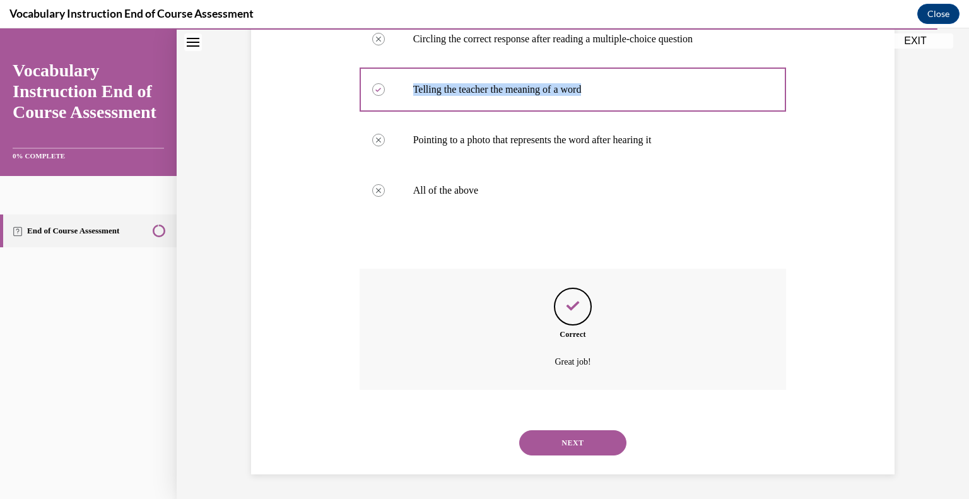
click at [602, 443] on button "NEXT" at bounding box center [572, 442] width 107 height 25
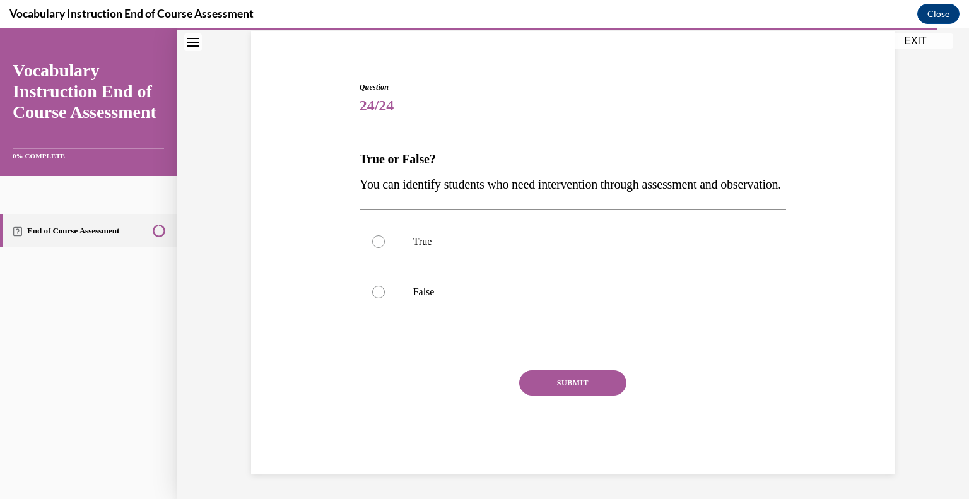
scroll to position [119, 0]
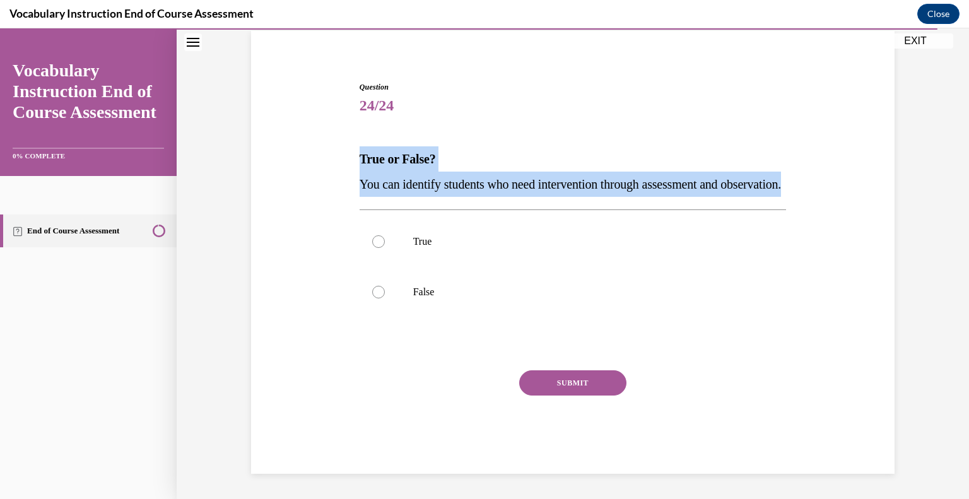
drag, startPoint x: 454, startPoint y: 184, endPoint x: 347, endPoint y: 138, distance: 115.8
click at [347, 138] on div "Question 24/24 True or False? You can identify students who need intervention t…" at bounding box center [573, 259] width 650 height 430
click at [383, 242] on label "True" at bounding box center [572, 241] width 427 height 50
click at [383, 242] on input "True" at bounding box center [378, 241] width 13 height 13
radio input "true"
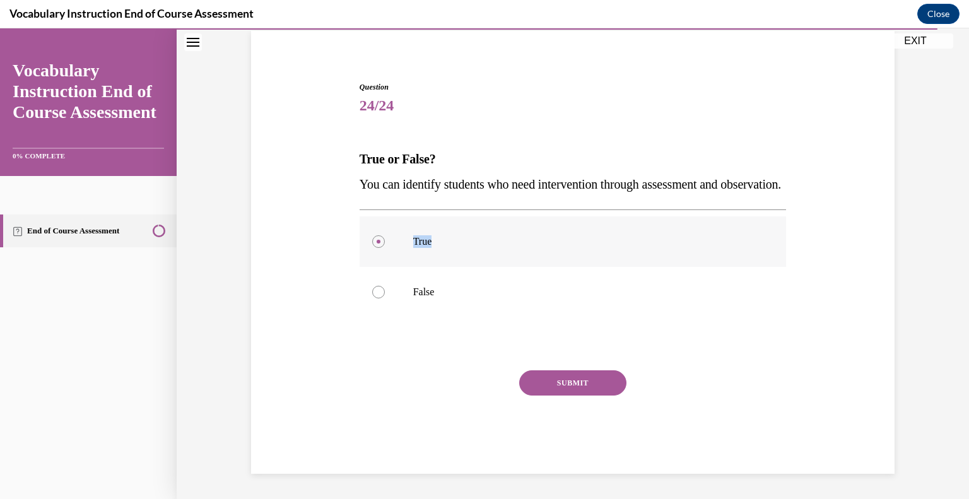
drag, startPoint x: 446, startPoint y: 232, endPoint x: 397, endPoint y: 241, distance: 49.4
click at [397, 241] on label "True" at bounding box center [572, 241] width 427 height 50
click at [570, 376] on button "SUBMIT" at bounding box center [572, 382] width 107 height 25
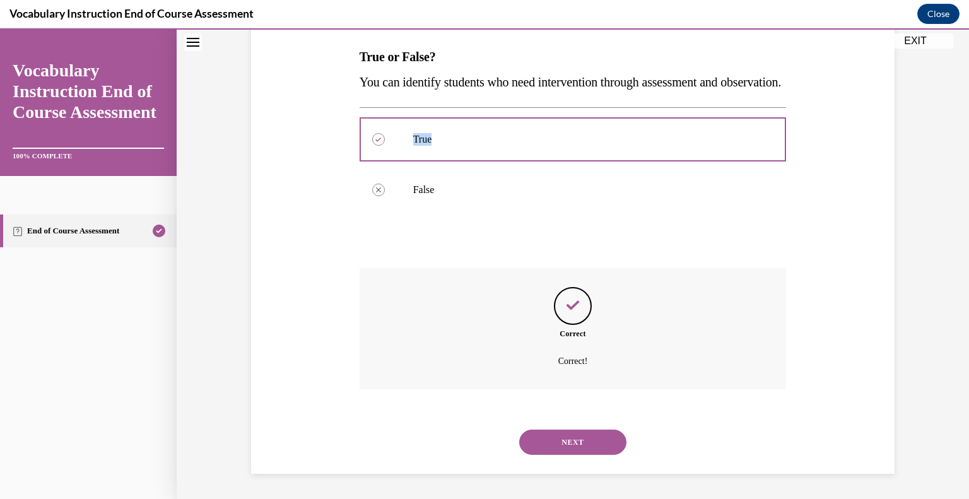
scroll to position [221, 0]
click at [588, 441] on button "NEXT" at bounding box center [572, 441] width 107 height 25
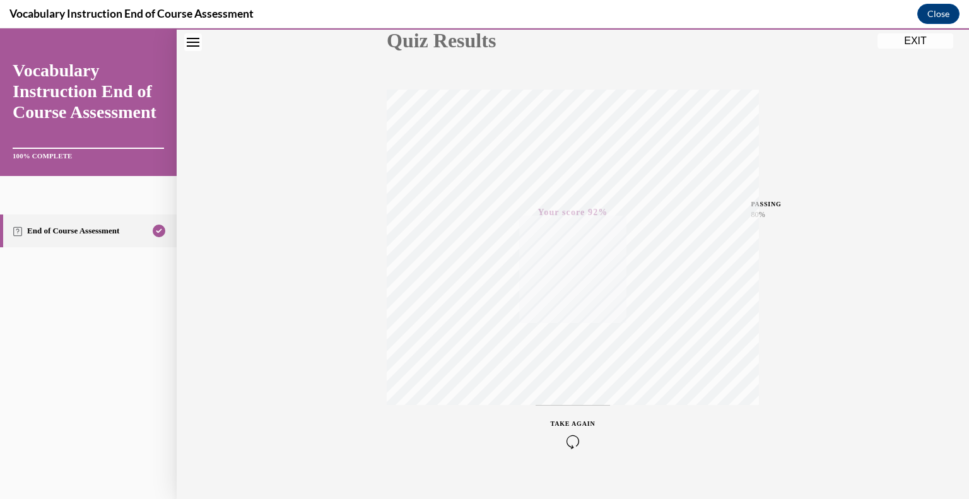
scroll to position [175, 0]
click at [911, 52] on div "Quiz Results PASSING 80% Your score 92% Passed PASSING 80% Your score Your scor…" at bounding box center [573, 196] width 792 height 607
click at [911, 49] on div "Quiz Results PASSING 80% Your score 92% Passed PASSING 80% Your score Your scor…" at bounding box center [573, 196] width 792 height 607
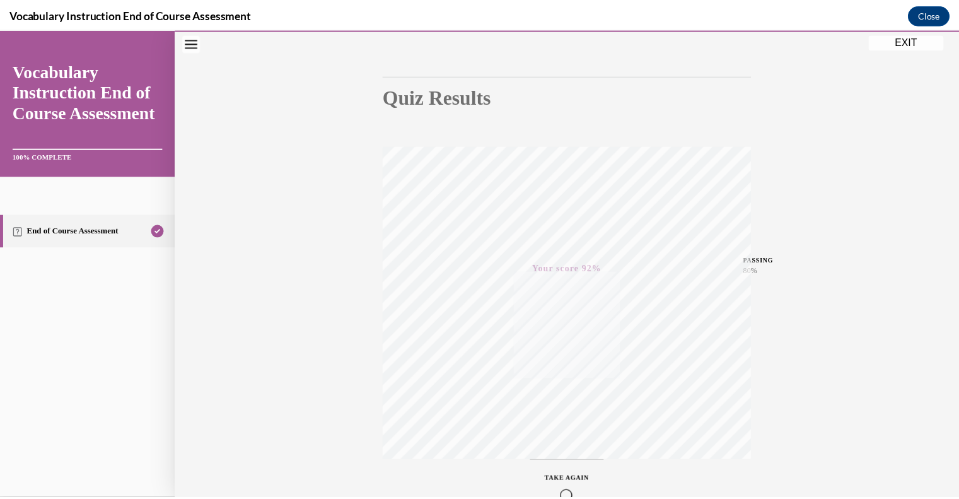
scroll to position [88, 0]
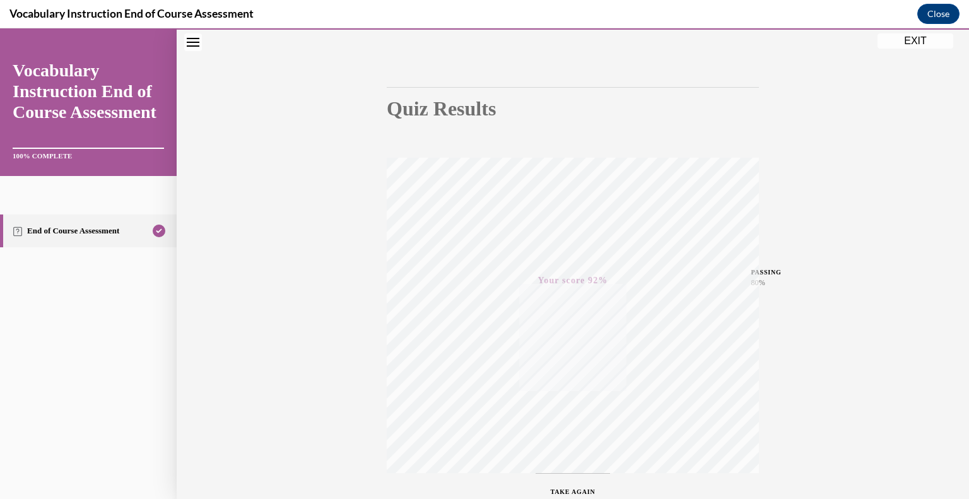
click at [916, 47] on button "EXIT" at bounding box center [915, 40] width 76 height 15
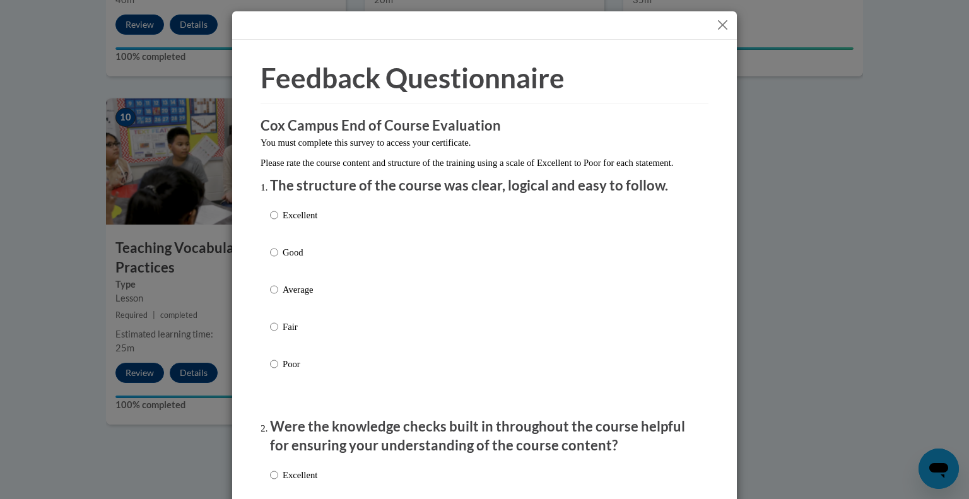
click at [714, 23] on button "Close" at bounding box center [722, 25] width 16 height 16
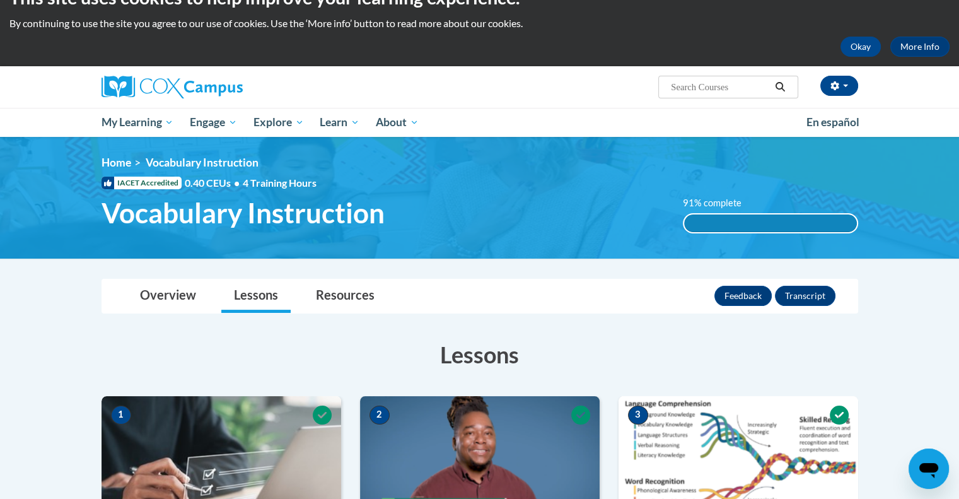
scroll to position [0, 0]
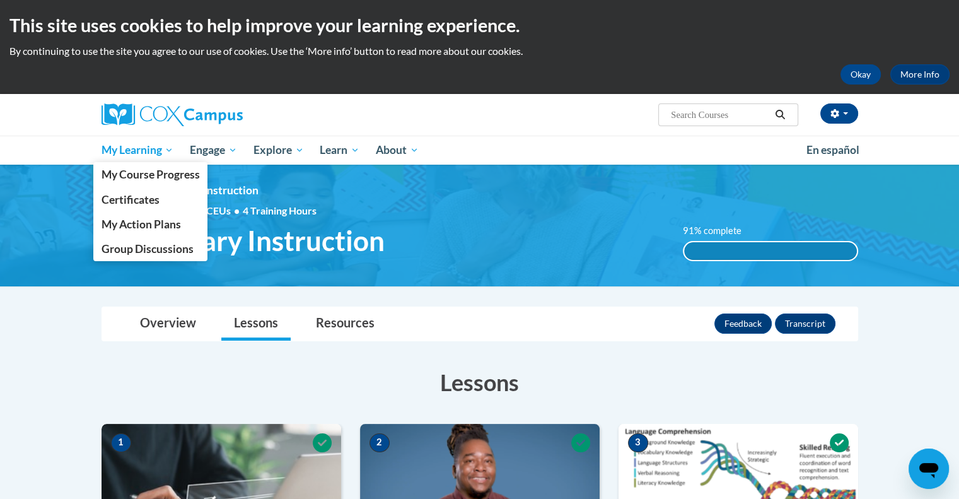
click at [134, 151] on span "My Learning" at bounding box center [137, 150] width 73 height 15
click at [170, 177] on span "My Course Progress" at bounding box center [150, 174] width 98 height 13
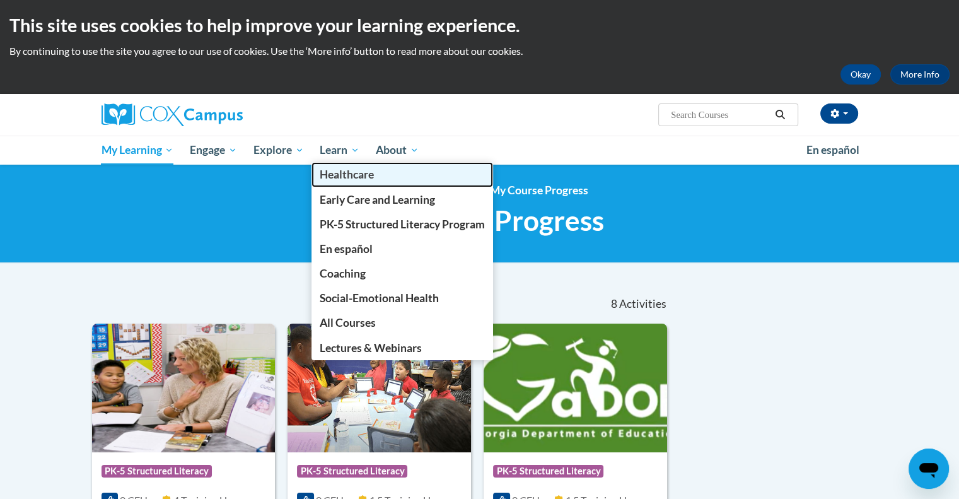
click at [330, 164] on link "Healthcare" at bounding box center [403, 174] width 182 height 25
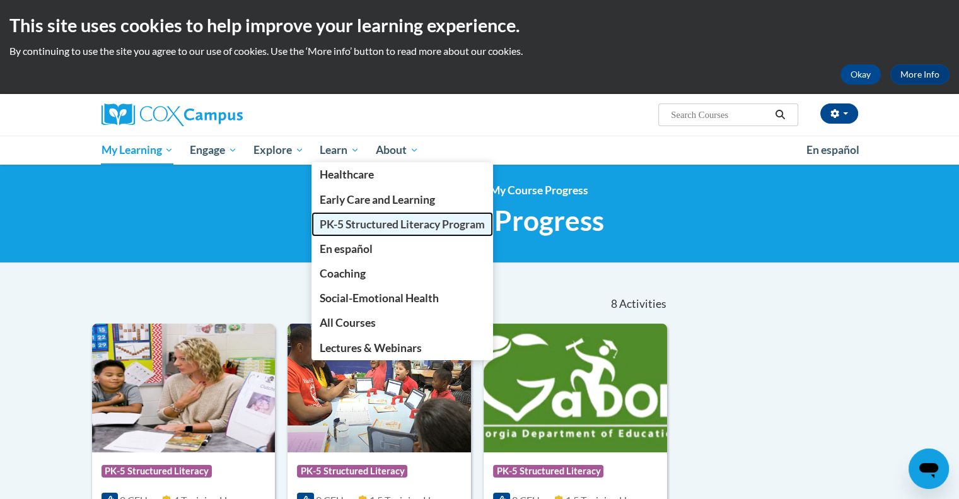
click at [368, 226] on span "PK-5 Structured Literacy Program" at bounding box center [402, 224] width 165 height 13
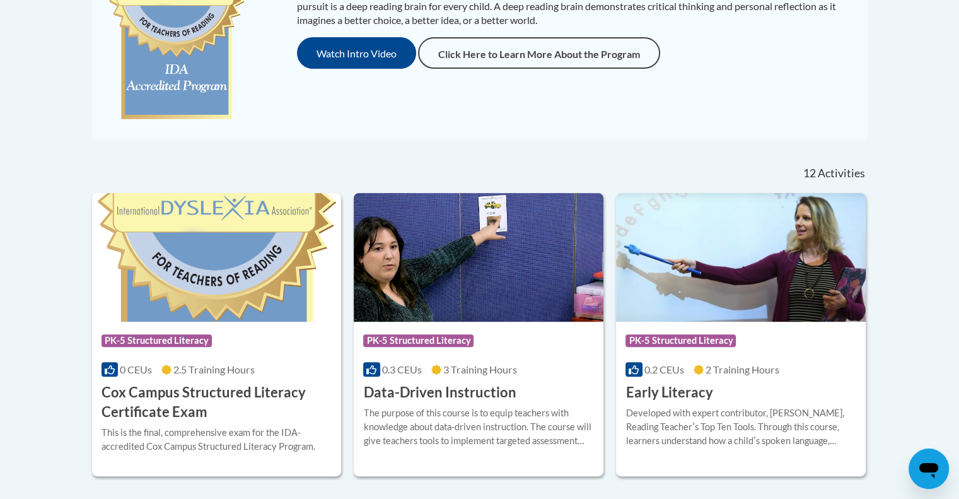
scroll to position [421, 0]
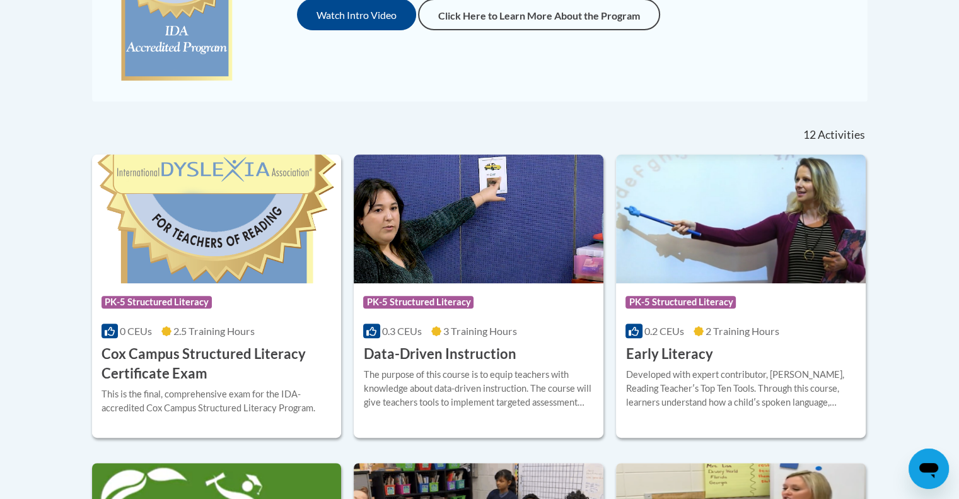
click at [467, 354] on h3 "Data-Driven Instruction" at bounding box center [439, 354] width 153 height 20
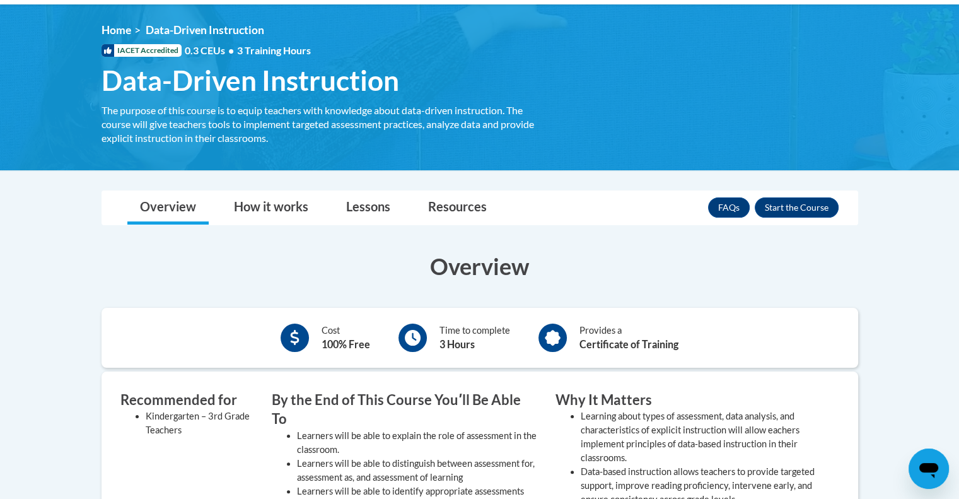
scroll to position [157, 0]
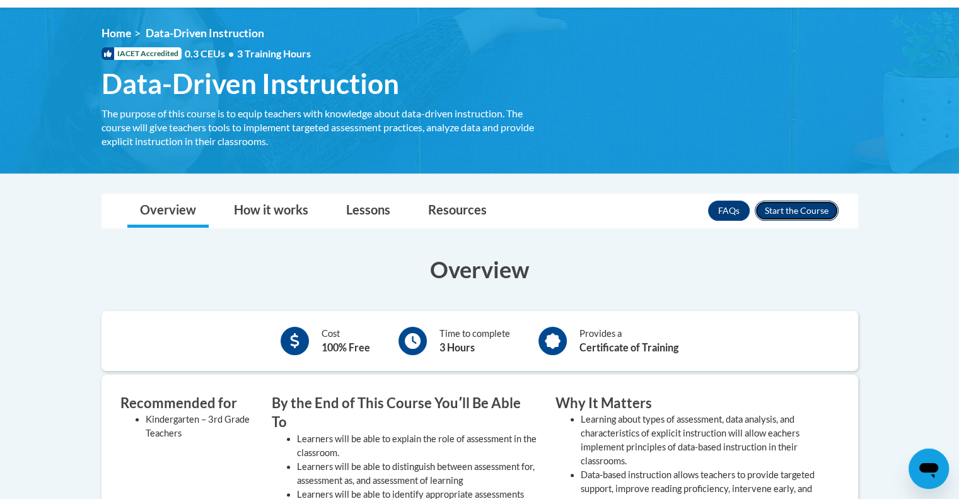
click at [804, 211] on button "Enroll" at bounding box center [797, 211] width 84 height 20
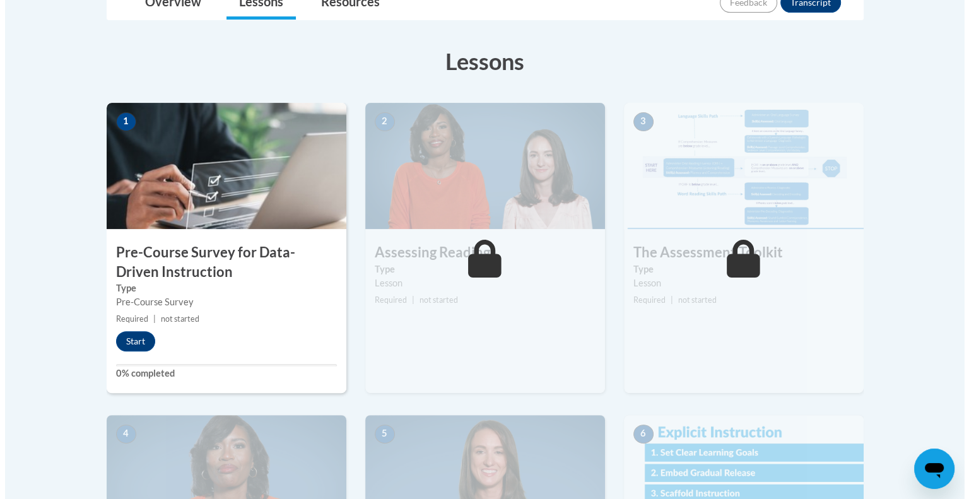
scroll to position [325, 0]
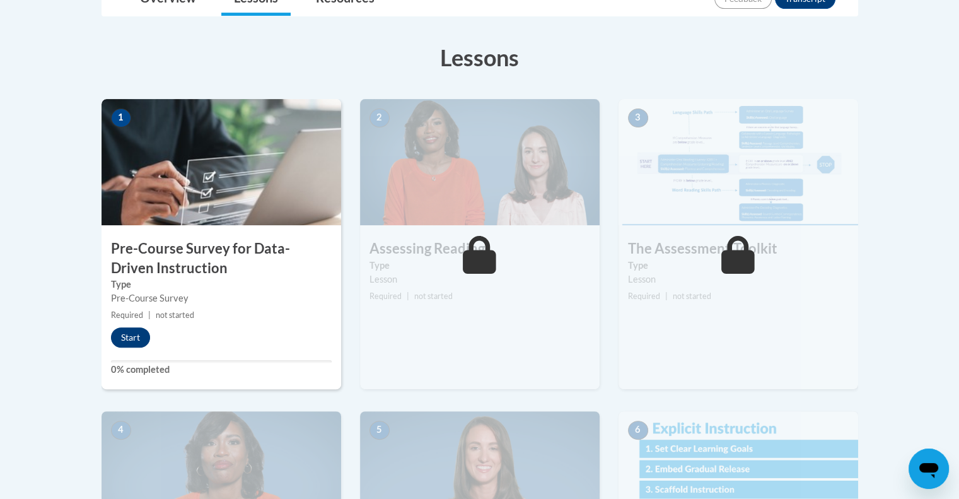
click at [134, 336] on button "Start" at bounding box center [130, 337] width 39 height 20
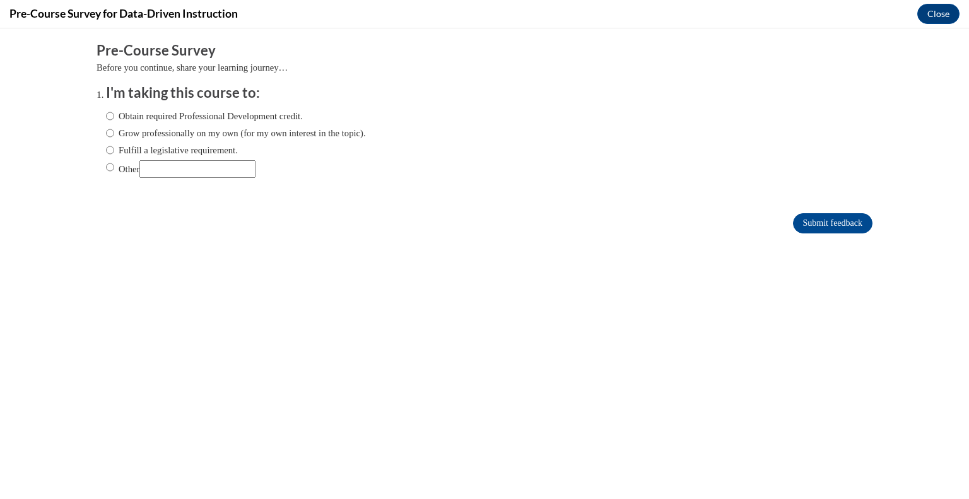
scroll to position [0, 0]
click at [210, 150] on label "Fulfill a legislative requirement." at bounding box center [172, 150] width 132 height 14
click at [114, 150] on input "Fulfill a legislative requirement." at bounding box center [110, 150] width 8 height 14
radio input "true"
click at [826, 224] on input "Submit feedback" at bounding box center [832, 223] width 79 height 20
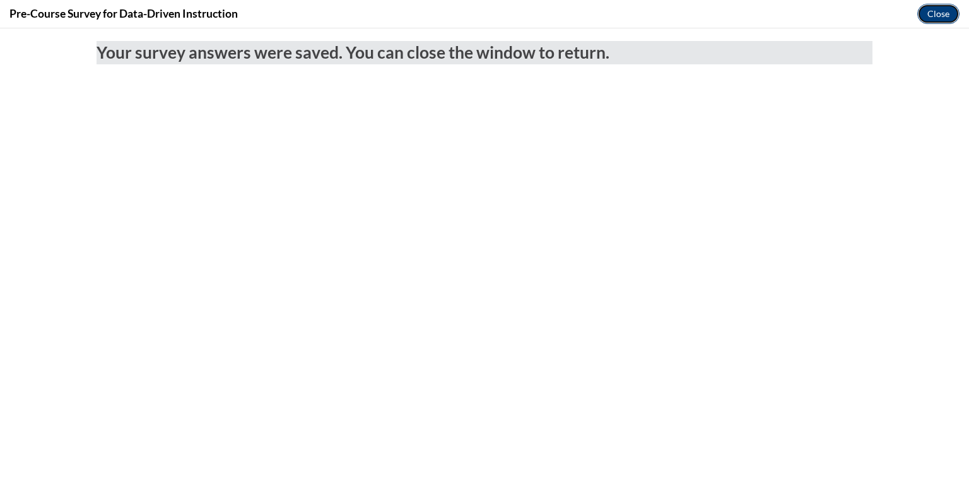
click at [933, 7] on button "Close" at bounding box center [938, 14] width 42 height 20
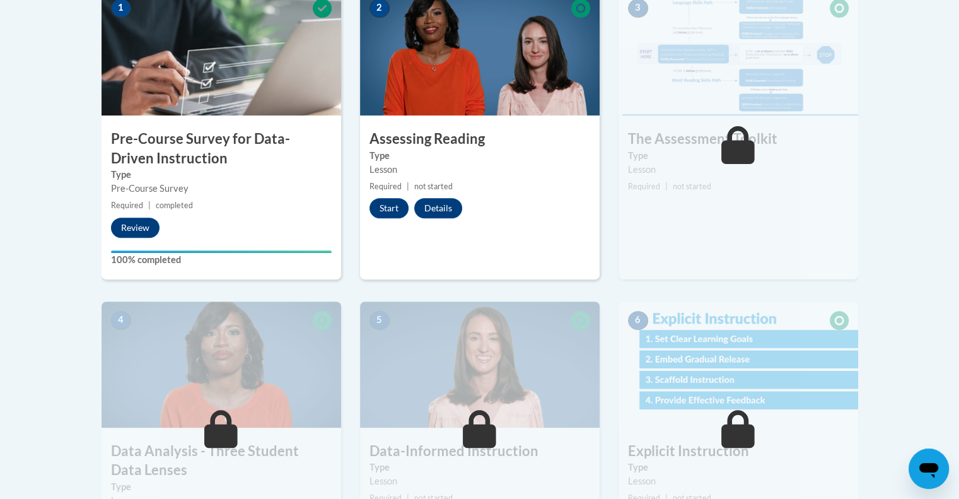
scroll to position [431, 0]
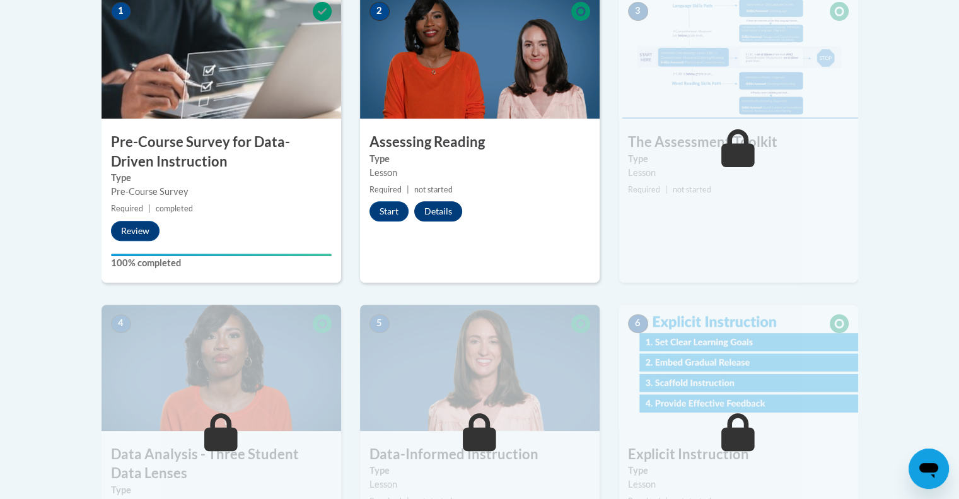
click at [443, 209] on button "Details" at bounding box center [438, 211] width 48 height 20
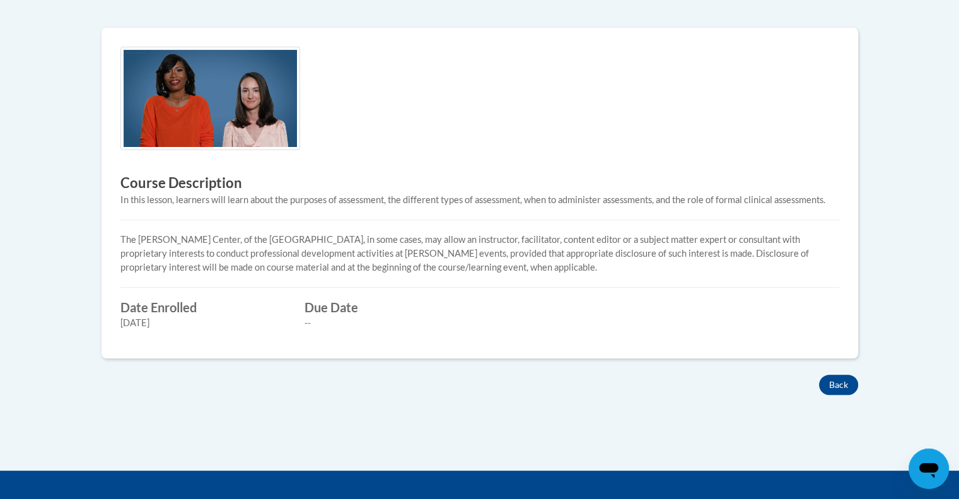
scroll to position [373, 0]
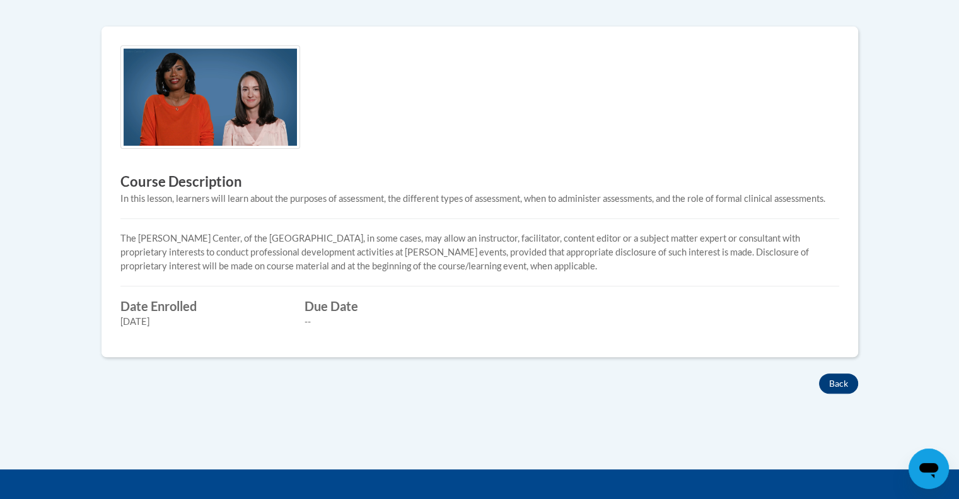
click at [840, 387] on button "Back" at bounding box center [838, 383] width 39 height 20
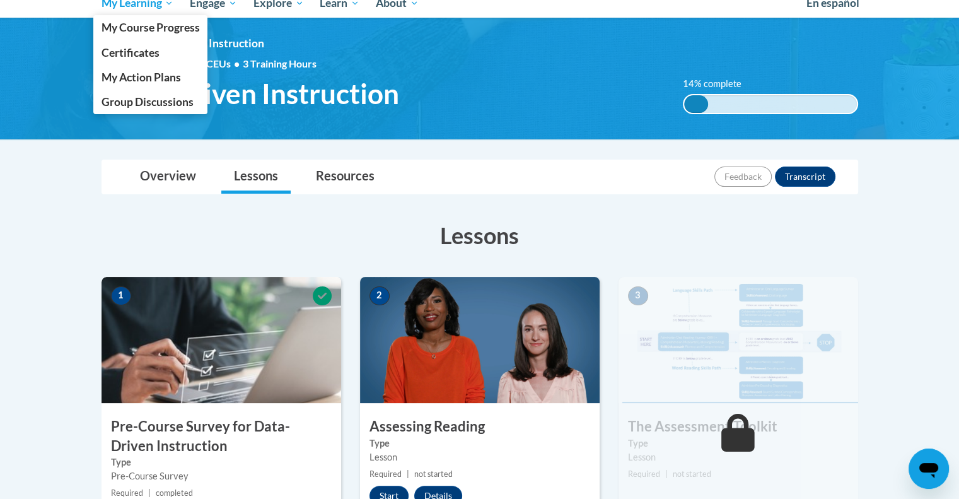
scroll to position [146, 0]
